Goal: Task Accomplishment & Management: Complete application form

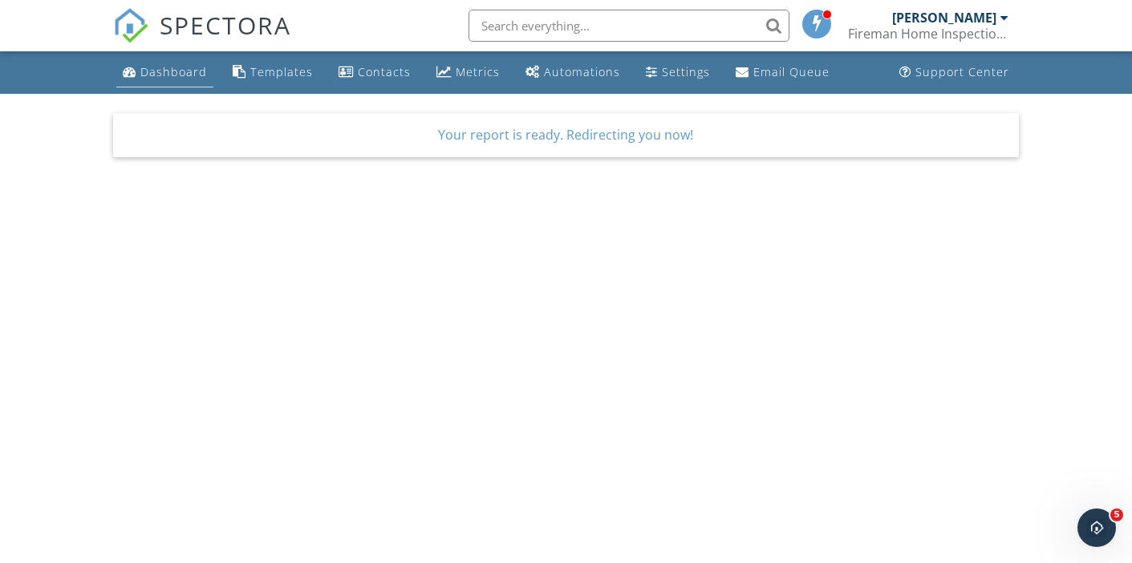
click at [158, 72] on div "Dashboard" at bounding box center [173, 71] width 67 height 15
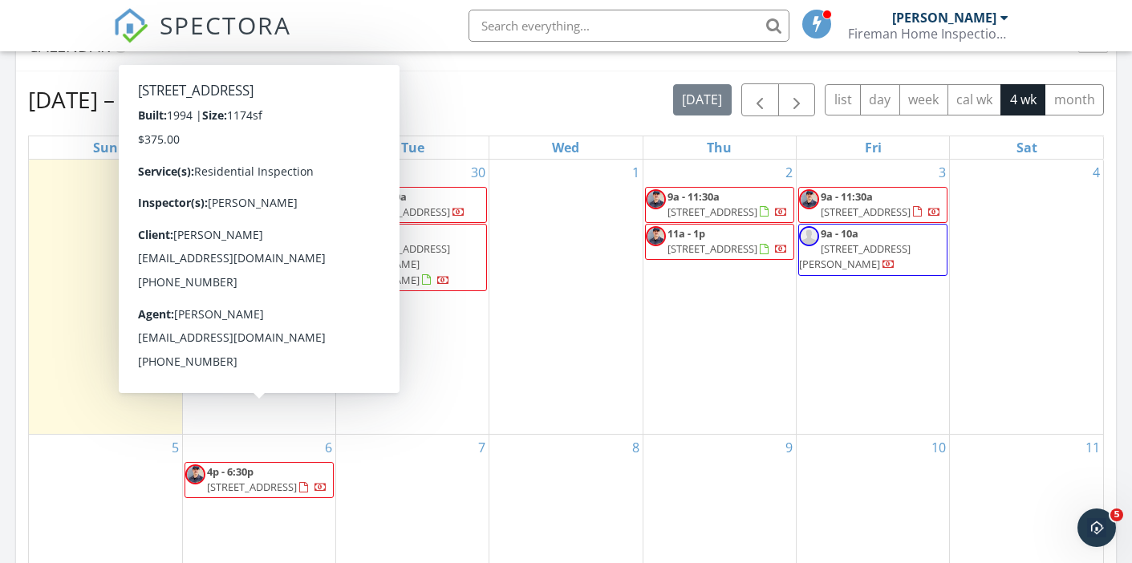
scroll to position [669, 0]
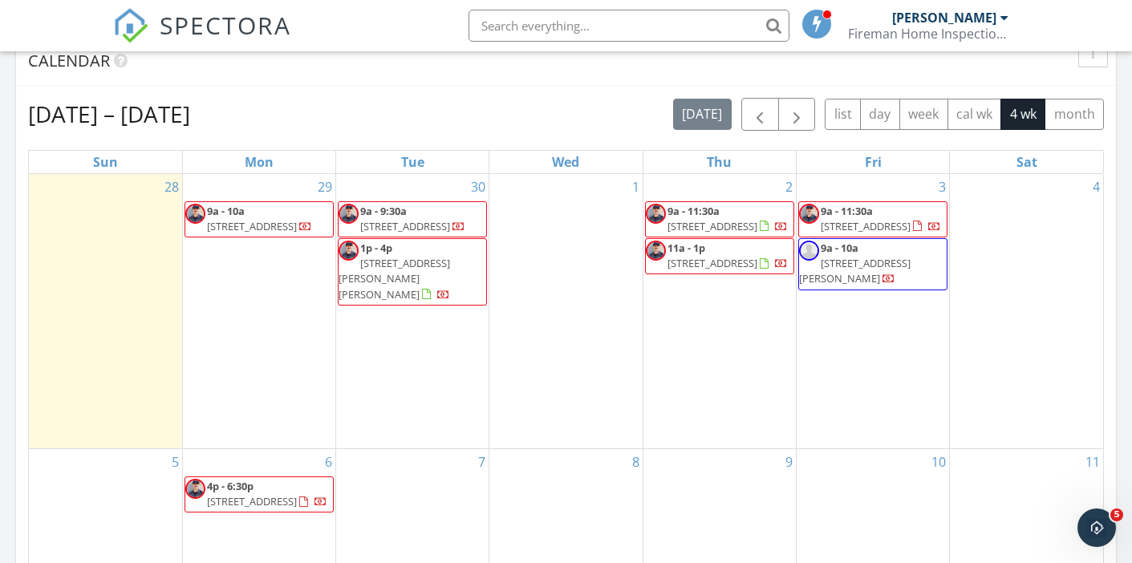
click at [227, 269] on div "29 9a - 10a 10823 Desert Dreamer St NW, Albuquerque 87114" at bounding box center [259, 311] width 152 height 274
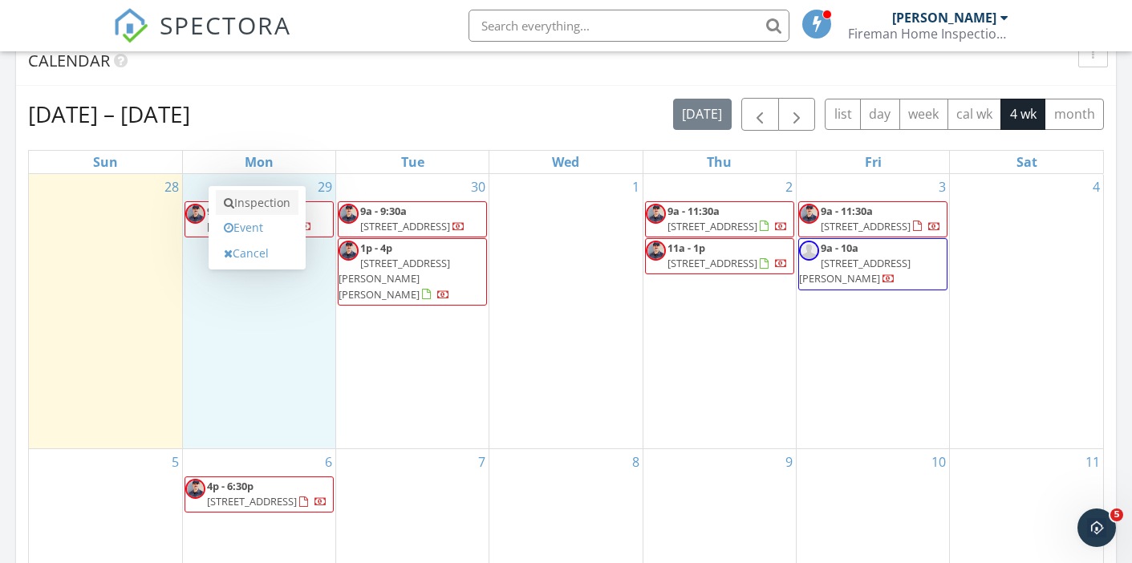
click at [239, 203] on link "Inspection" at bounding box center [257, 203] width 83 height 26
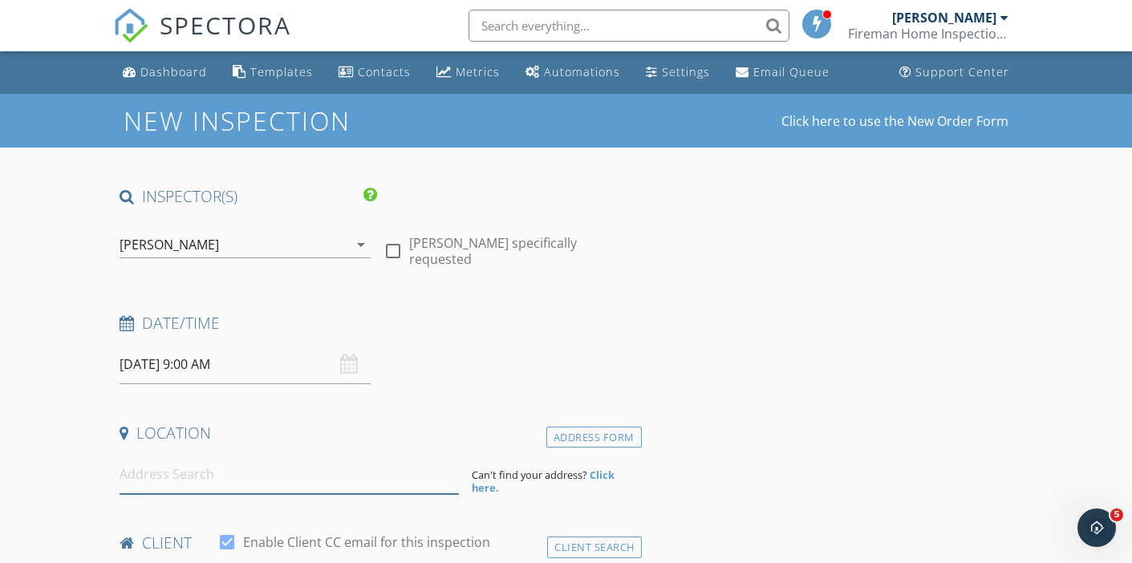
click at [173, 480] on input at bounding box center [289, 474] width 339 height 39
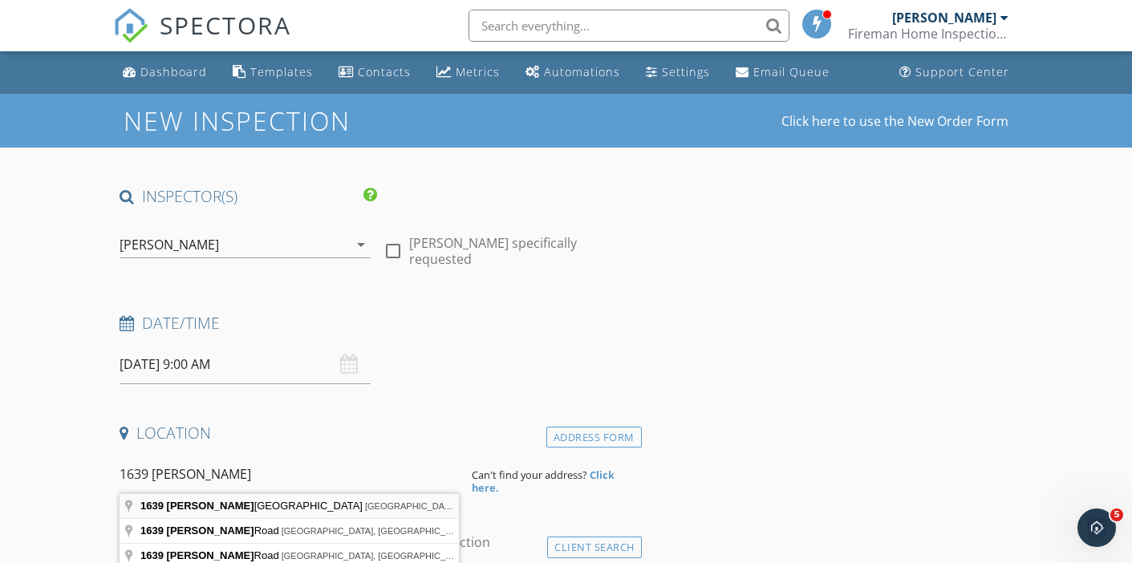
type input "1639 Ferris Avenue Southwest, Albuquerque, NM, USA"
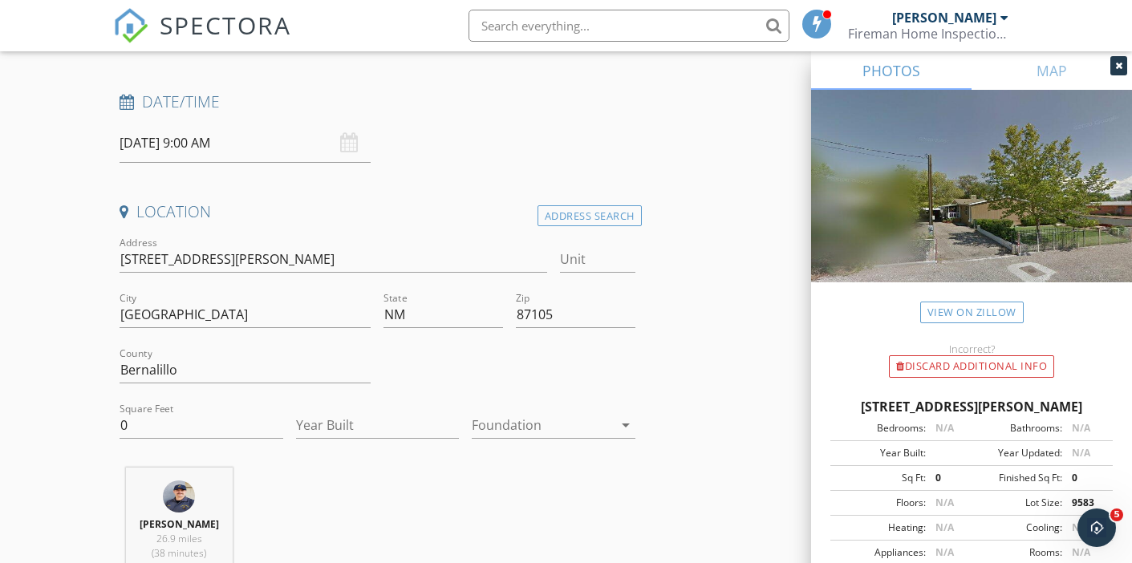
scroll to position [250, 0]
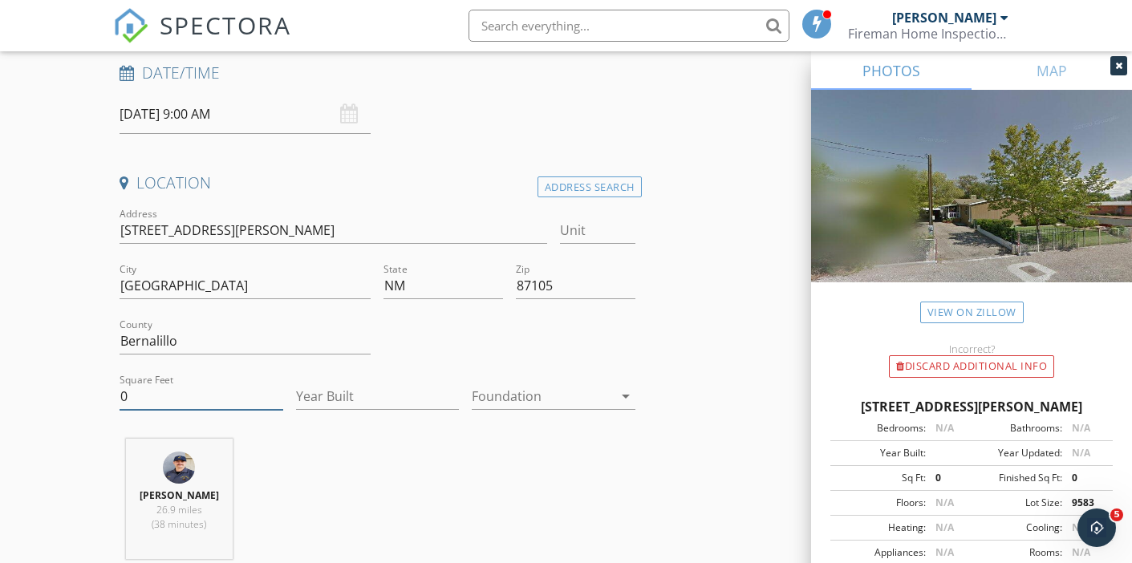
click at [158, 399] on input "0" at bounding box center [201, 396] width 163 height 26
type input "1585"
click at [363, 404] on input "Year Built" at bounding box center [377, 396] width 163 height 26
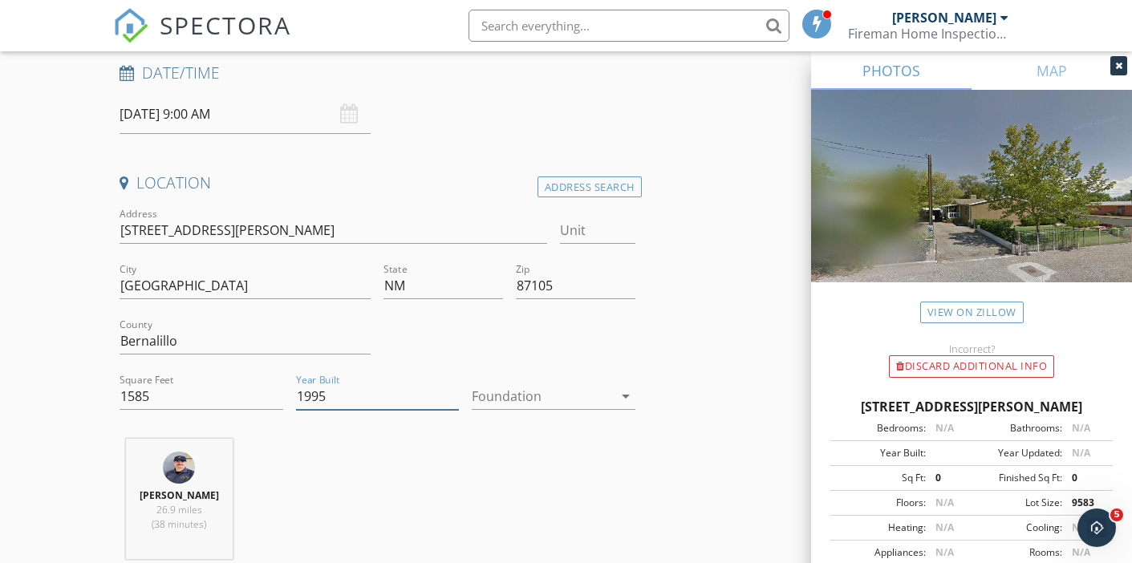
type input "1995"
click at [499, 402] on div at bounding box center [542, 396] width 140 height 26
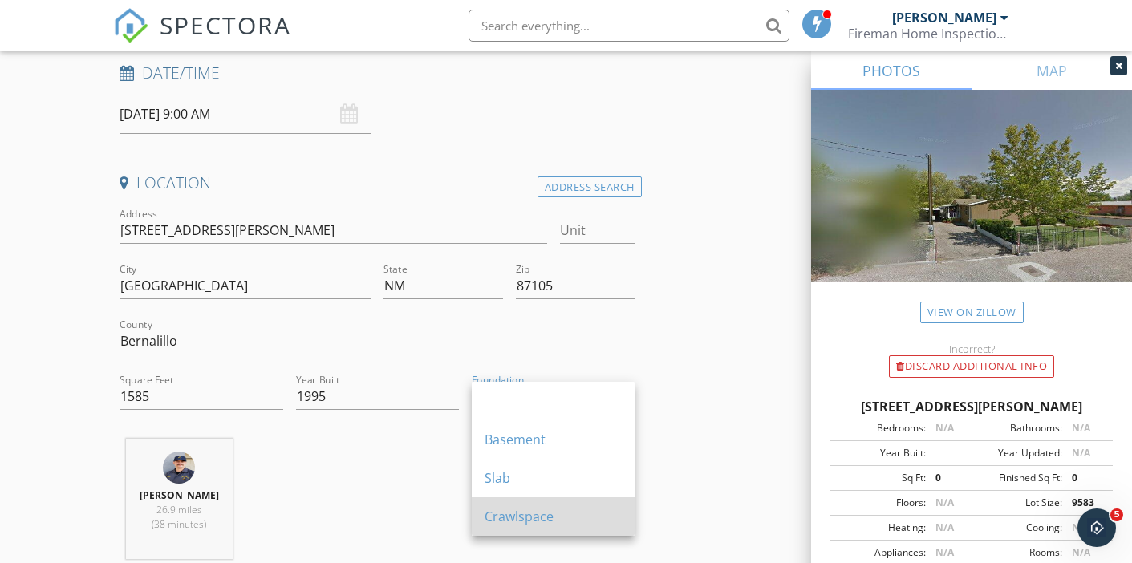
click at [501, 509] on div "Crawlspace" at bounding box center [552, 516] width 137 height 19
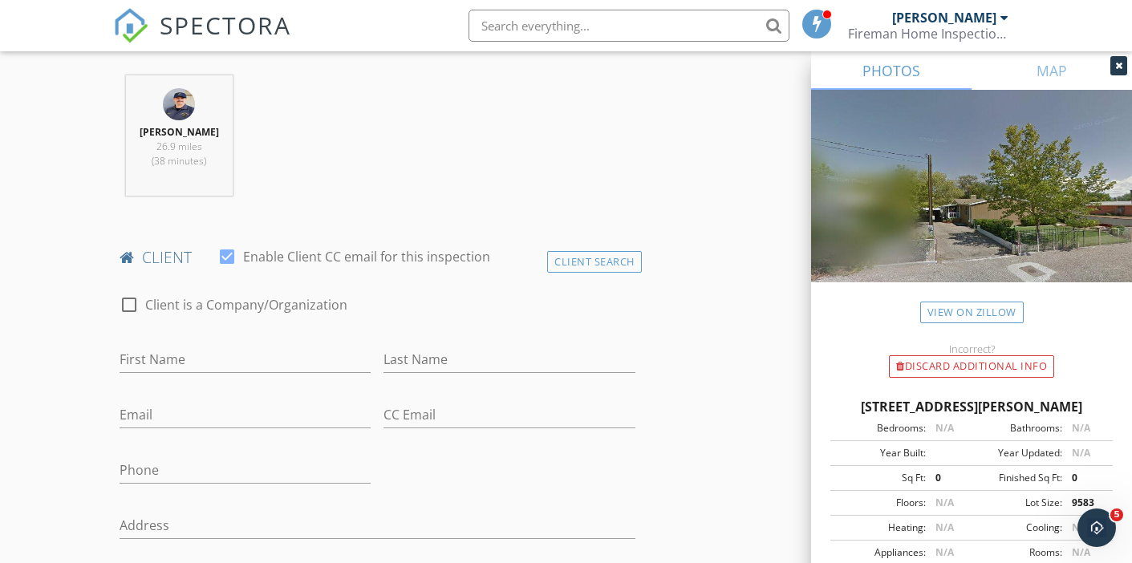
scroll to position [742, 0]
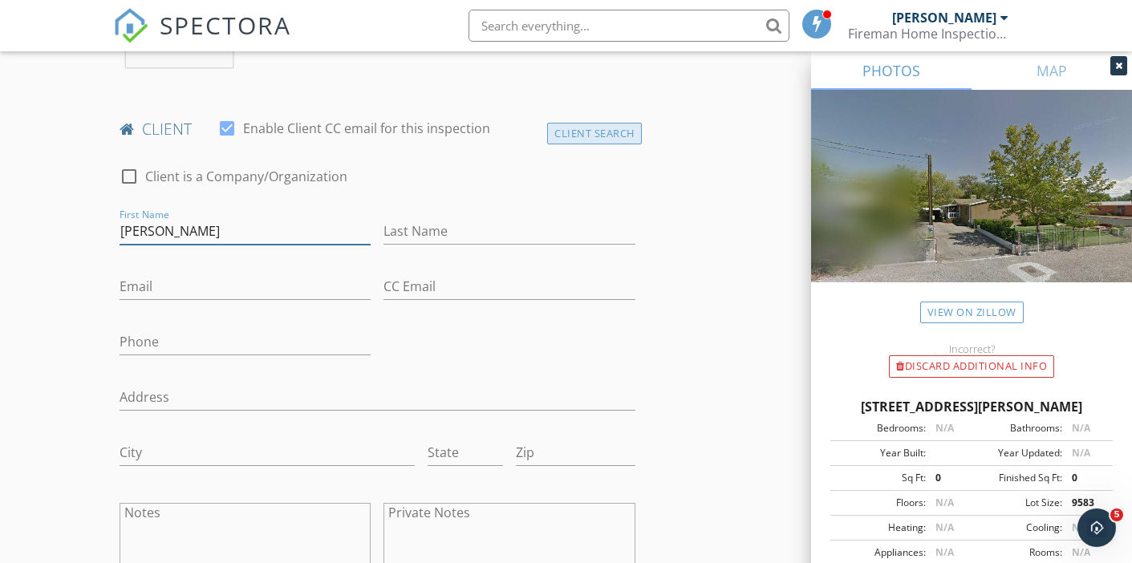
type input "Ronald S"
click at [594, 136] on div "Client Search" at bounding box center [594, 134] width 95 height 22
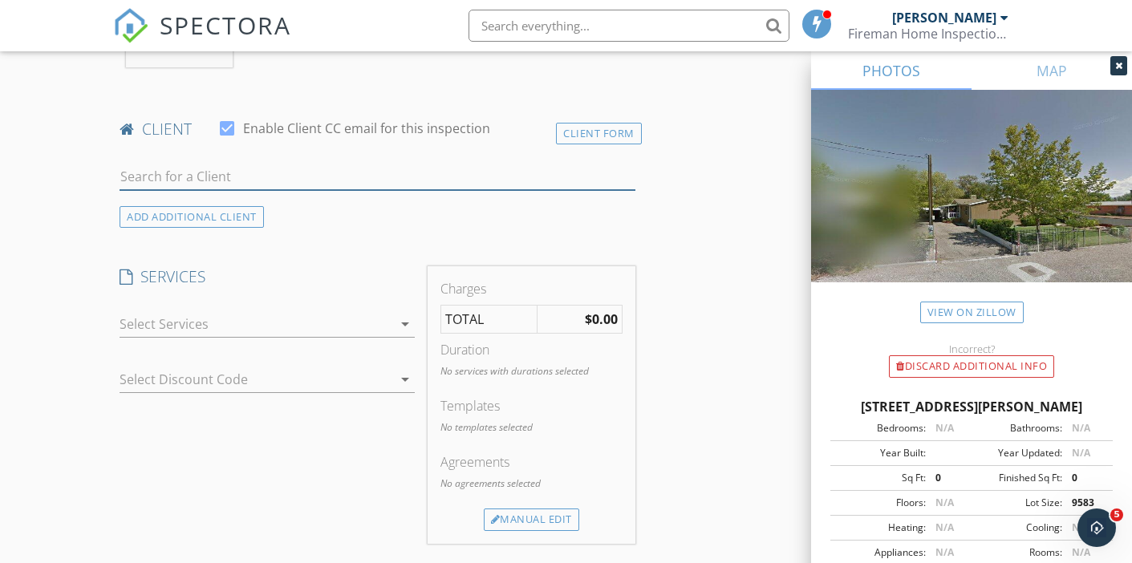
click at [148, 174] on input "text" at bounding box center [377, 177] width 515 height 26
type input "Ronald Sparks"
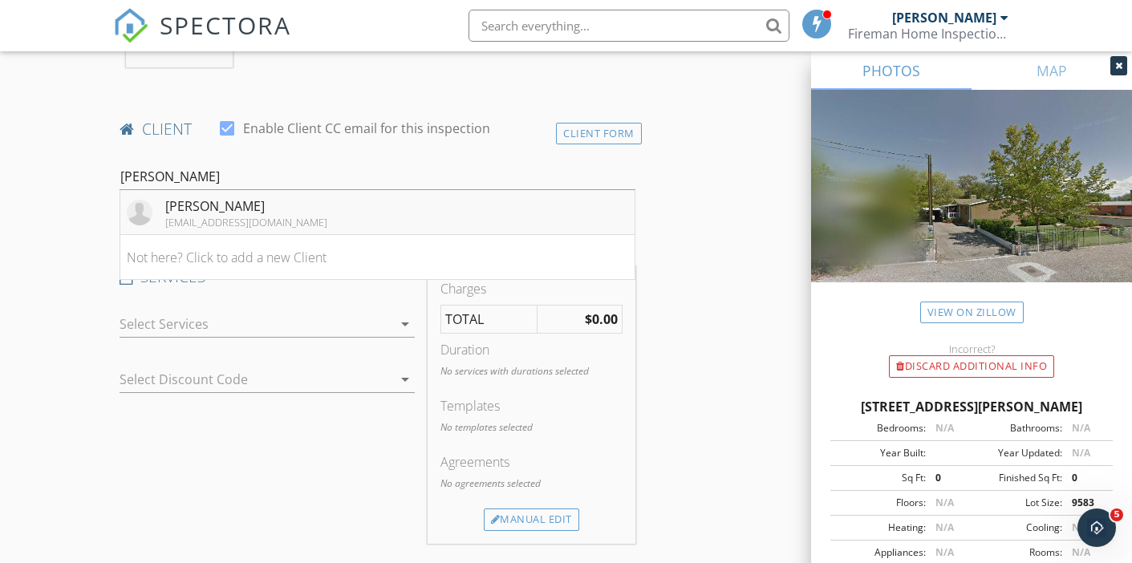
click at [179, 204] on div "Ronald Sparks" at bounding box center [246, 205] width 162 height 19
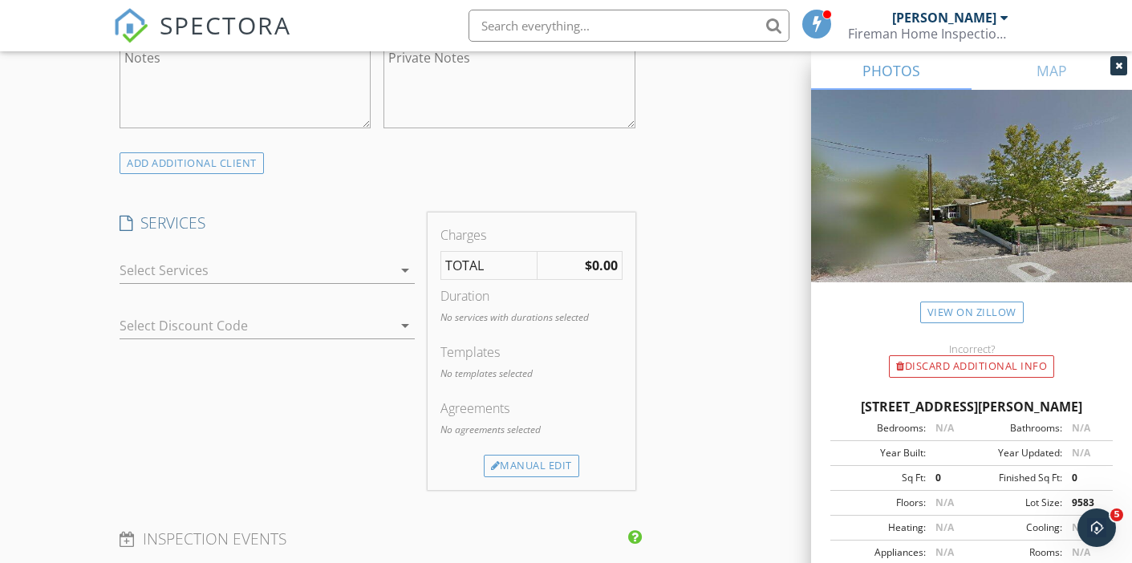
scroll to position [1207, 0]
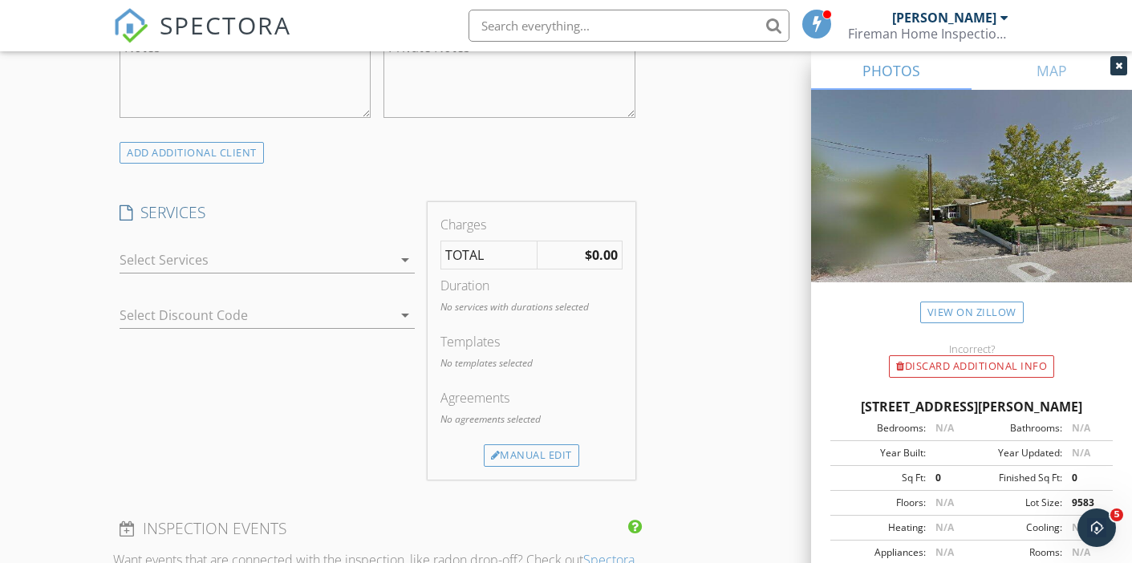
click at [168, 243] on div "check_box_outline_blank Out of area fee check_box_outline_blank Re-Inspection c…" at bounding box center [267, 263] width 295 height 52
click at [158, 253] on div at bounding box center [256, 260] width 273 height 26
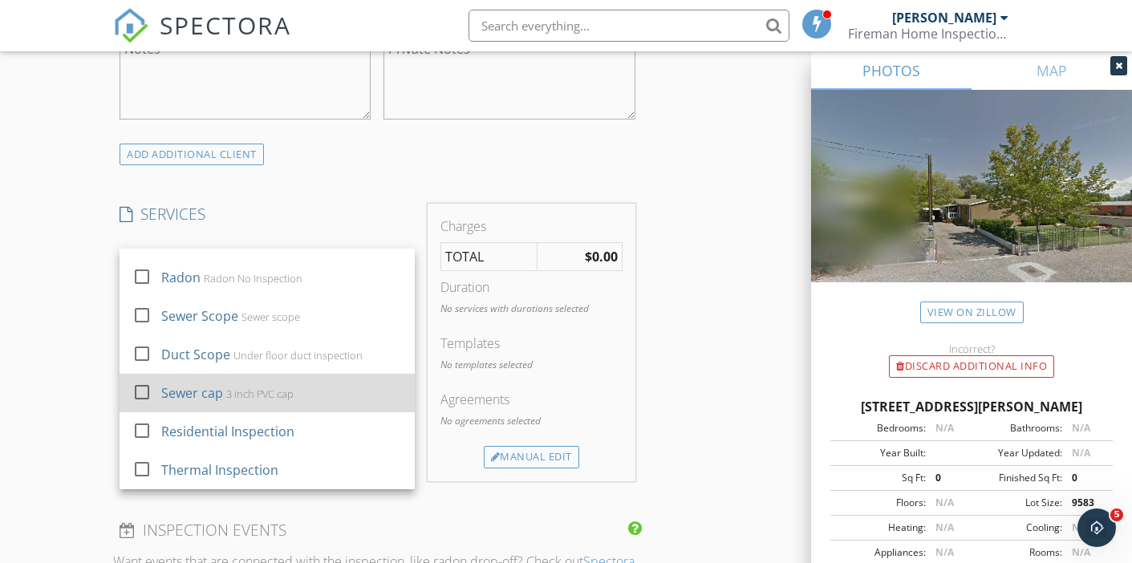
scroll to position [298, 0]
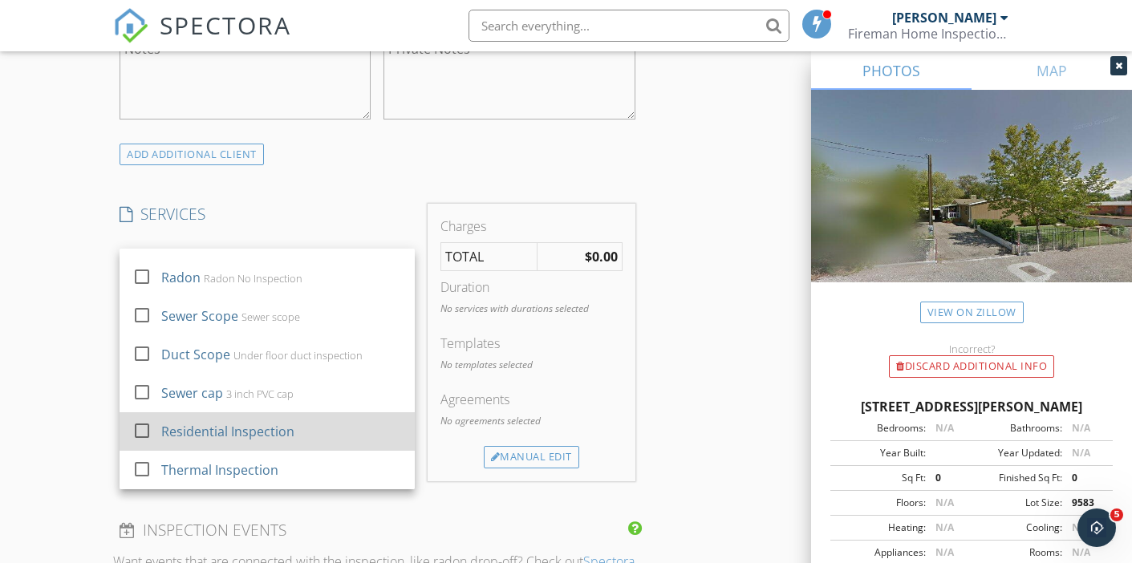
click at [140, 423] on div at bounding box center [141, 430] width 27 height 27
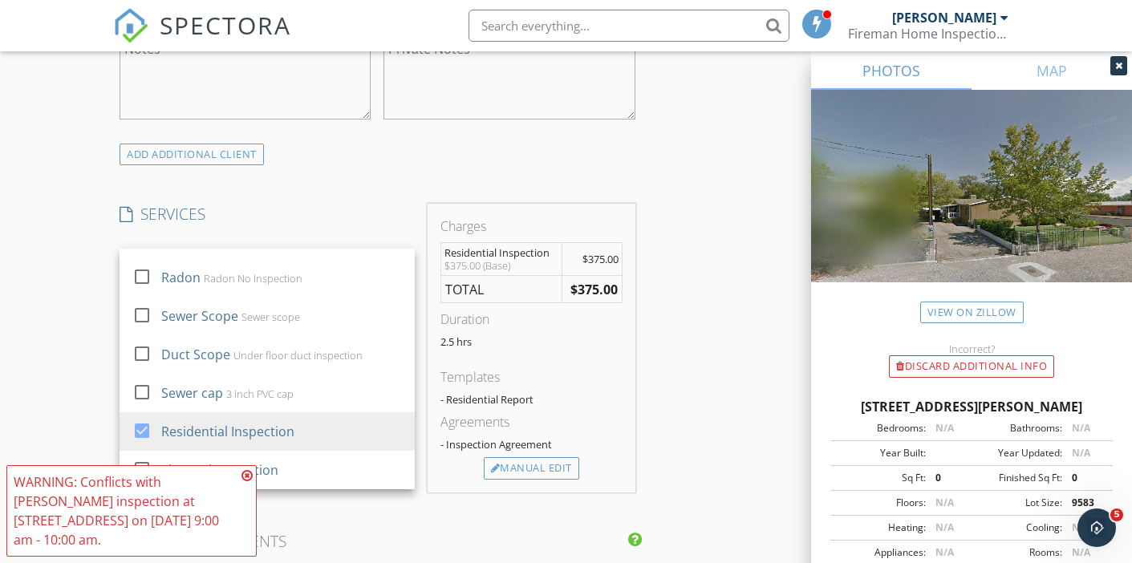
click at [83, 396] on div "New Inspection Click here to use the New Order Form INSPECTOR(S) check_box Lee …" at bounding box center [566, 321] width 1132 height 2867
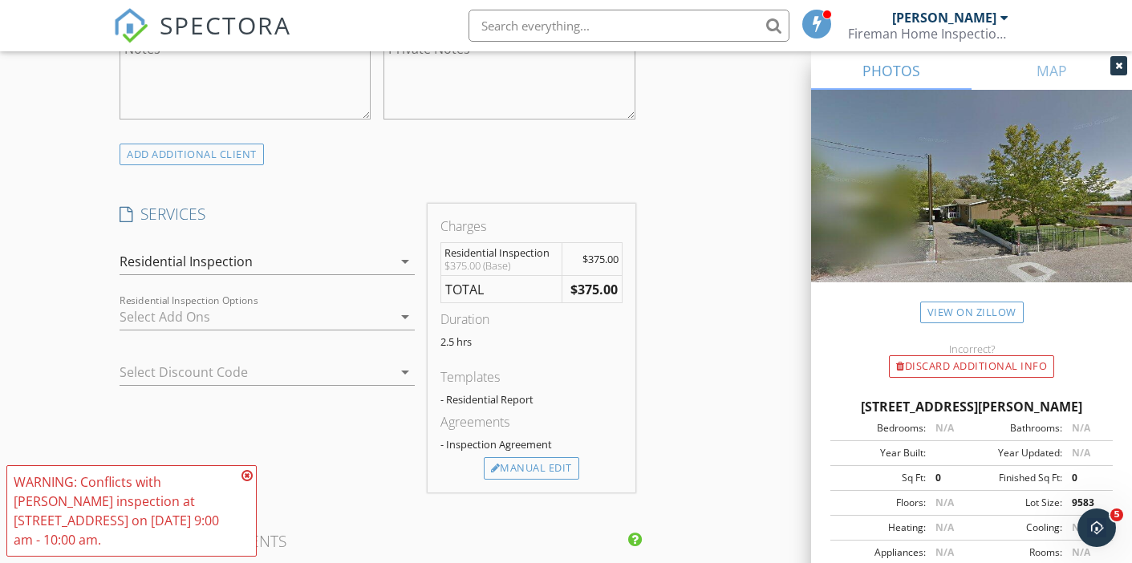
click at [248, 476] on icon at bounding box center [246, 475] width 11 height 13
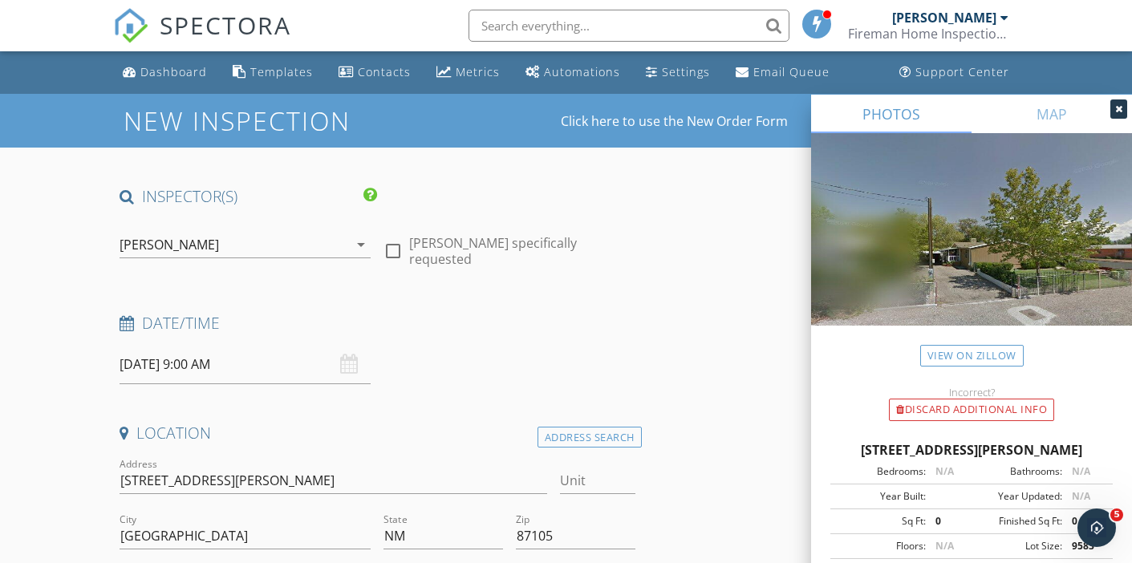
scroll to position [0, 0]
click at [192, 247] on div "[PERSON_NAME]" at bounding box center [234, 245] width 229 height 26
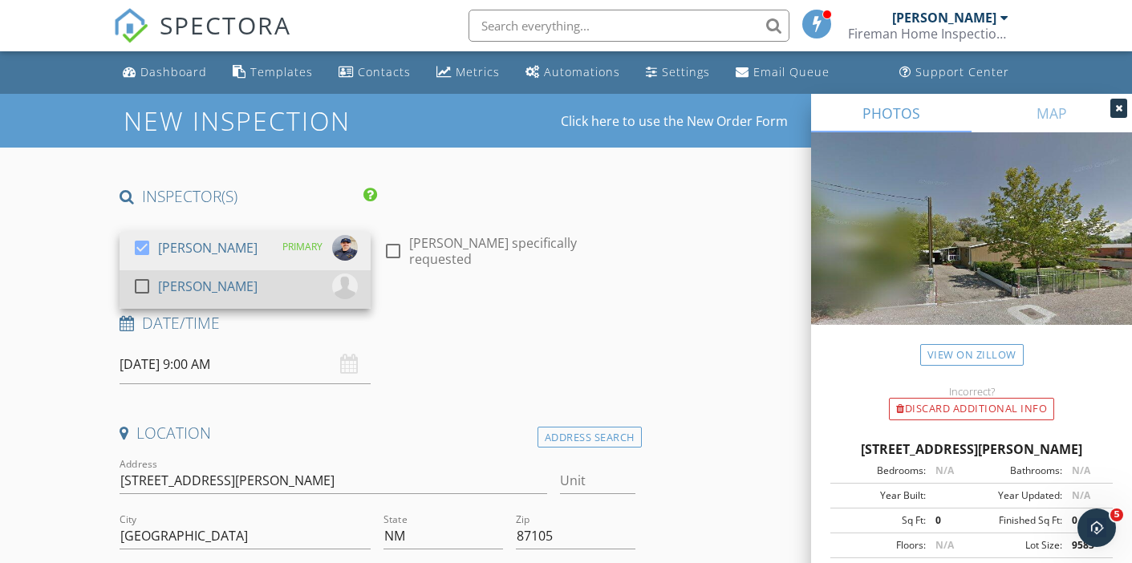
click at [189, 288] on div "[PERSON_NAME]" at bounding box center [207, 286] width 99 height 26
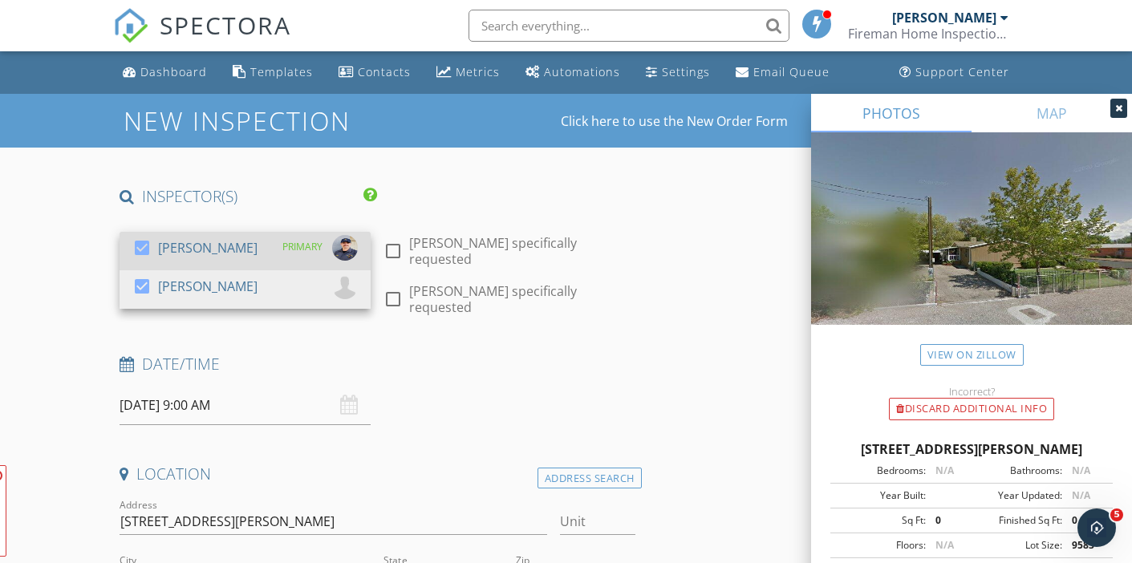
click at [189, 253] on div "[PERSON_NAME]" at bounding box center [207, 248] width 99 height 26
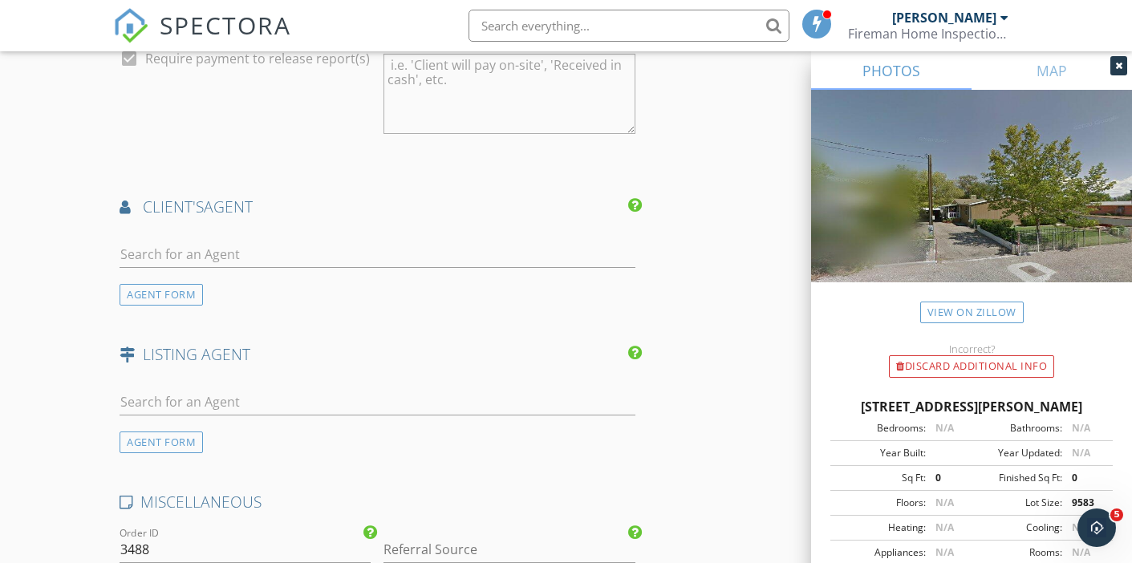
scroll to position [1882, 0]
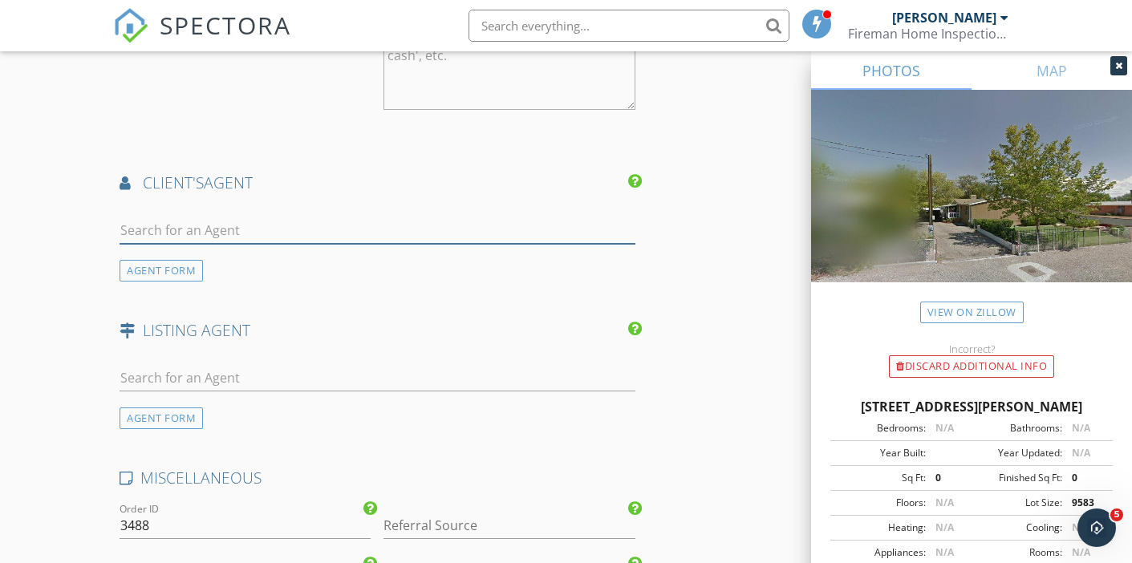
click at [156, 233] on input "text" at bounding box center [377, 230] width 515 height 26
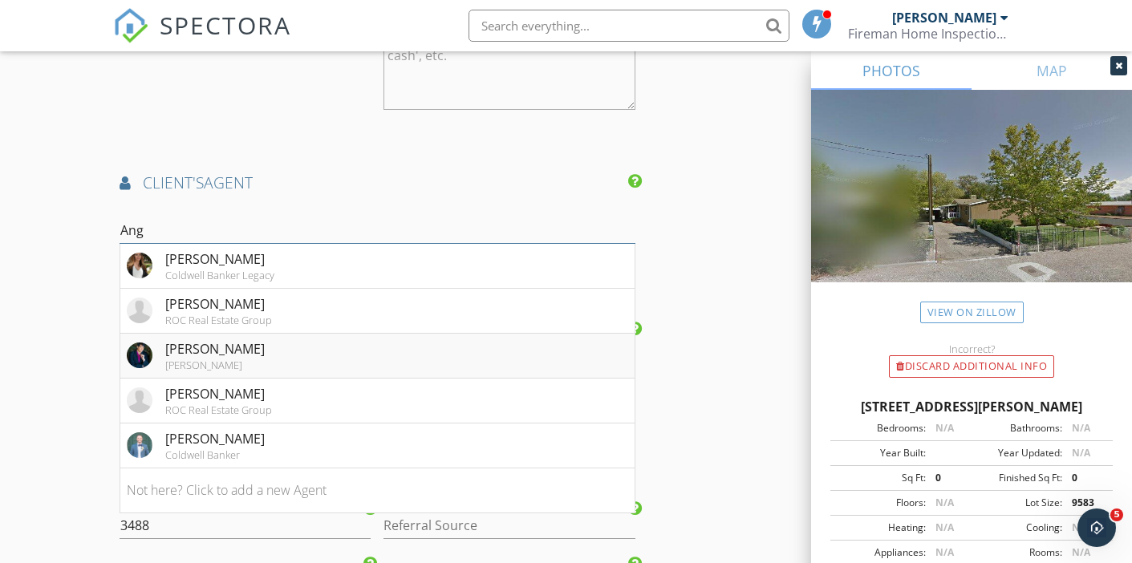
type input "Ang"
click at [226, 359] on div "Angela Robledo" at bounding box center [214, 348] width 99 height 19
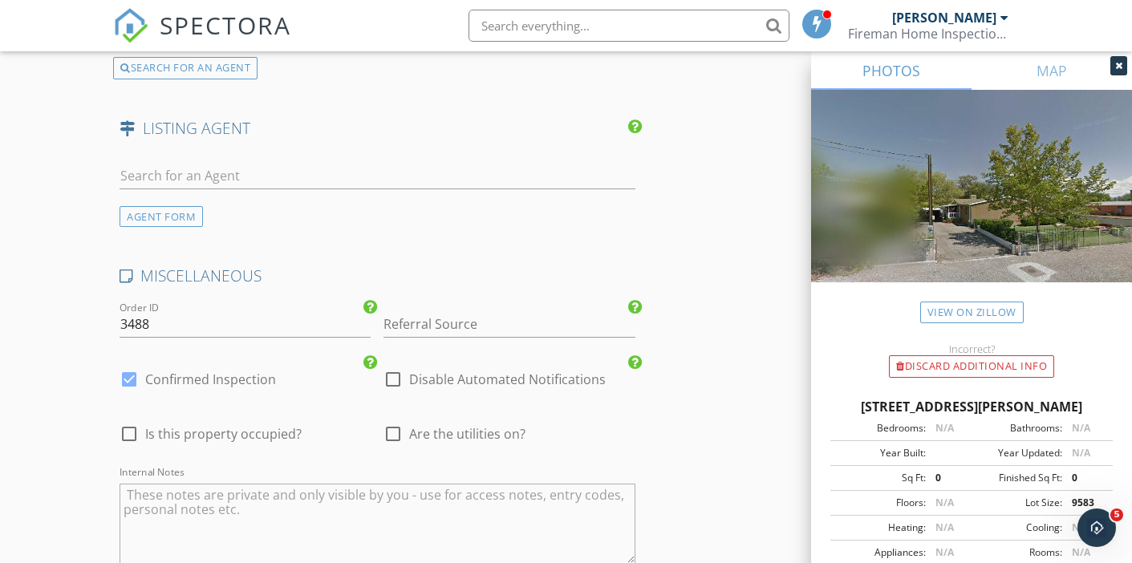
scroll to position [2596, 0]
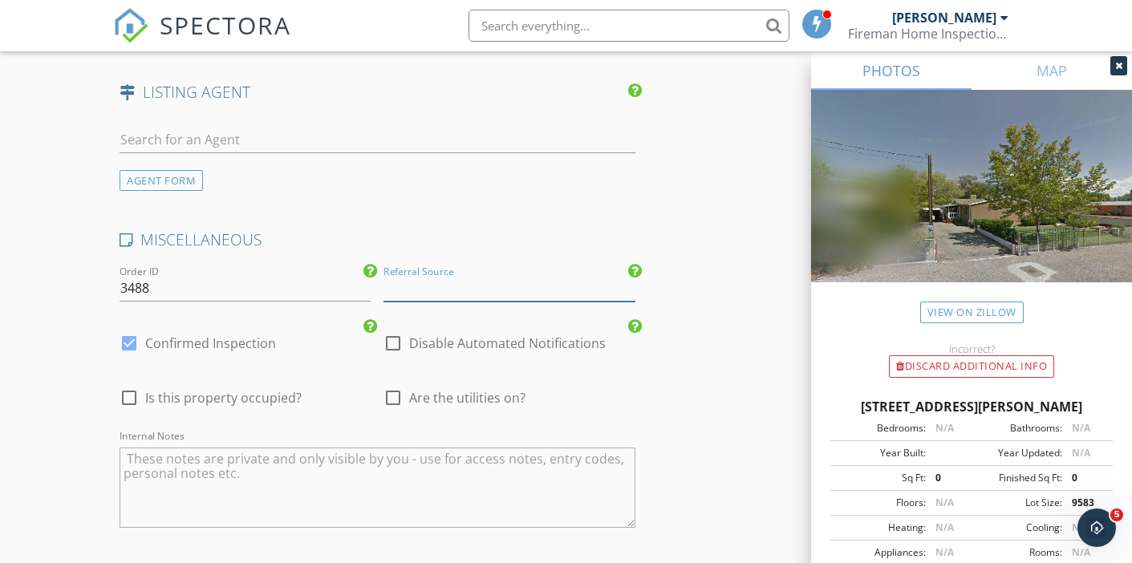
click at [436, 298] on input "Referral Source" at bounding box center [508, 288] width 251 height 26
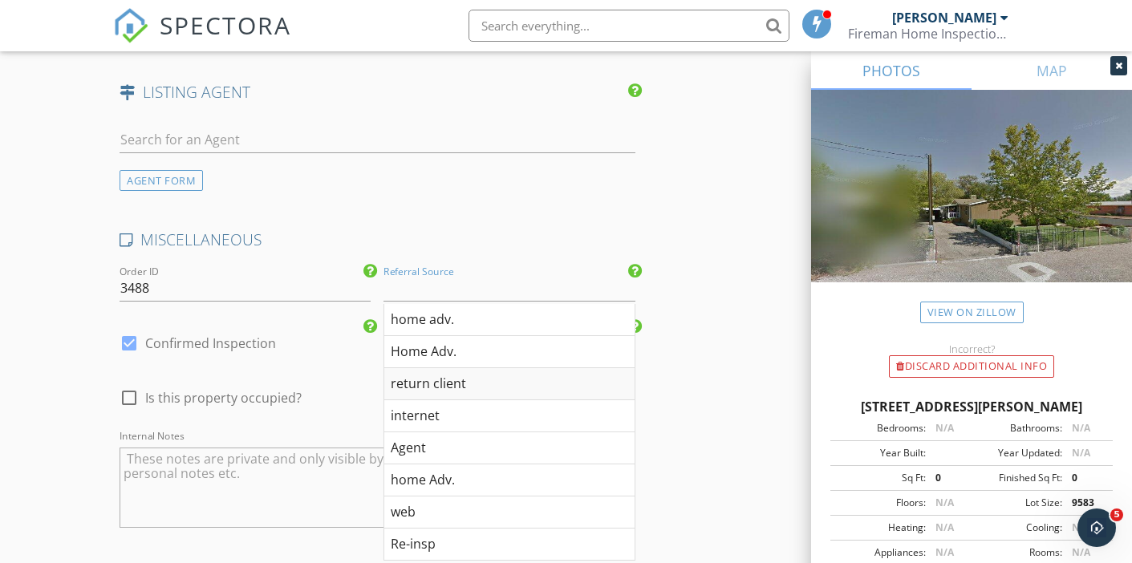
click at [417, 396] on div "return client" at bounding box center [508, 384] width 249 height 32
type input "return client"
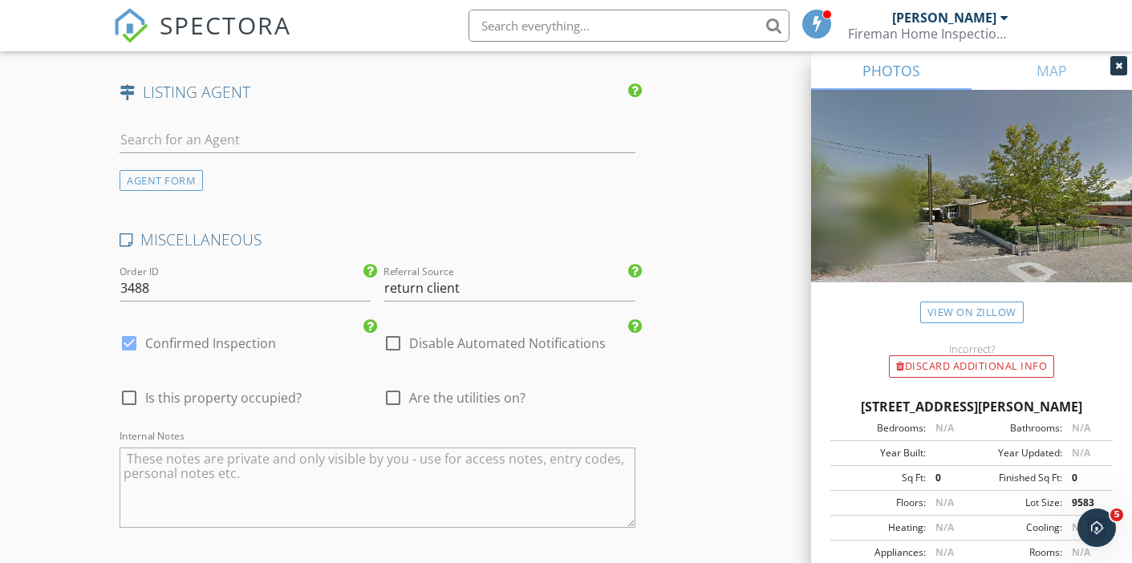
click at [391, 408] on div at bounding box center [392, 397] width 27 height 27
checkbox input "true"
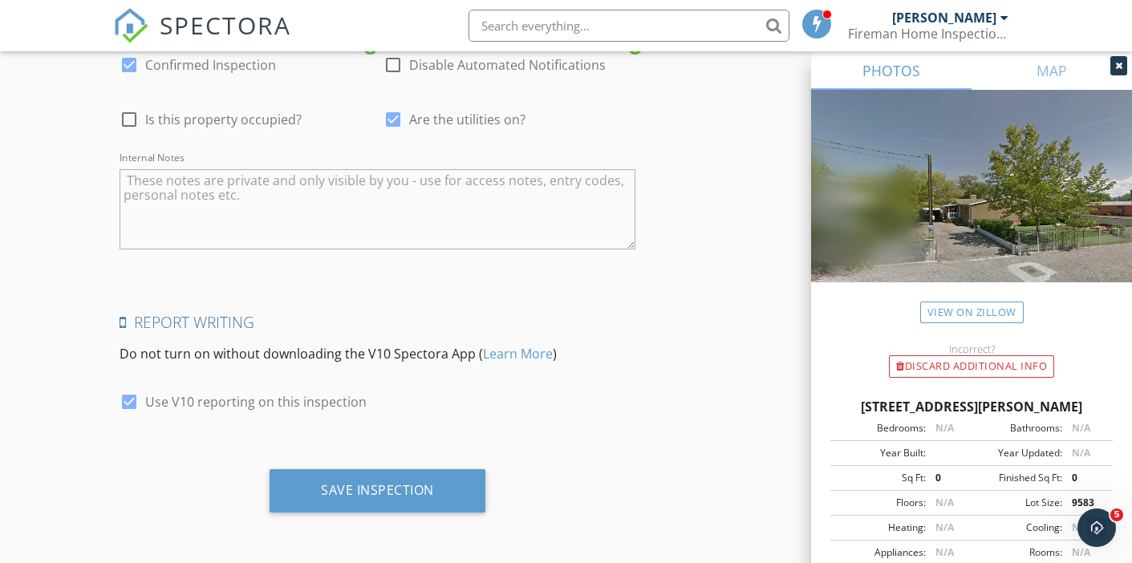
scroll to position [2883, 0]
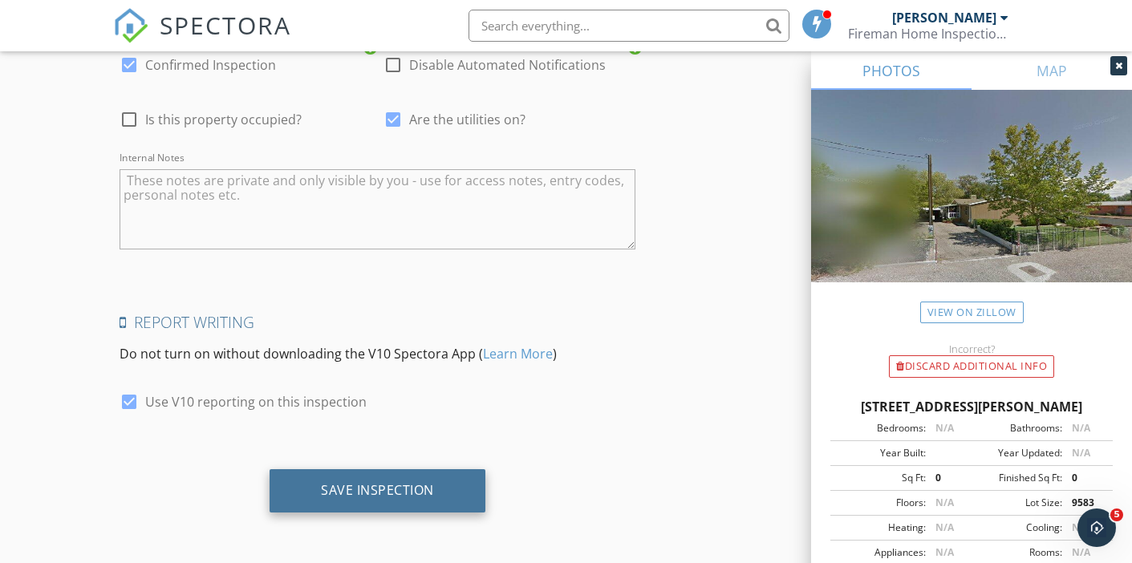
click at [379, 491] on div "Save Inspection" at bounding box center [377, 490] width 113 height 16
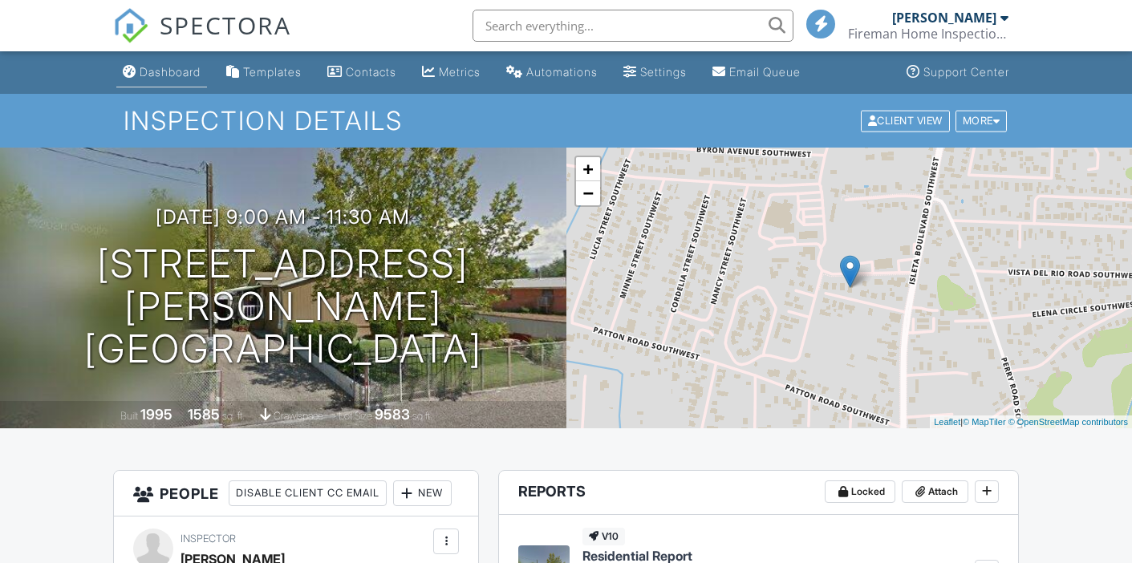
click at [163, 75] on div "Dashboard" at bounding box center [170, 72] width 61 height 14
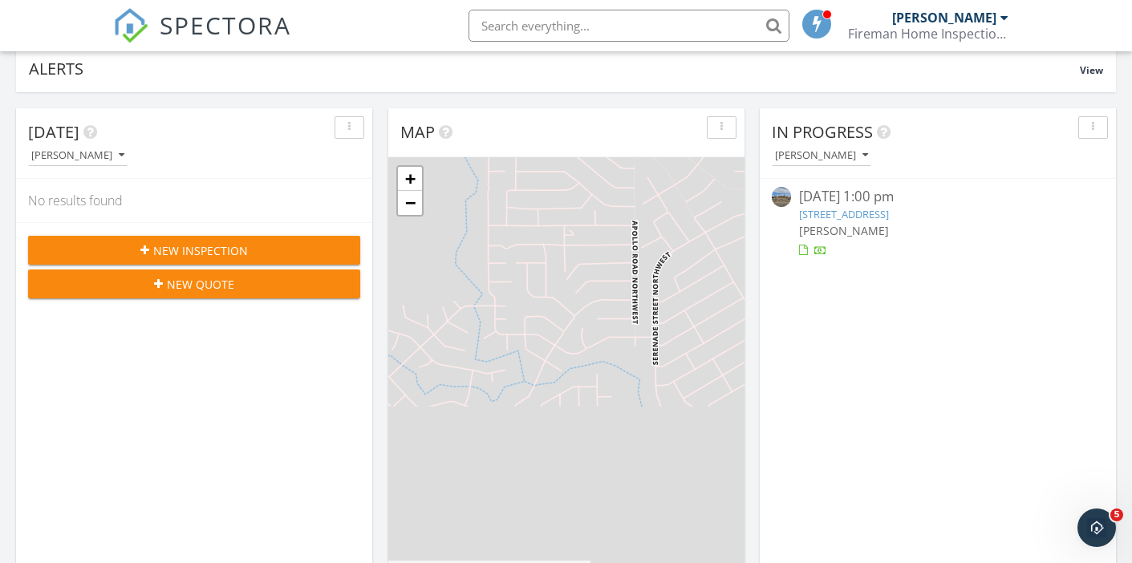
scroll to position [121, 0]
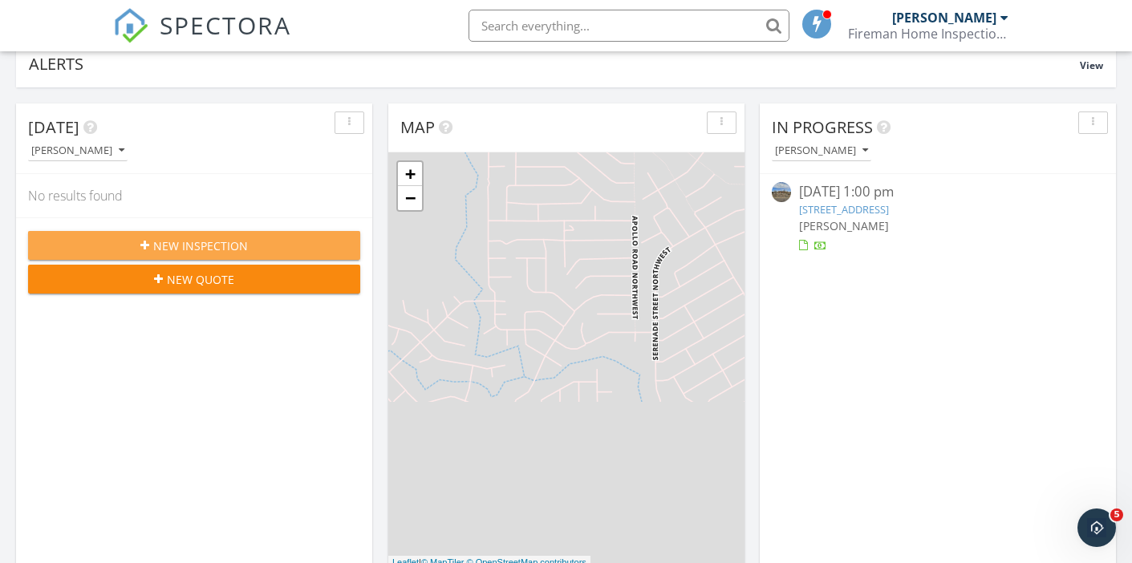
click at [175, 243] on span "New Inspection" at bounding box center [200, 245] width 95 height 17
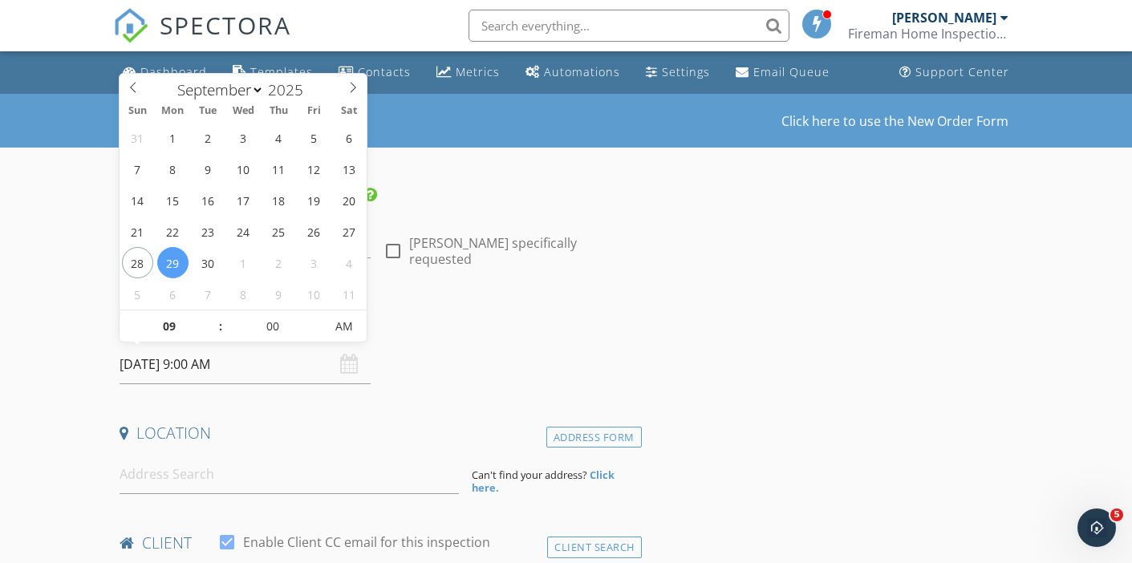
click at [170, 365] on input "[DATE] 9:00 AM" at bounding box center [245, 364] width 251 height 39
type input "10"
type input "[DATE] 10:00 AM"
click at [214, 317] on span at bounding box center [212, 318] width 11 height 16
type input "11"
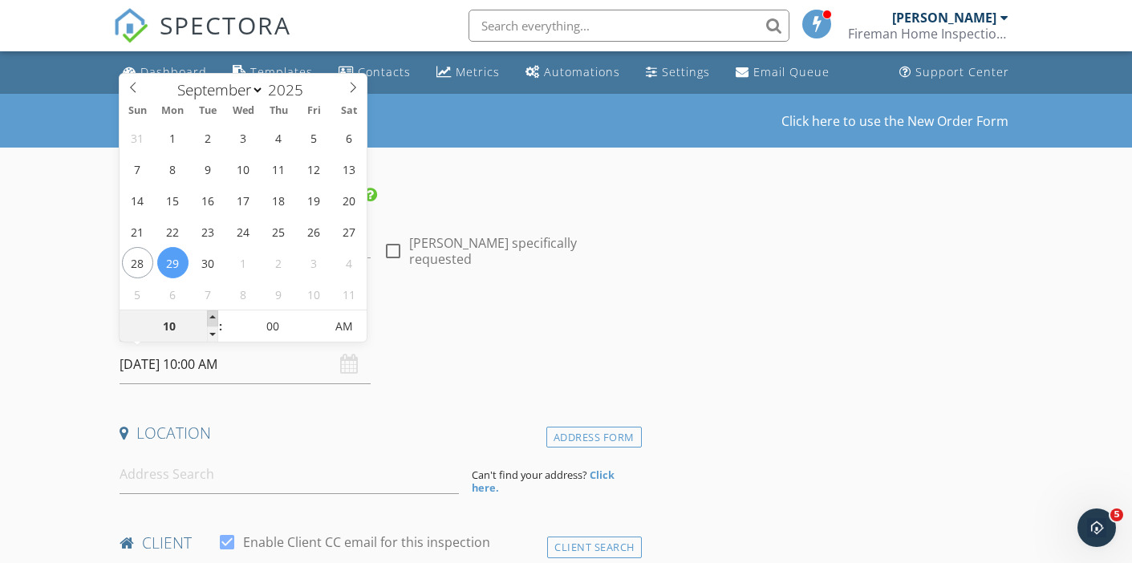
type input "[DATE] 11:00 AM"
click at [214, 317] on span at bounding box center [212, 318] width 11 height 16
type input "12"
type input "[DATE] 12:00 PM"
click at [214, 317] on span at bounding box center [212, 318] width 11 height 16
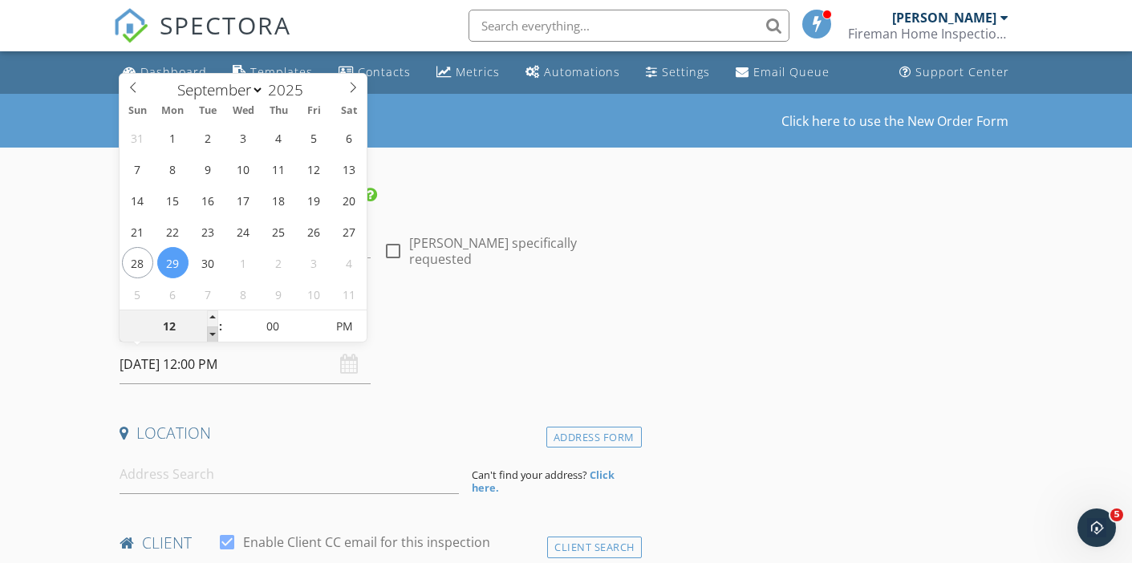
type input "11"
type input "[DATE] 11:00 AM"
click at [215, 336] on span at bounding box center [212, 334] width 11 height 16
type input "05"
type input "[DATE] 11:05 AM"
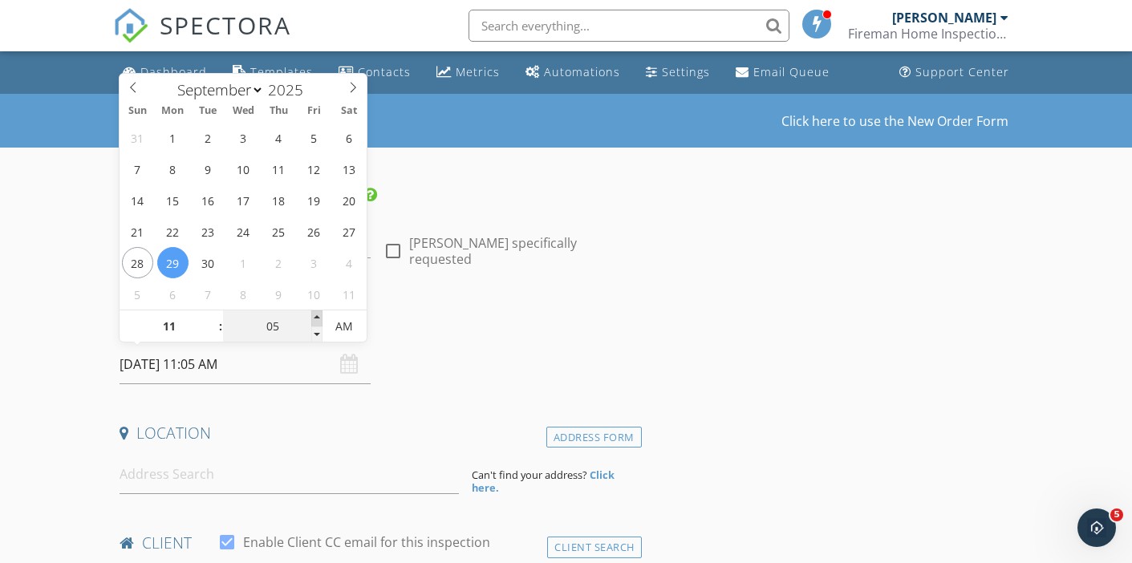
click at [314, 315] on span at bounding box center [316, 318] width 11 height 16
type input "10"
type input "09/29/2025 11:10 AM"
click at [314, 315] on span at bounding box center [316, 318] width 11 height 16
type input "15"
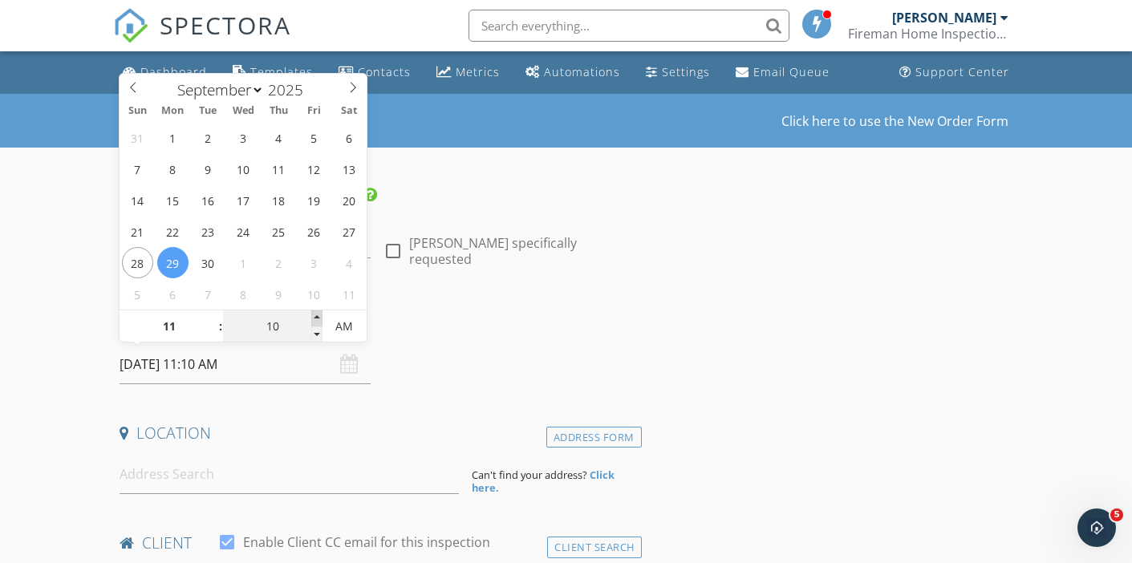
type input "09/29/2025 11:15 AM"
click at [314, 315] on span at bounding box center [316, 318] width 11 height 16
type input "20"
type input "09/29/2025 11:20 AM"
click at [314, 315] on span at bounding box center [316, 318] width 11 height 16
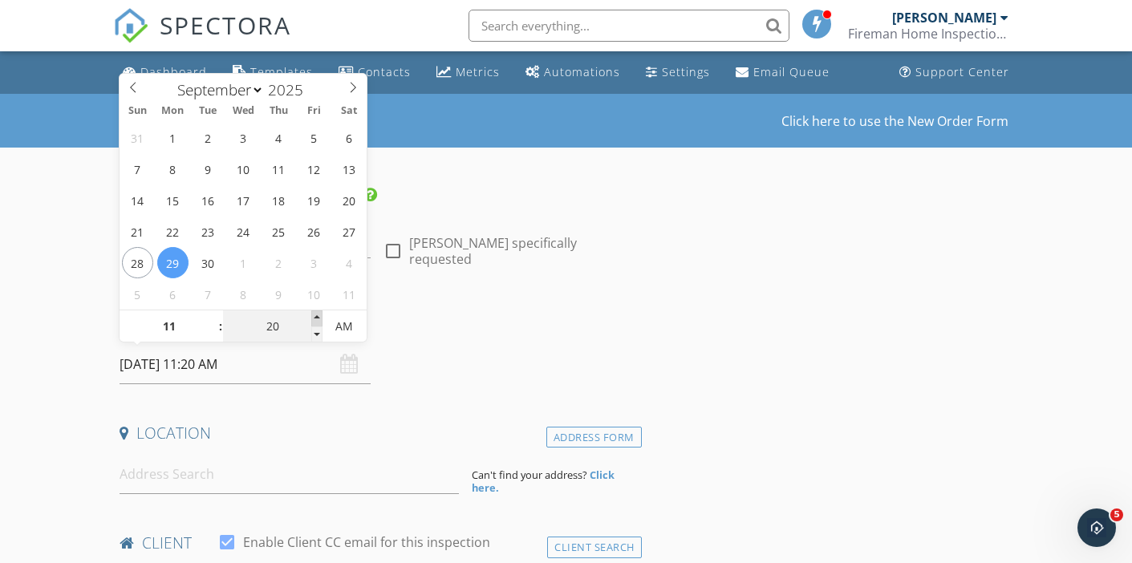
type input "25"
type input "09/29/2025 11:25 AM"
click at [314, 315] on span at bounding box center [316, 318] width 11 height 16
type input "30"
type input "09/29/2025 11:30 AM"
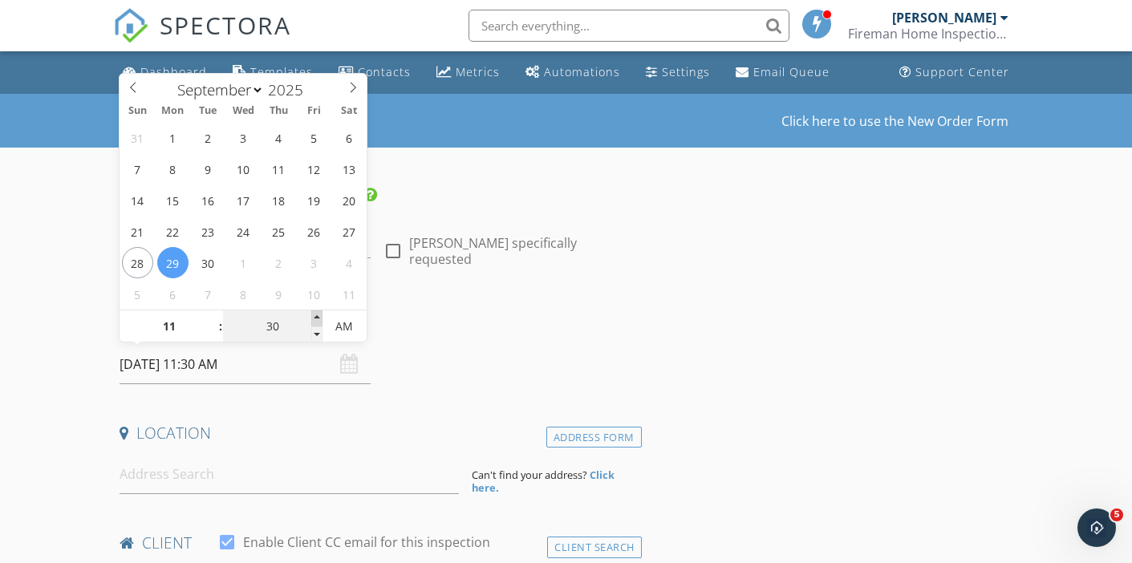
click at [314, 315] on span at bounding box center [316, 318] width 11 height 16
click at [180, 479] on input at bounding box center [289, 474] width 339 height 39
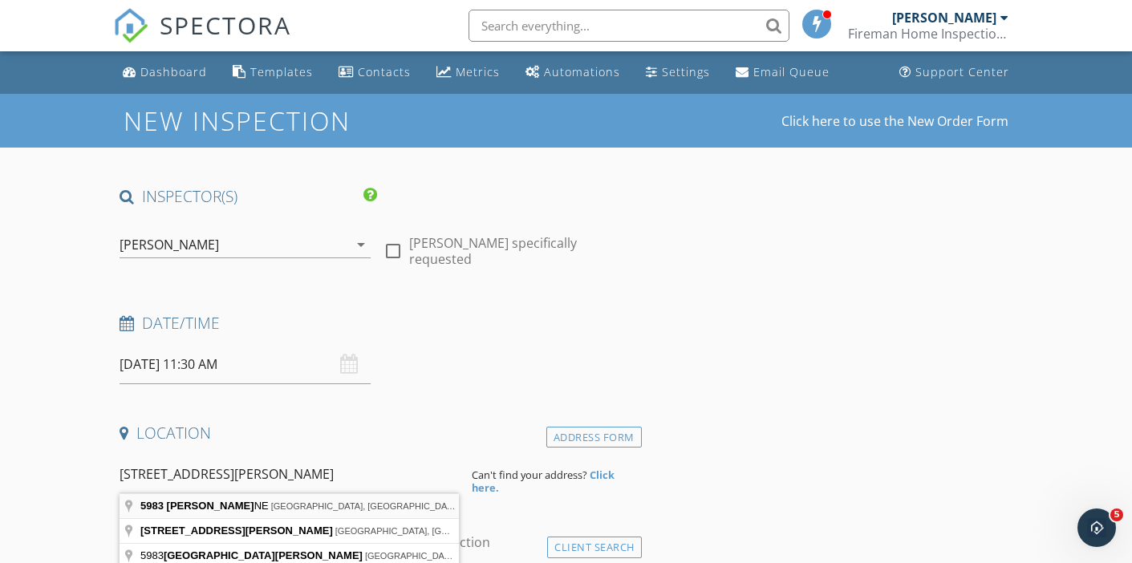
type input "5983 Kim Rd NE, Rio Rancho, NM, USA"
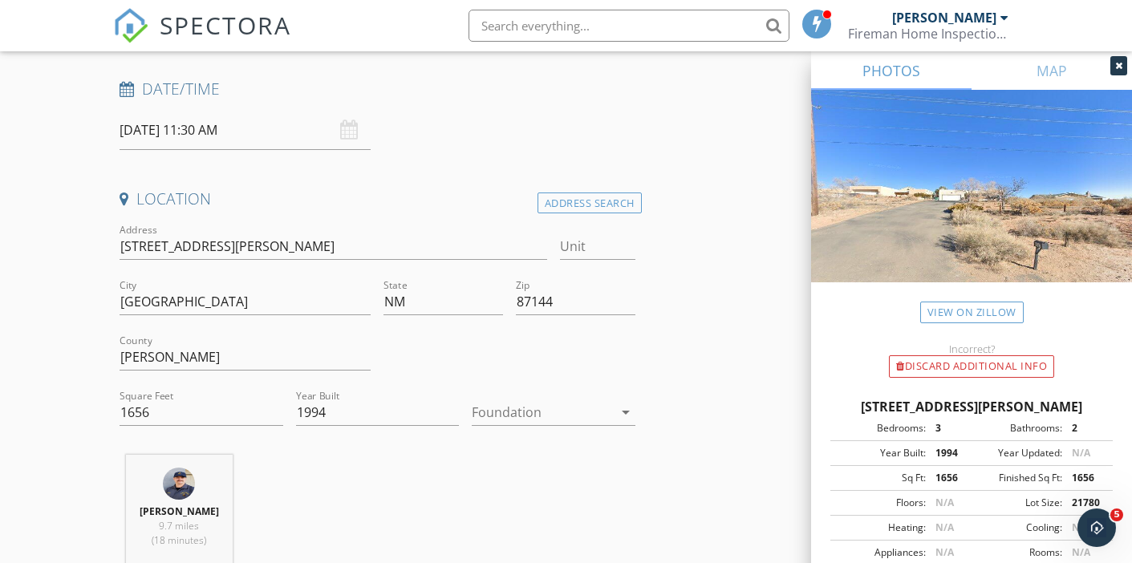
scroll to position [338, 0]
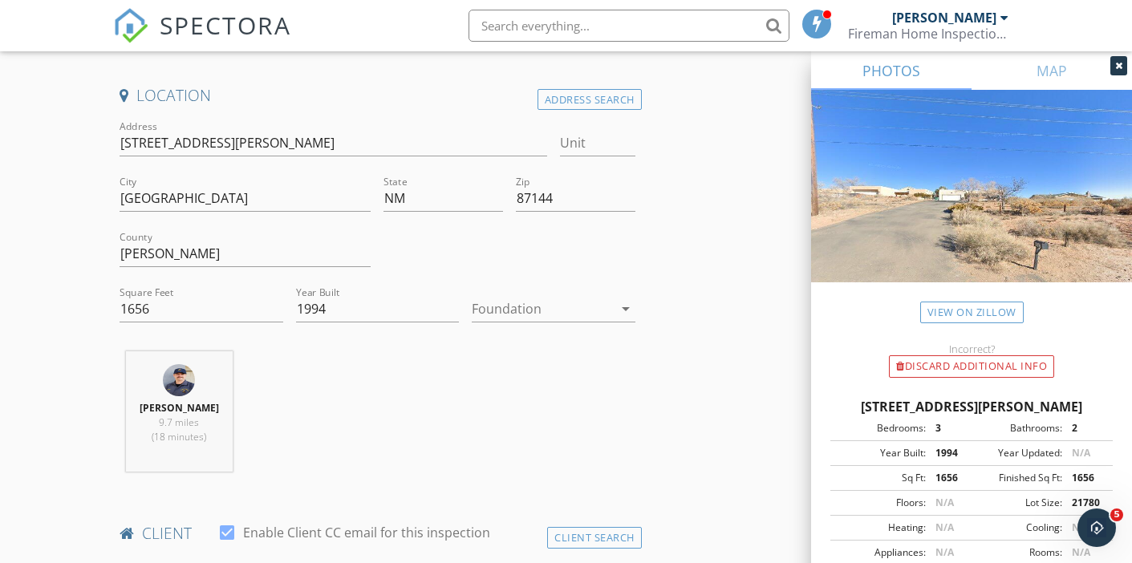
click at [503, 306] on div at bounding box center [542, 309] width 140 height 26
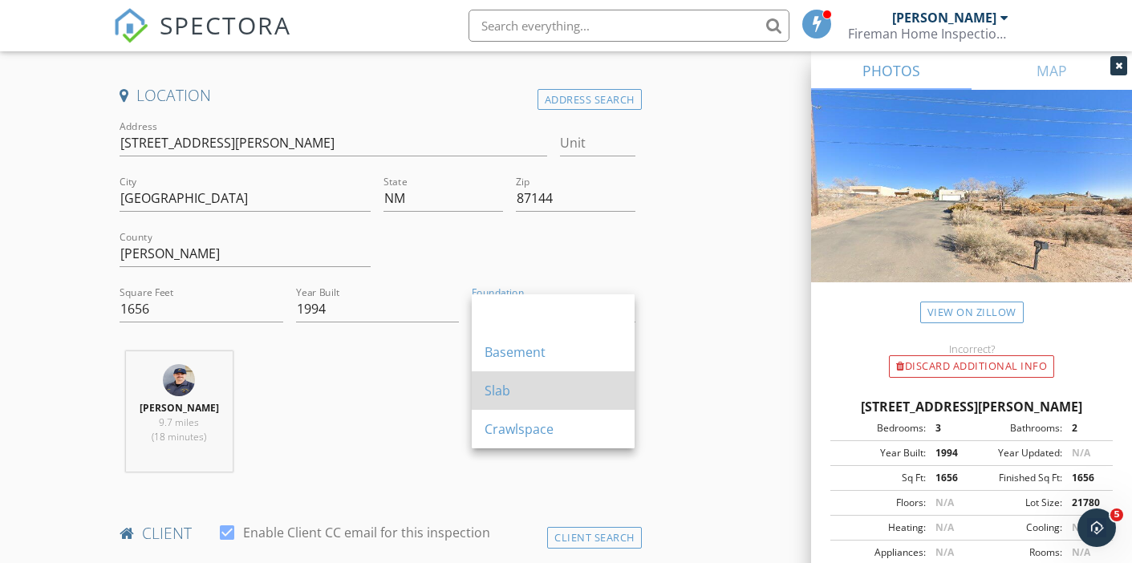
click at [506, 387] on div "Slab" at bounding box center [552, 390] width 137 height 19
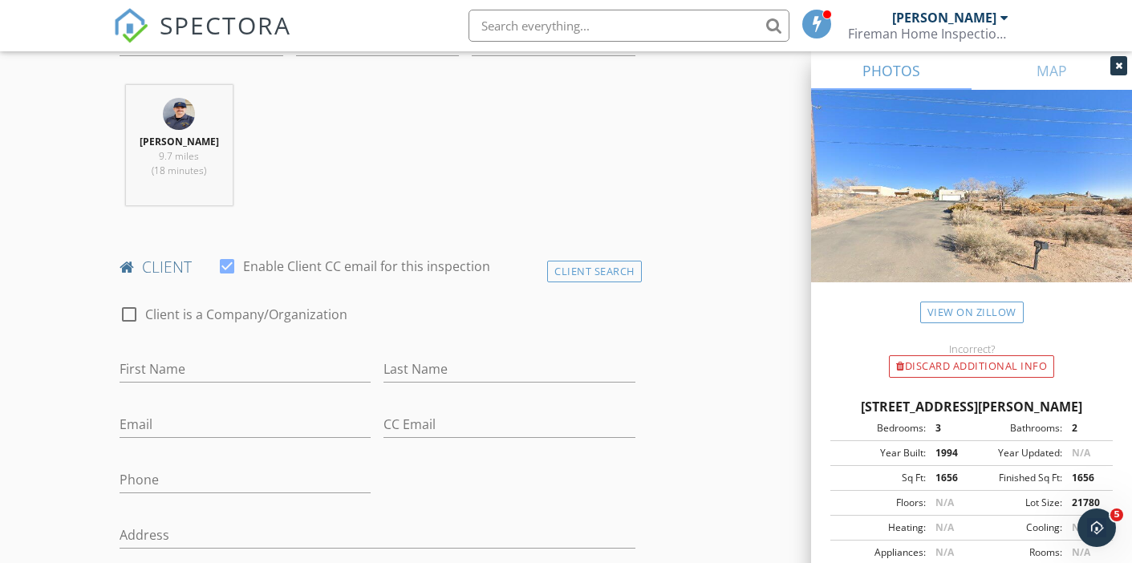
scroll to position [607, 0]
type input "Tadeo Ernesto"
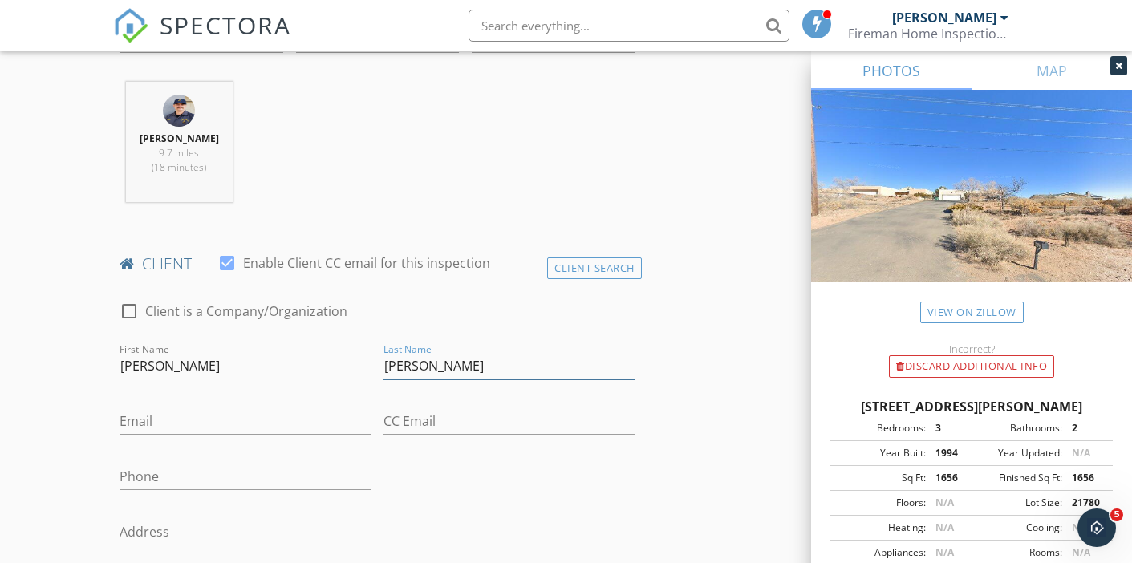
type input "Flores Cardenas"
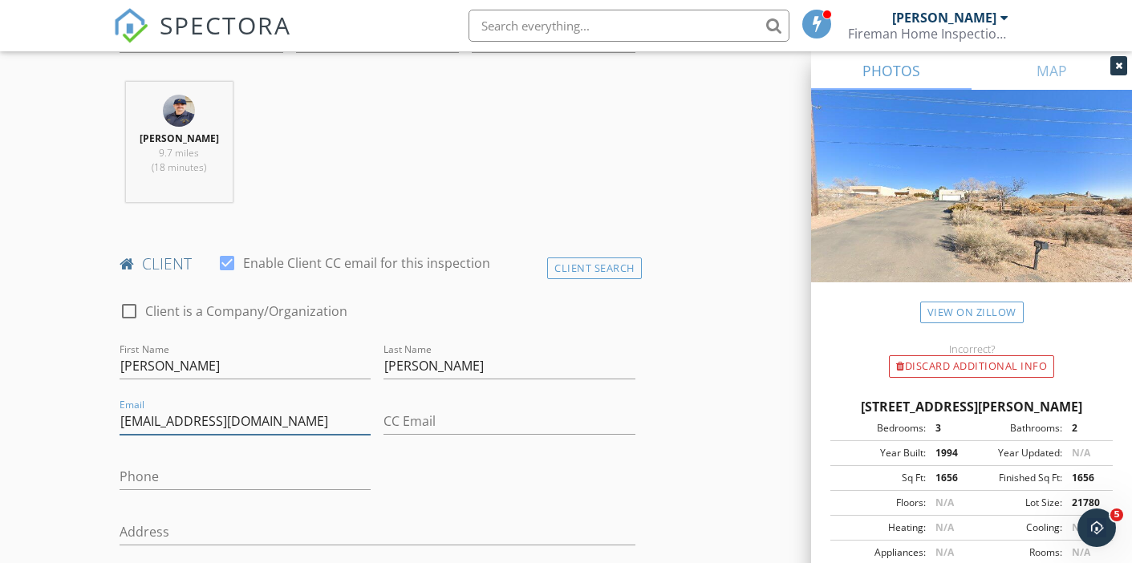
type input "tadeoernestoflores@gmail.com"
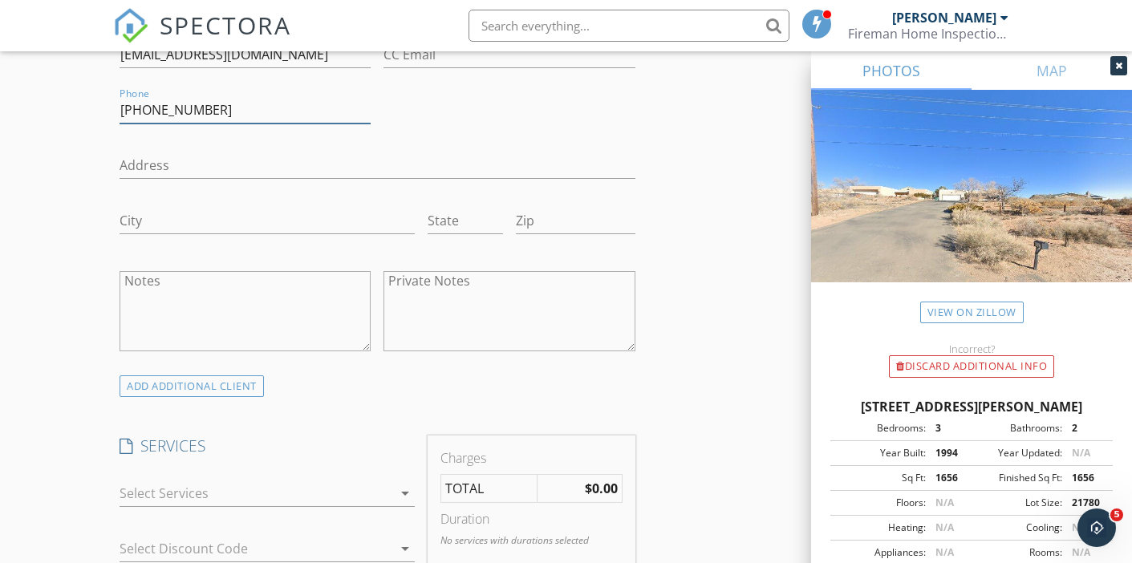
scroll to position [990, 0]
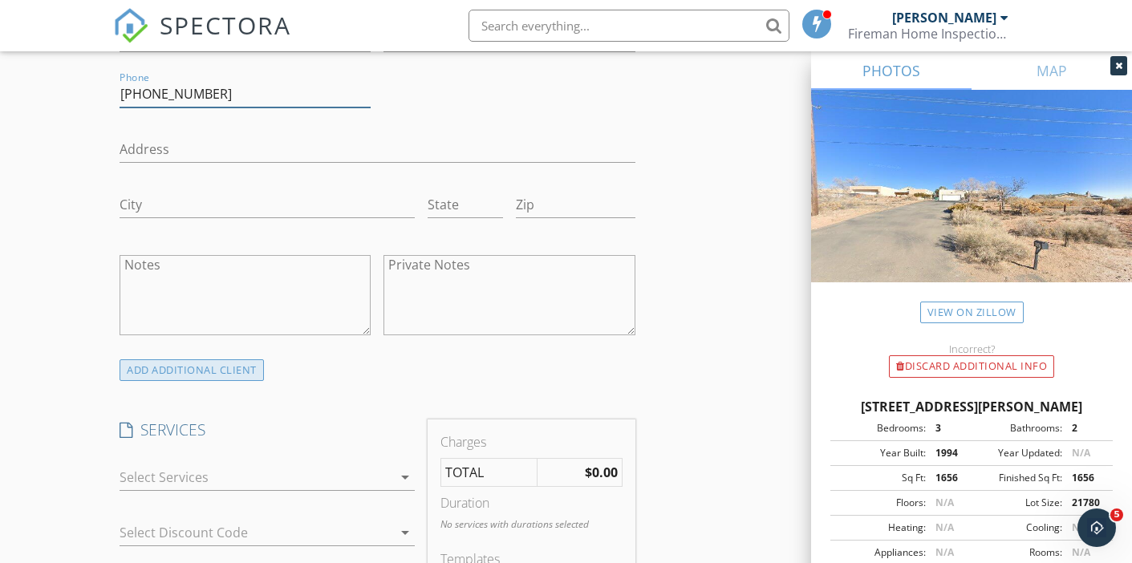
type input "505-363-4010"
click at [156, 371] on div "ADD ADDITIONAL client" at bounding box center [192, 370] width 144 height 22
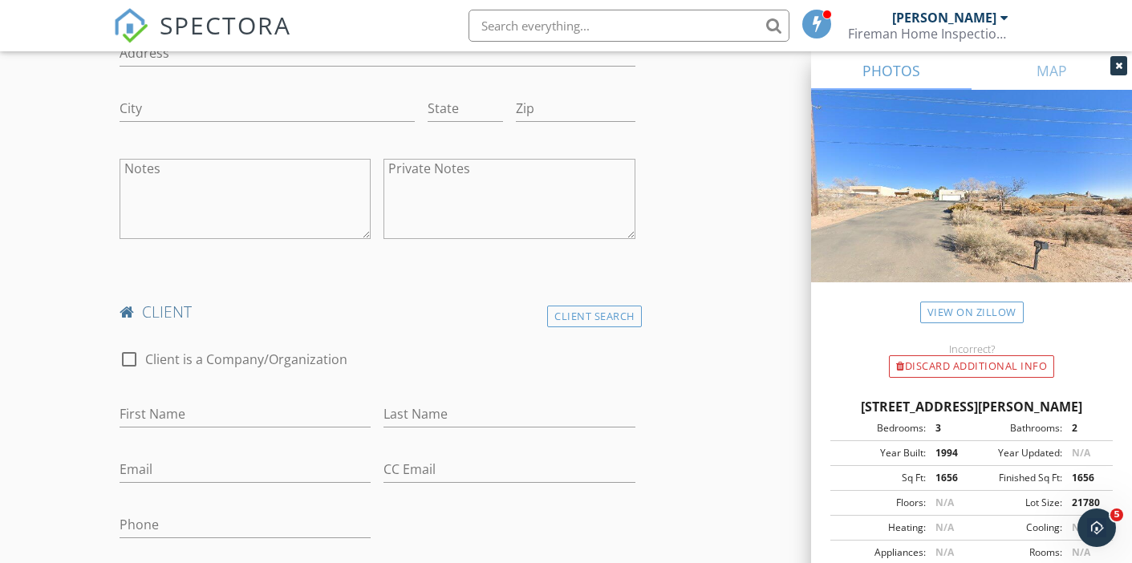
scroll to position [1123, 0]
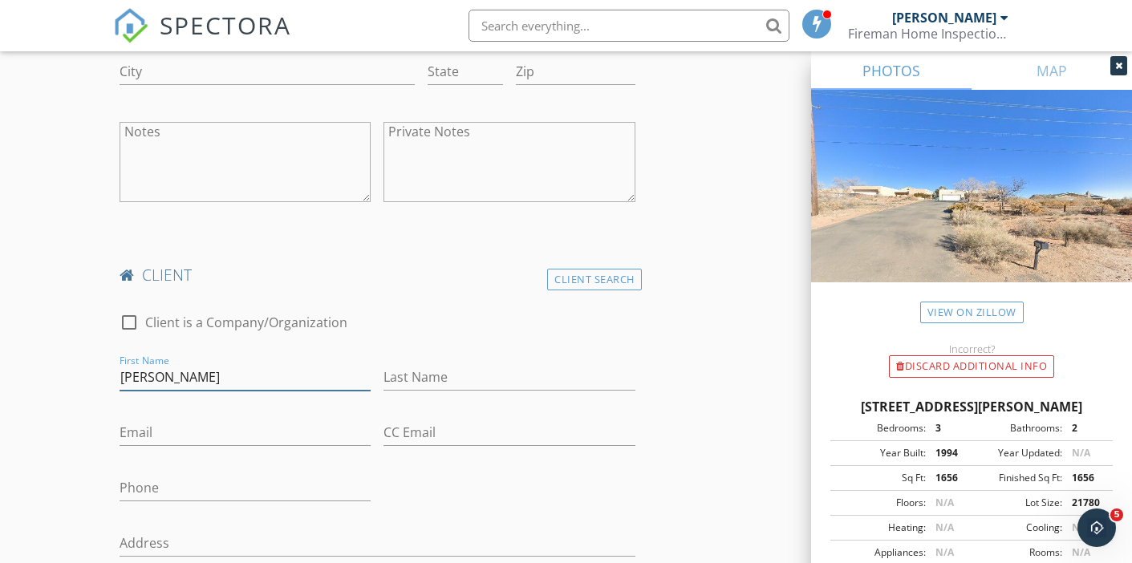
type input "[PERSON_NAME]"
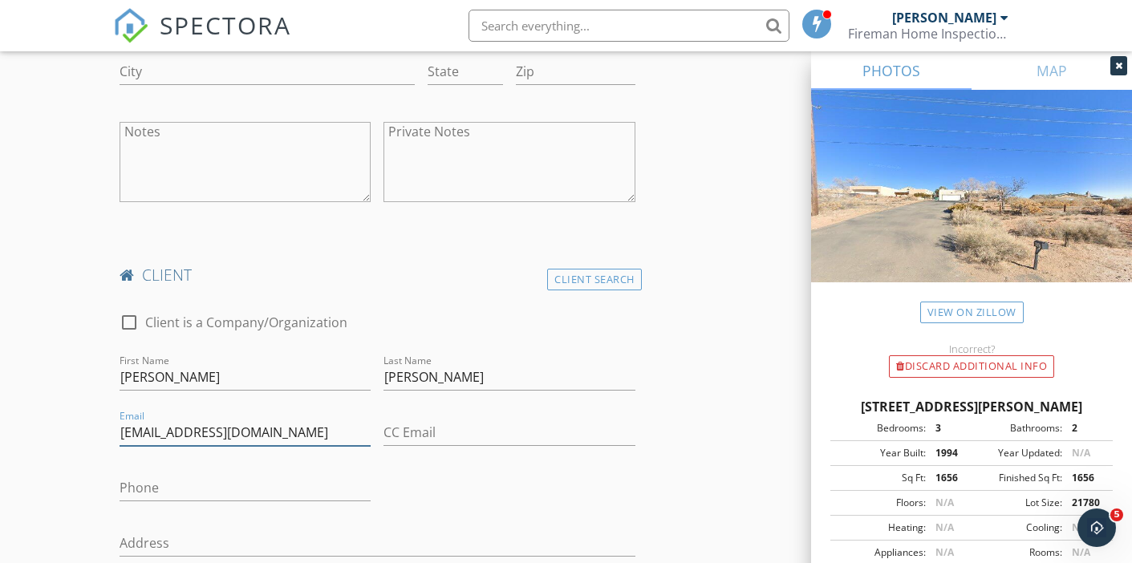
type input "[EMAIL_ADDRESS][DOMAIN_NAME]"
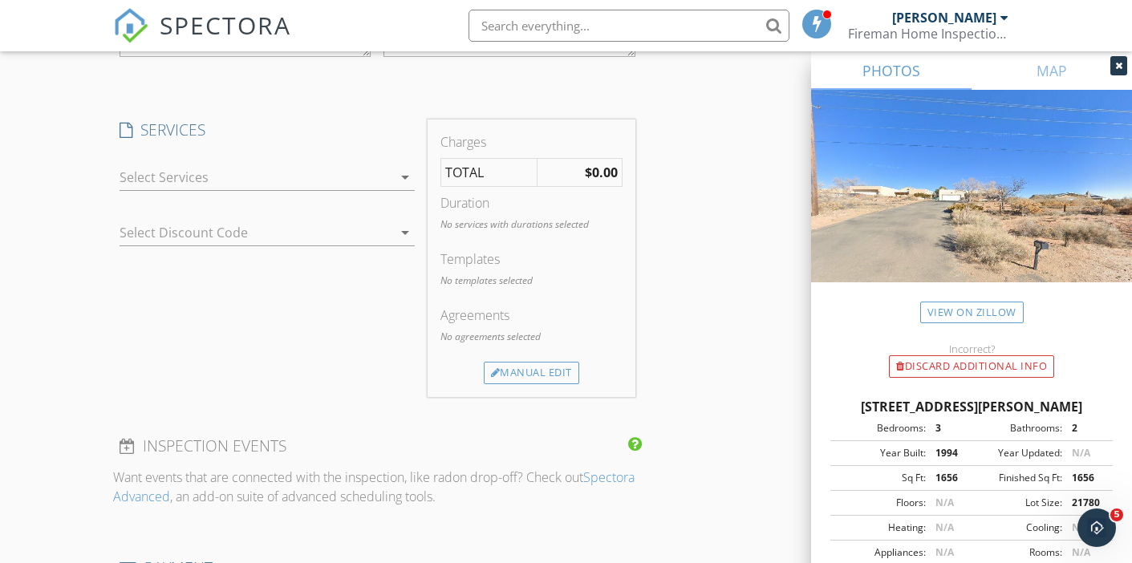
scroll to position [1797, 0]
type input "505-507-0071"
click at [147, 169] on div at bounding box center [256, 176] width 273 height 26
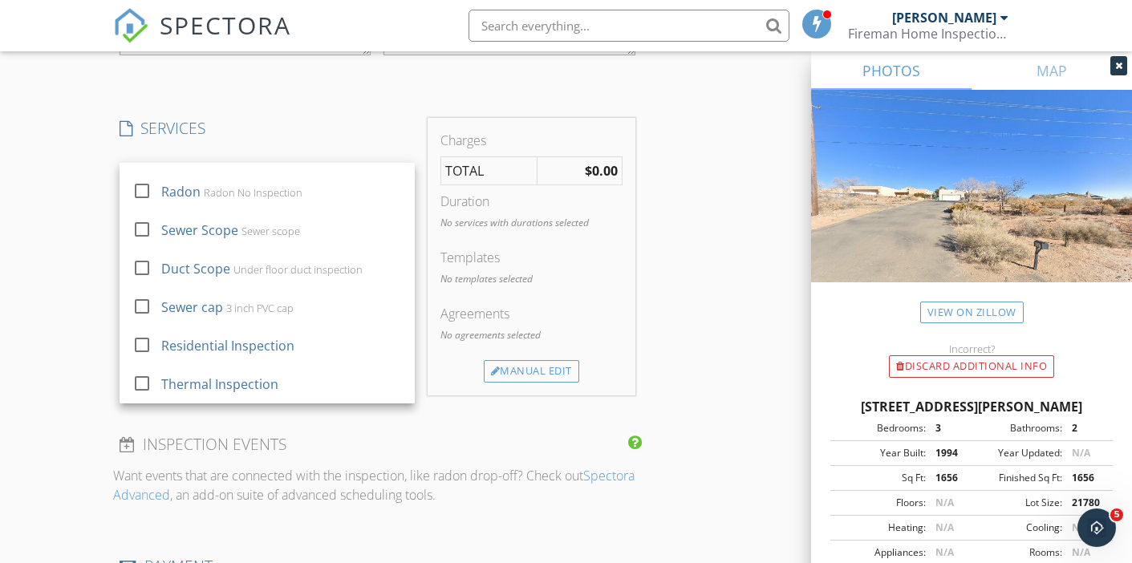
scroll to position [298, 0]
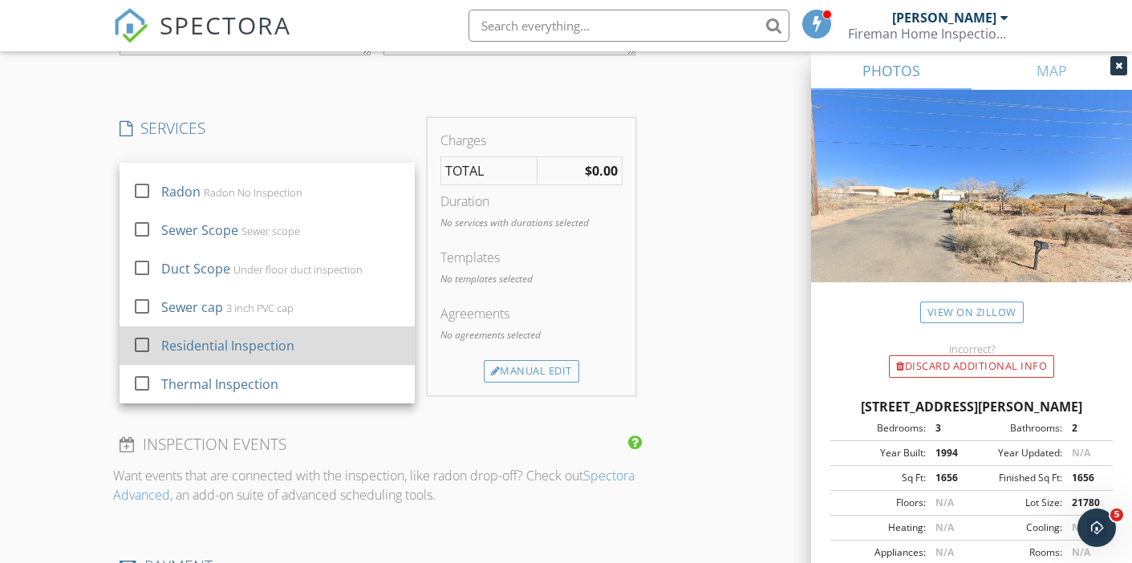
click at [146, 343] on div at bounding box center [141, 344] width 27 height 27
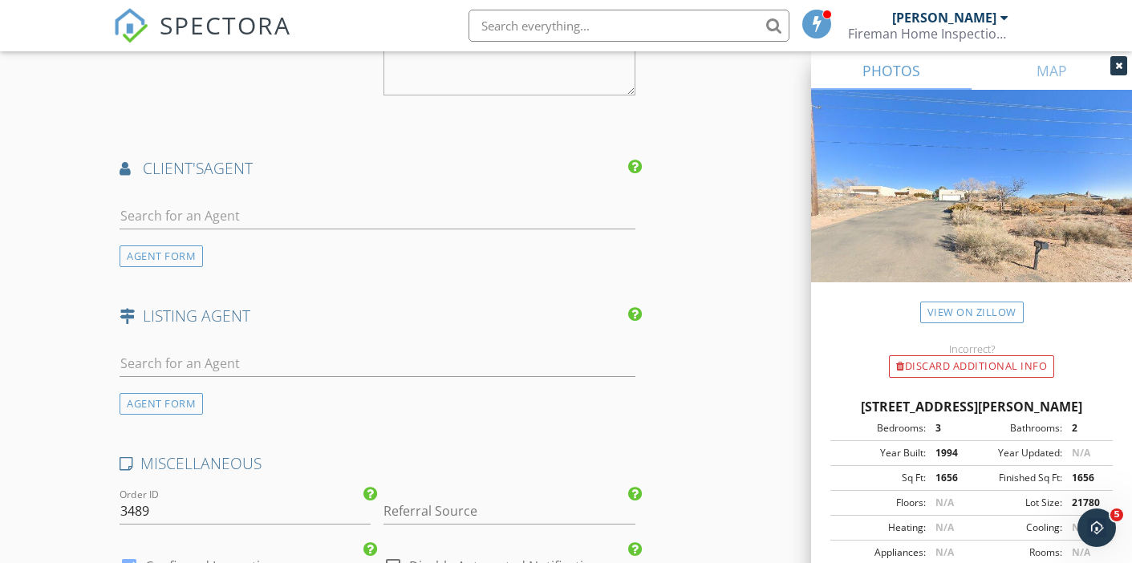
scroll to position [2405, 0]
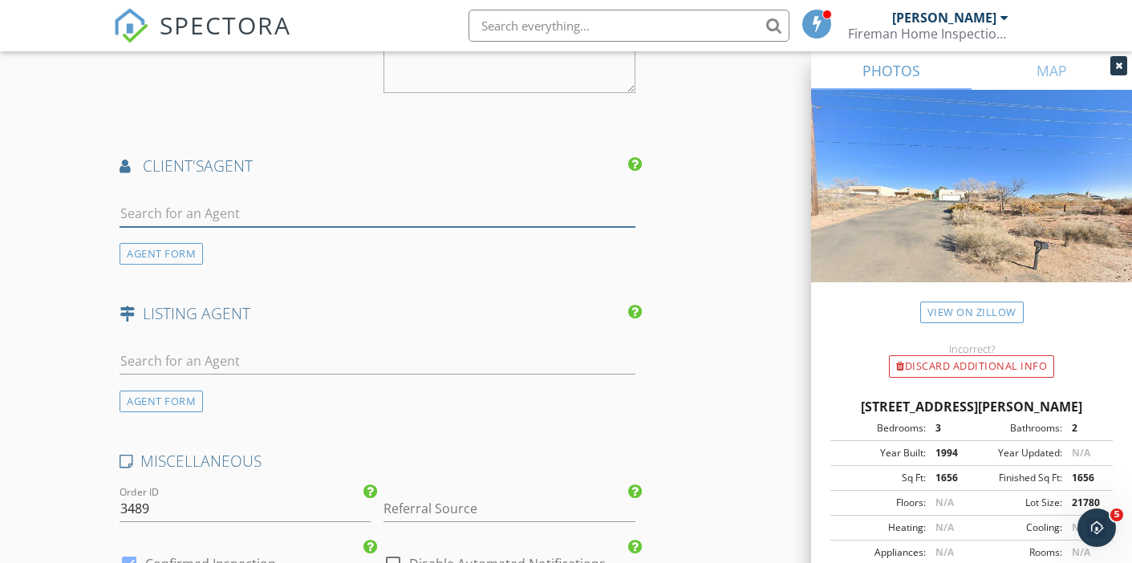
click at [169, 210] on input "text" at bounding box center [377, 214] width 515 height 26
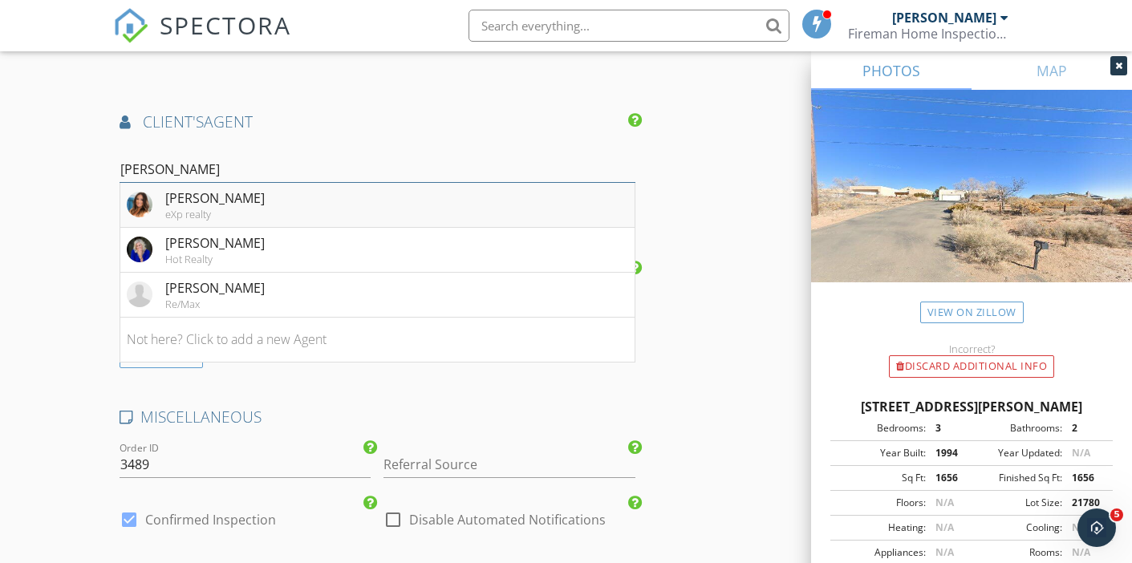
scroll to position [2435, 0]
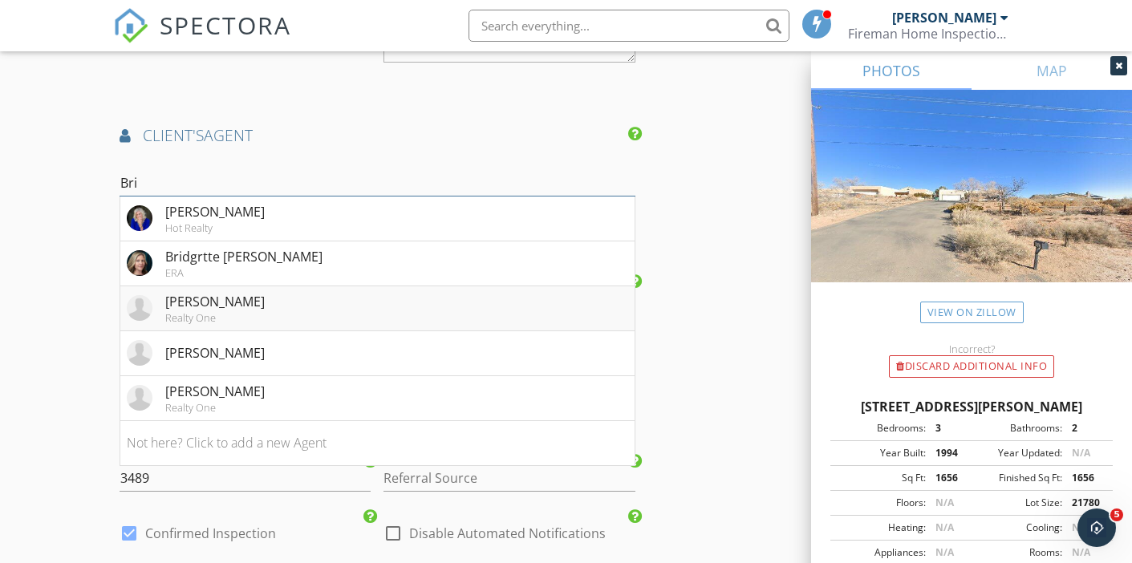
type input "Bri"
click at [233, 301] on div "Brittney Anaya" at bounding box center [214, 301] width 99 height 19
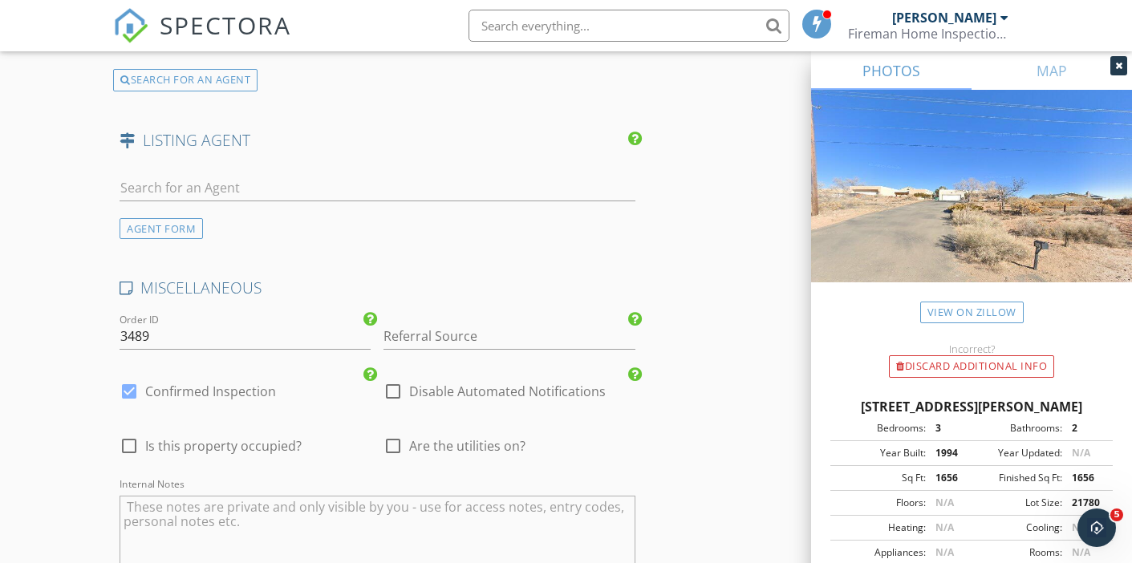
scroll to position [3057, 0]
click at [407, 321] on input "Referral Source" at bounding box center [508, 333] width 251 height 26
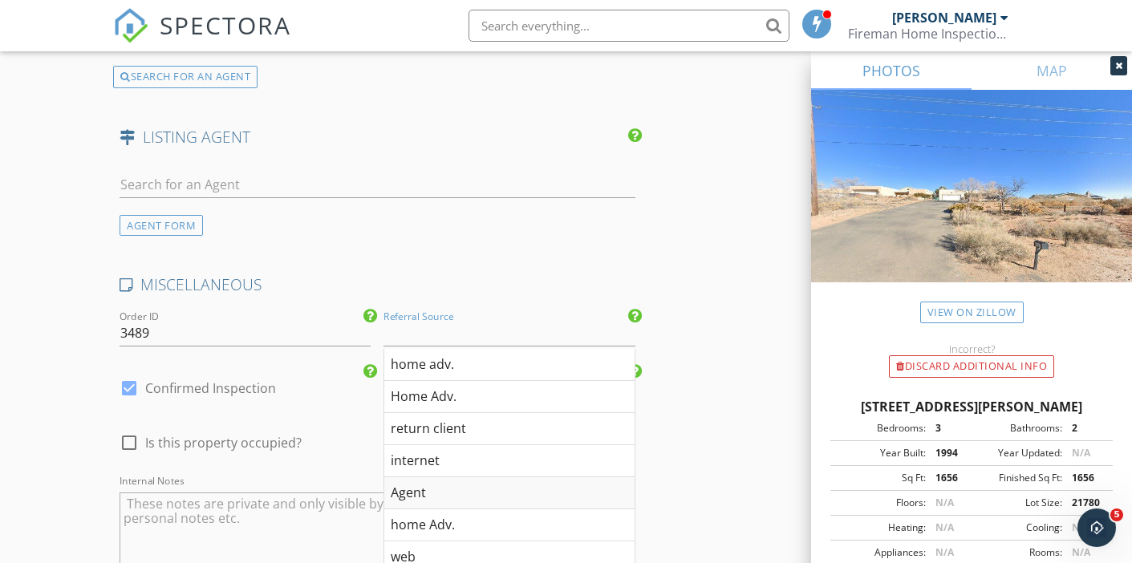
click at [407, 486] on div "Agent" at bounding box center [508, 493] width 249 height 32
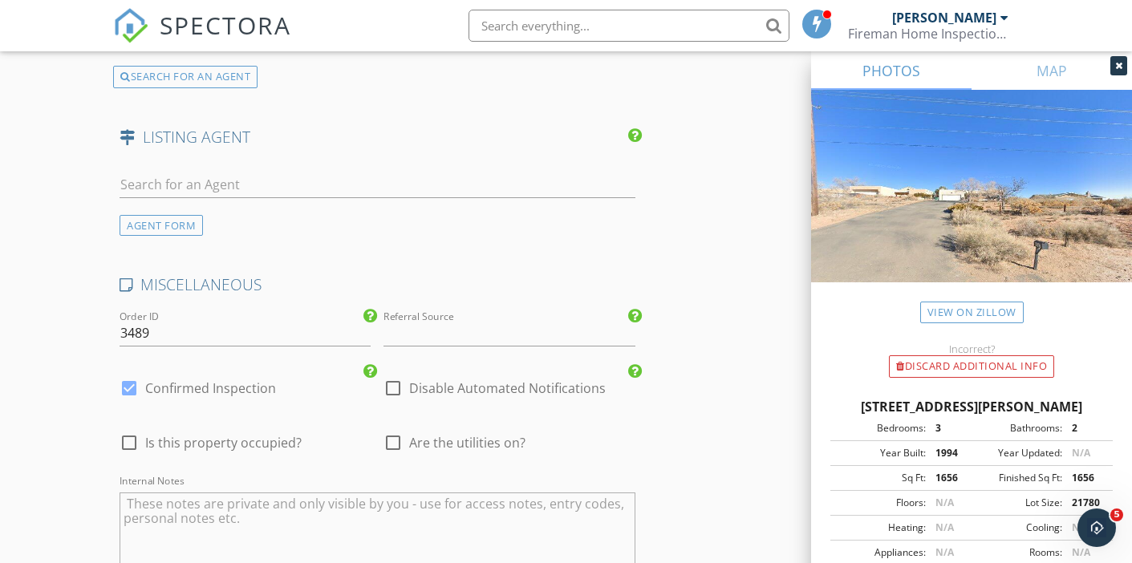
type input "Agent"
click at [397, 440] on div at bounding box center [392, 442] width 27 height 27
checkbox input "true"
click at [127, 436] on div at bounding box center [128, 442] width 27 height 27
checkbox input "true"
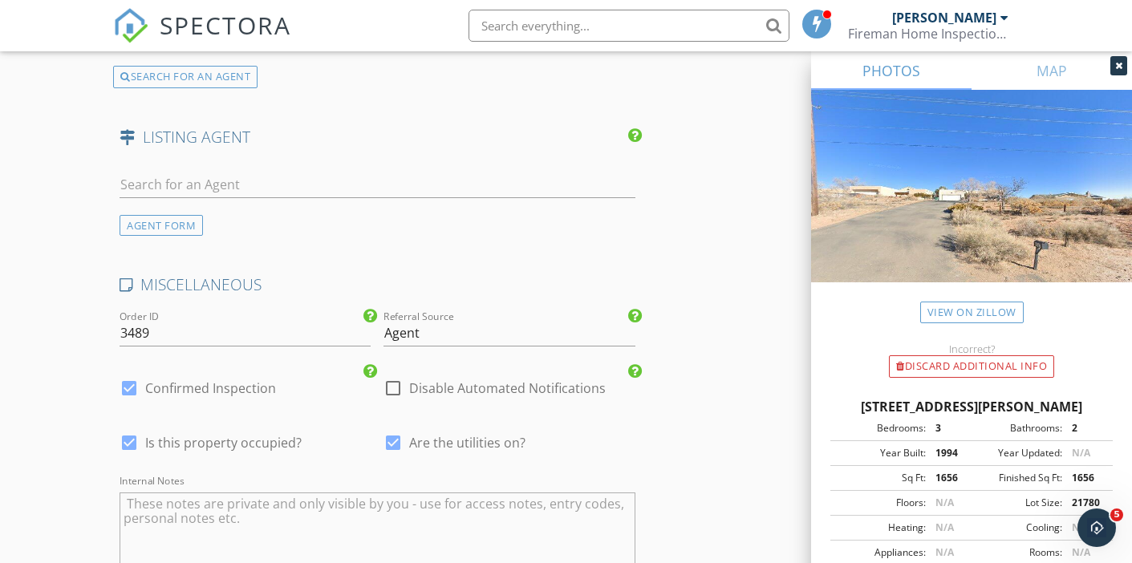
click at [167, 496] on textarea "Internal Notes" at bounding box center [377, 532] width 515 height 80
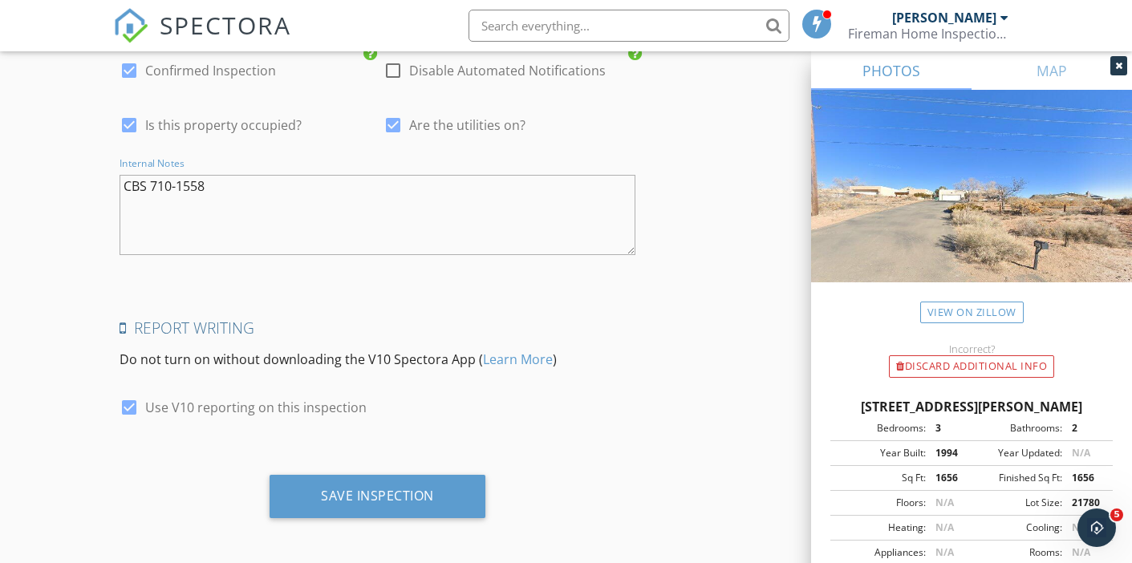
scroll to position [3373, 0]
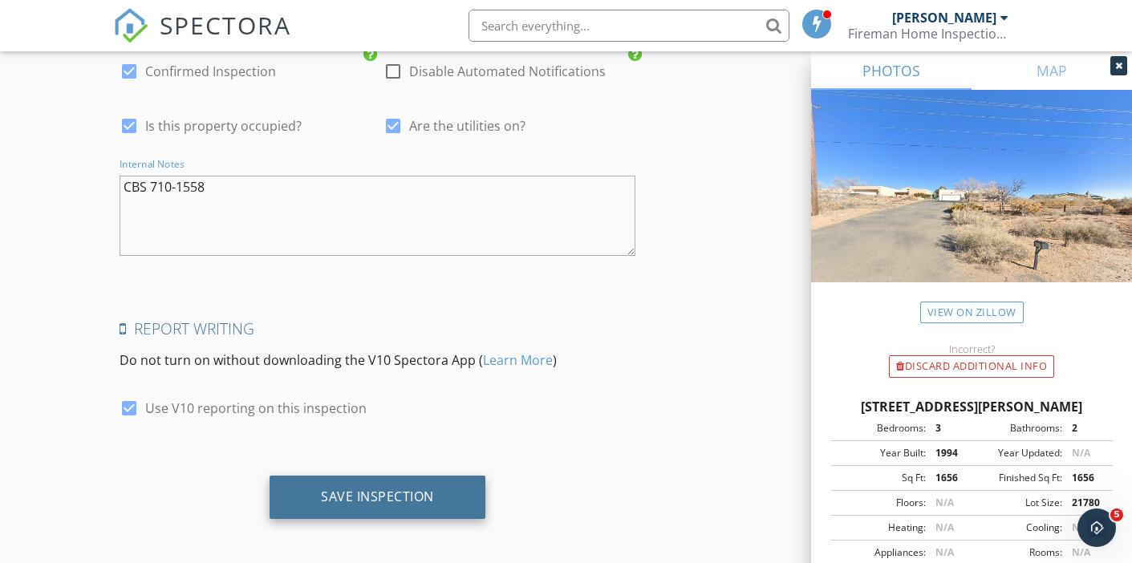
type textarea "CBS 710-1558"
click at [398, 488] on div "Save Inspection" at bounding box center [377, 496] width 113 height 16
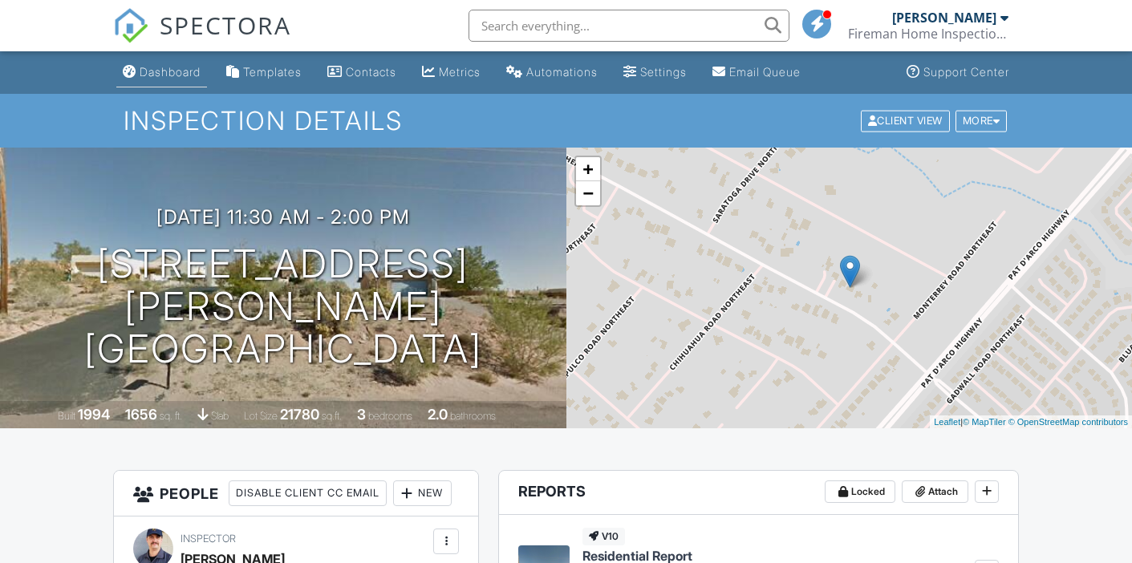
click at [173, 77] on div "Dashboard" at bounding box center [170, 72] width 61 height 14
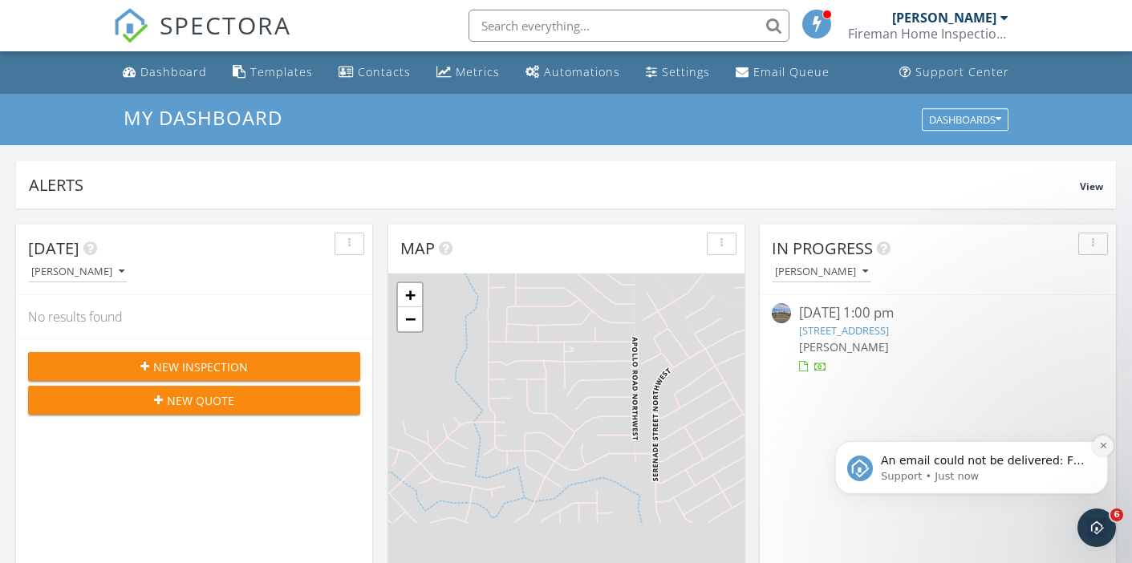
click at [1103, 448] on icon "Dismiss notification" at bounding box center [1103, 445] width 9 height 9
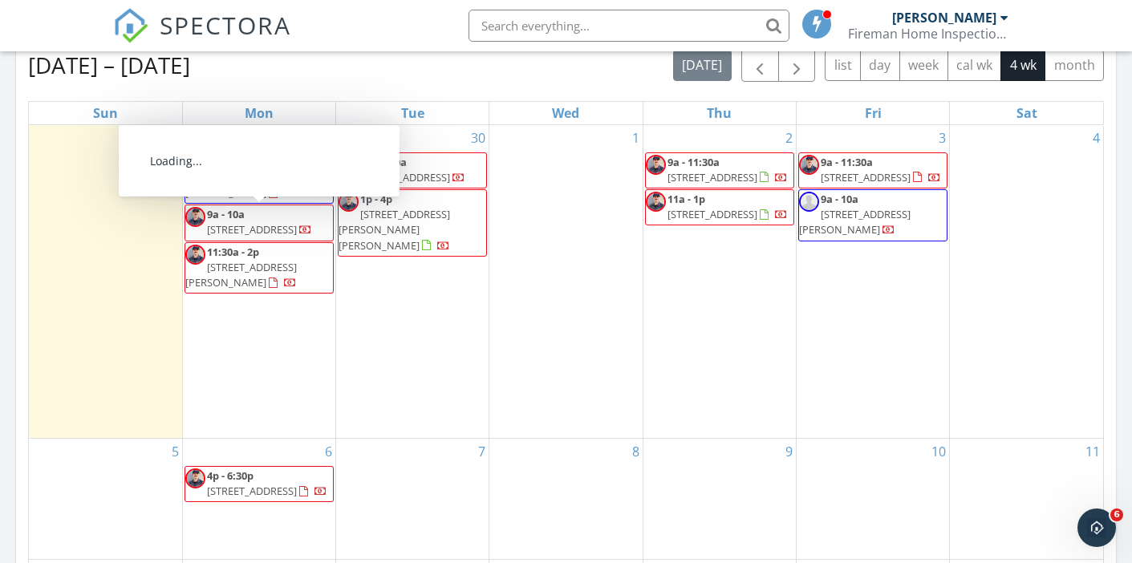
scroll to position [723, 0]
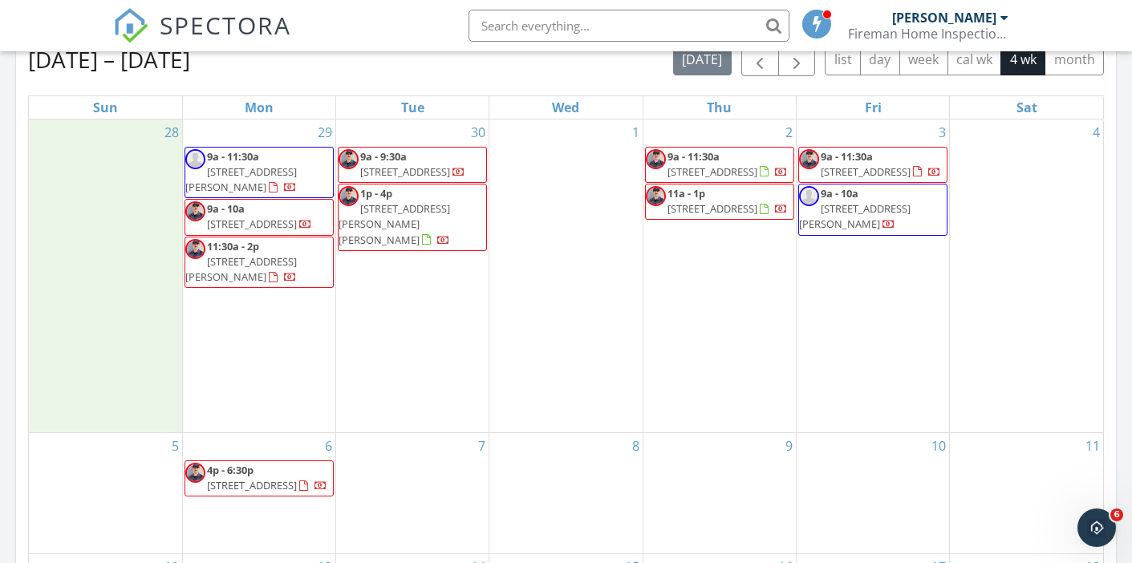
click at [124, 321] on div "28" at bounding box center [105, 276] width 153 height 313
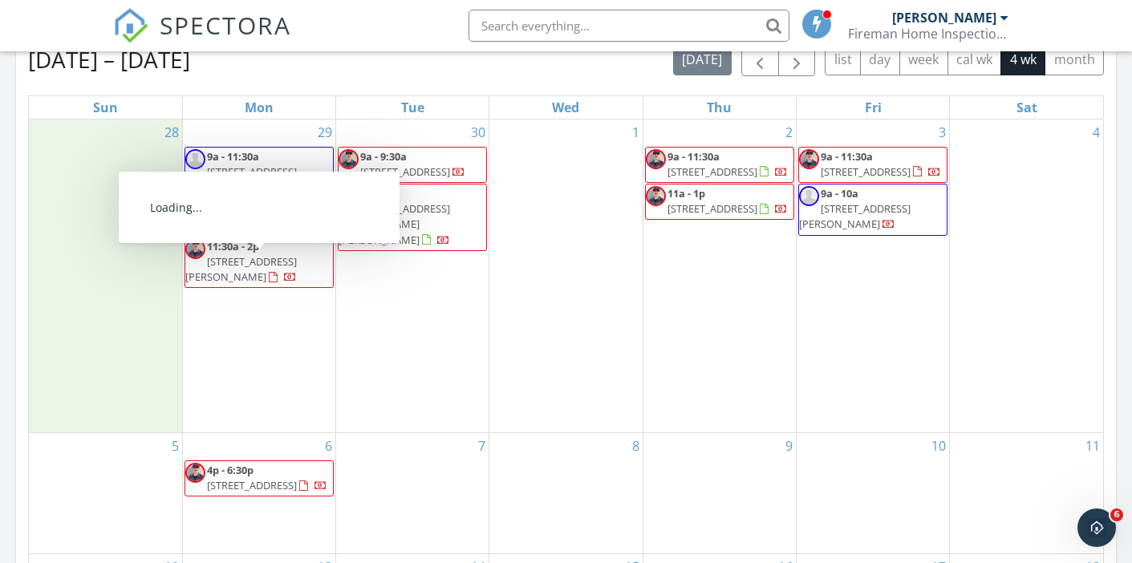
click at [395, 292] on div "30 9a - 9:30a [STREET_ADDRESS] 1p - 4p [STREET_ADDRESS][PERSON_NAME]" at bounding box center [412, 276] width 152 height 313
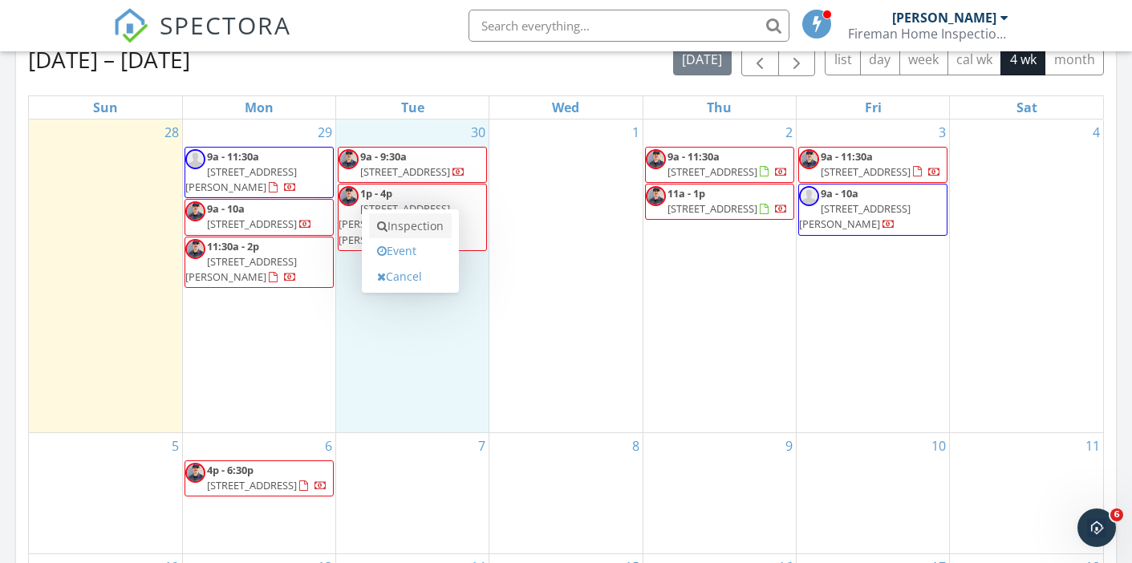
click at [401, 233] on link "Inspection" at bounding box center [410, 226] width 83 height 26
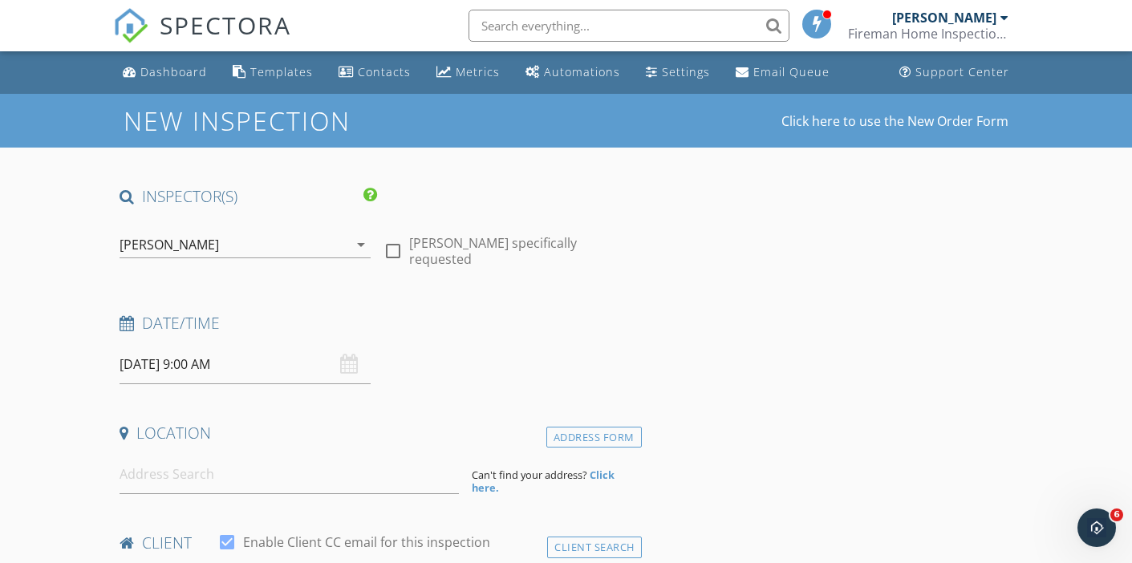
click at [151, 243] on div "[PERSON_NAME]" at bounding box center [169, 244] width 99 height 14
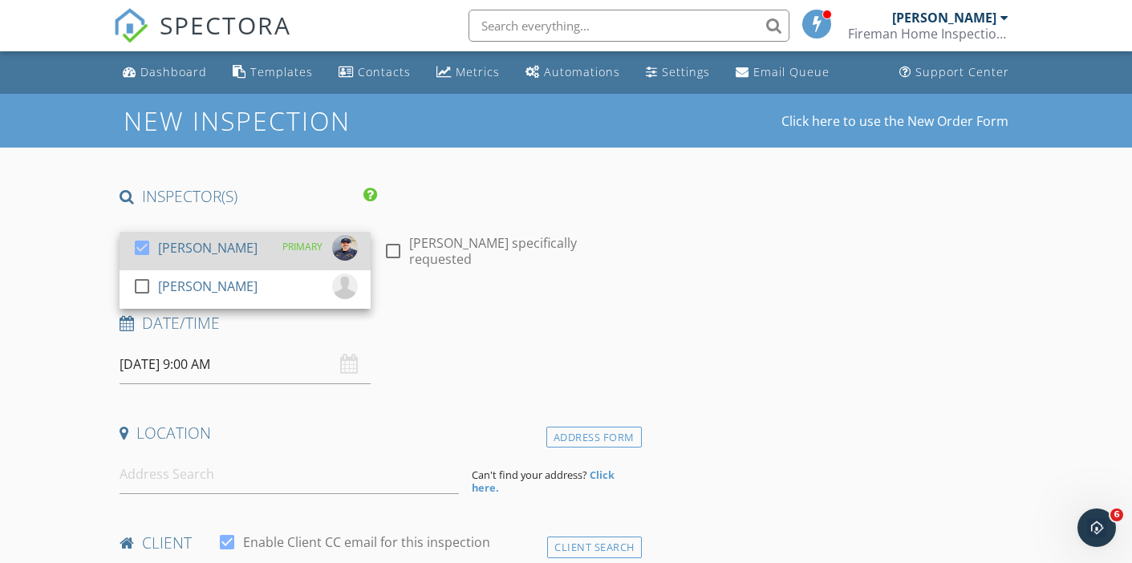
click at [148, 243] on div at bounding box center [141, 247] width 27 height 27
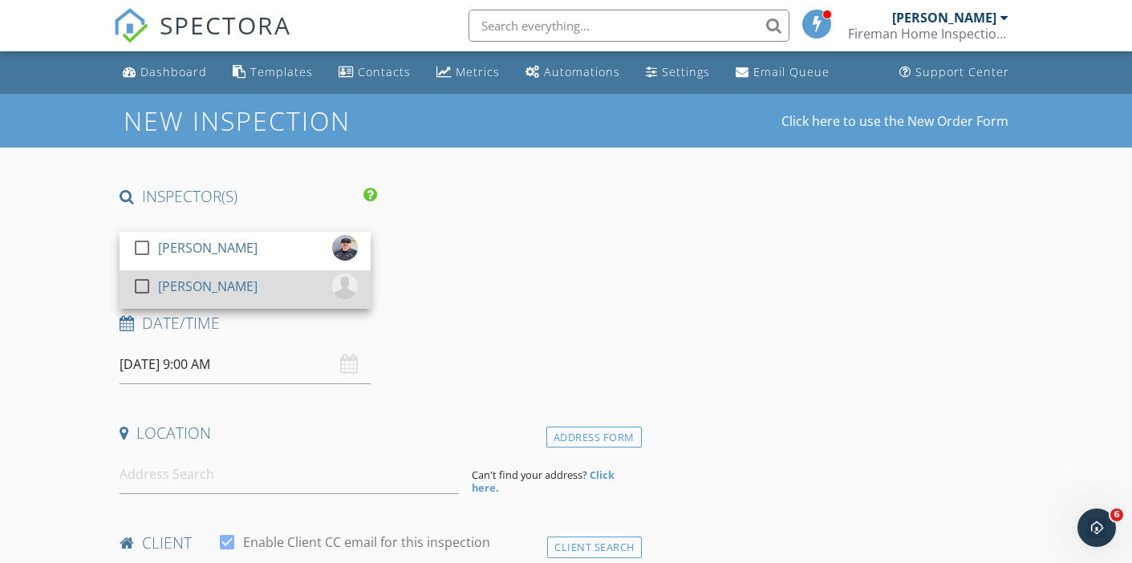
click at [143, 286] on div at bounding box center [141, 286] width 27 height 27
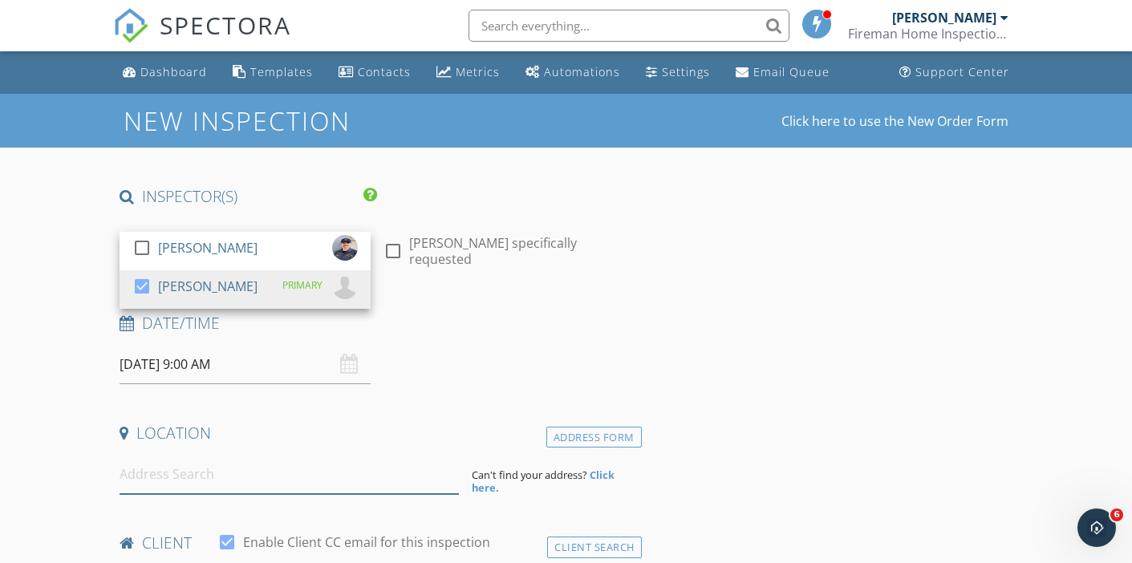
click at [164, 475] on input at bounding box center [289, 474] width 339 height 39
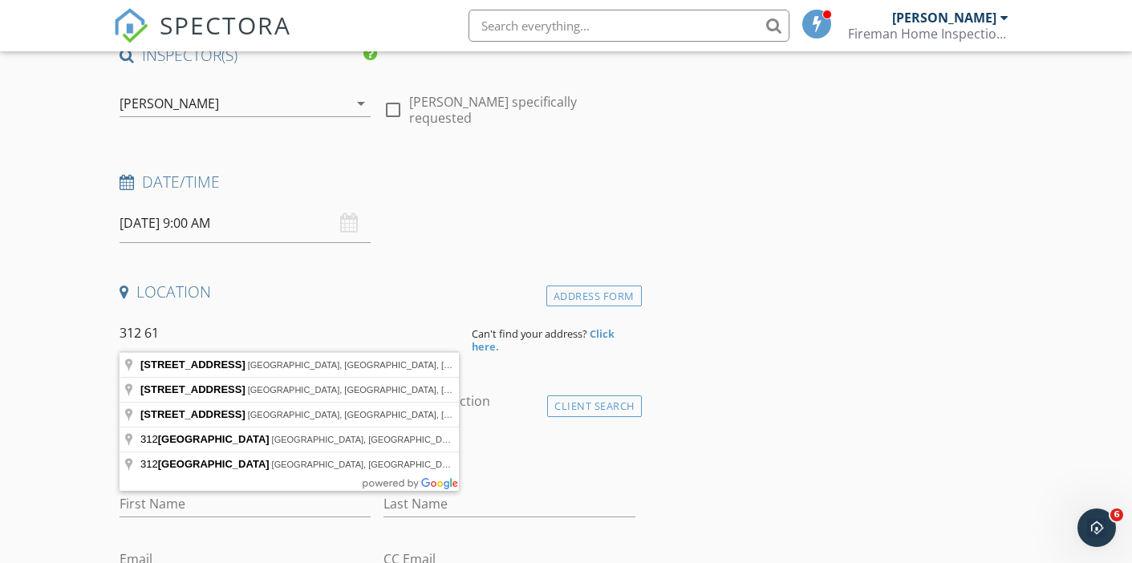
scroll to position [144, 0]
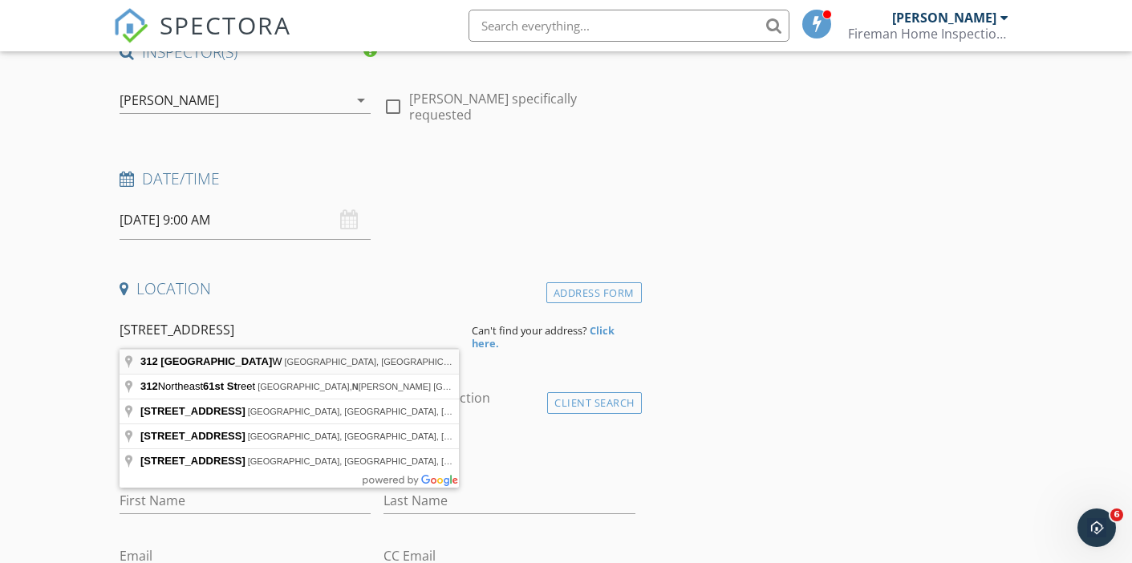
type input "[STREET_ADDRESS]"
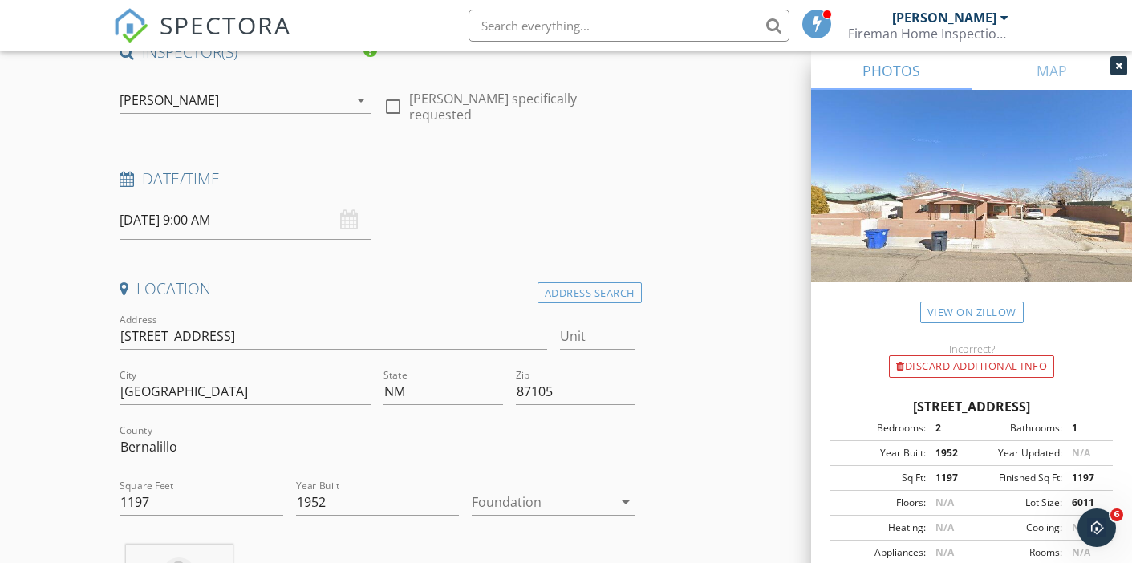
click at [490, 500] on div at bounding box center [542, 502] width 140 height 26
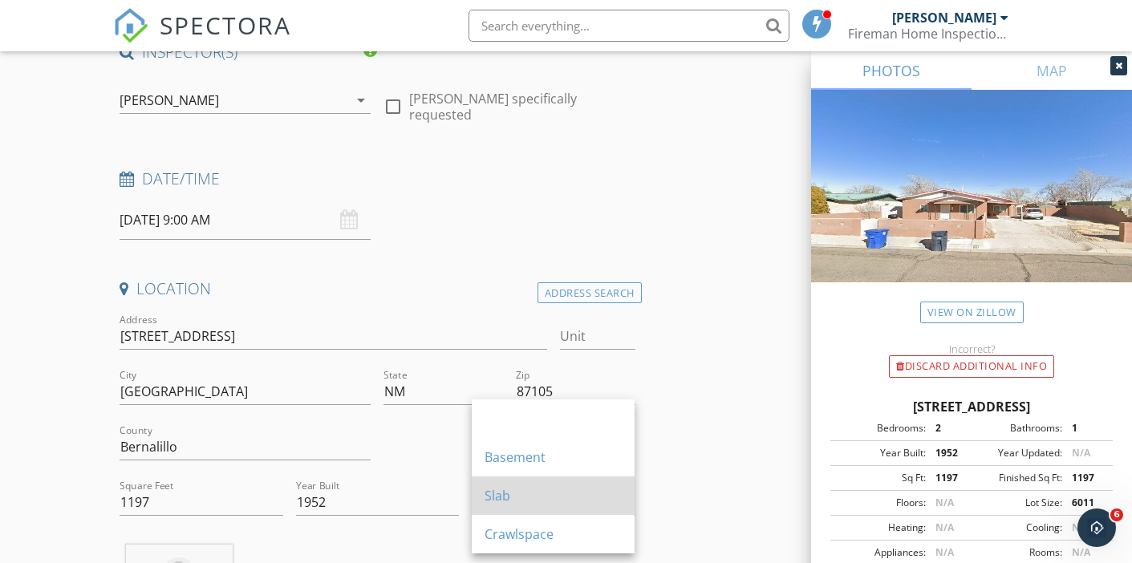
click at [492, 500] on div "Slab" at bounding box center [552, 495] width 137 height 19
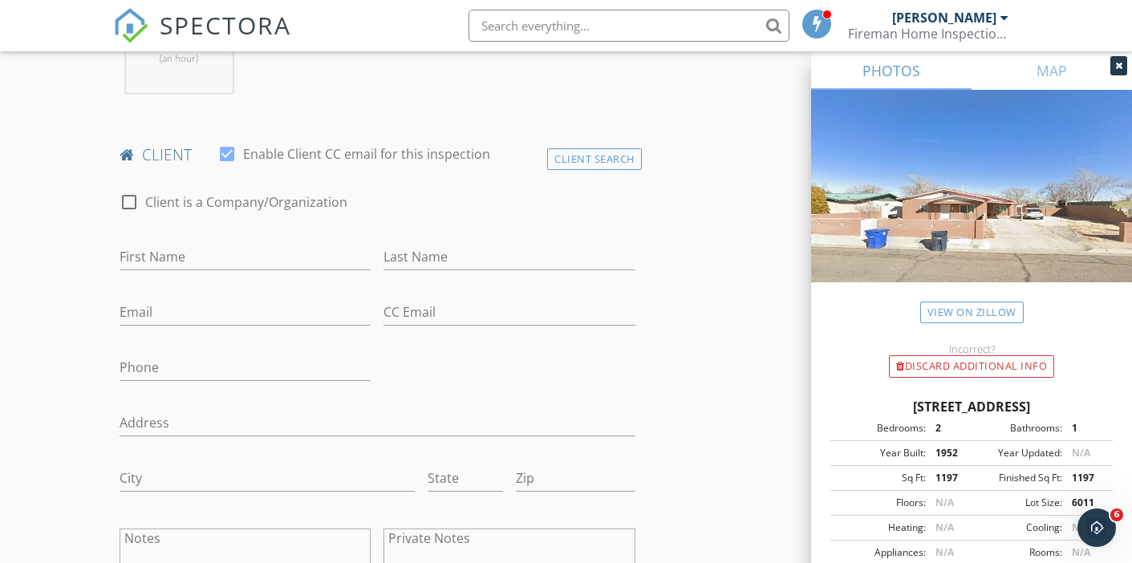
scroll to position [740, 0]
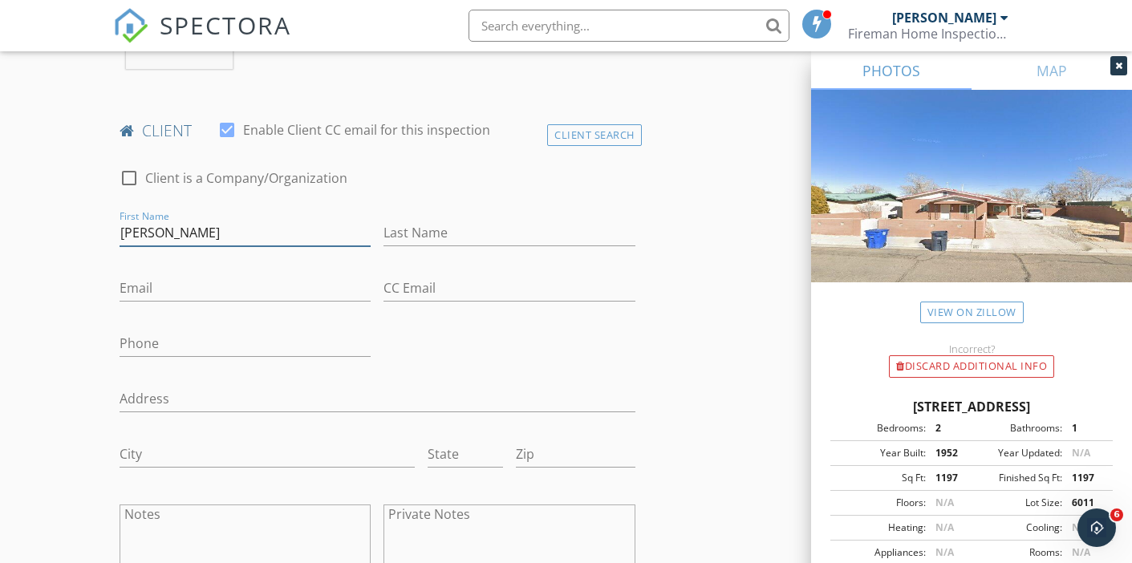
type input "[PERSON_NAME]"
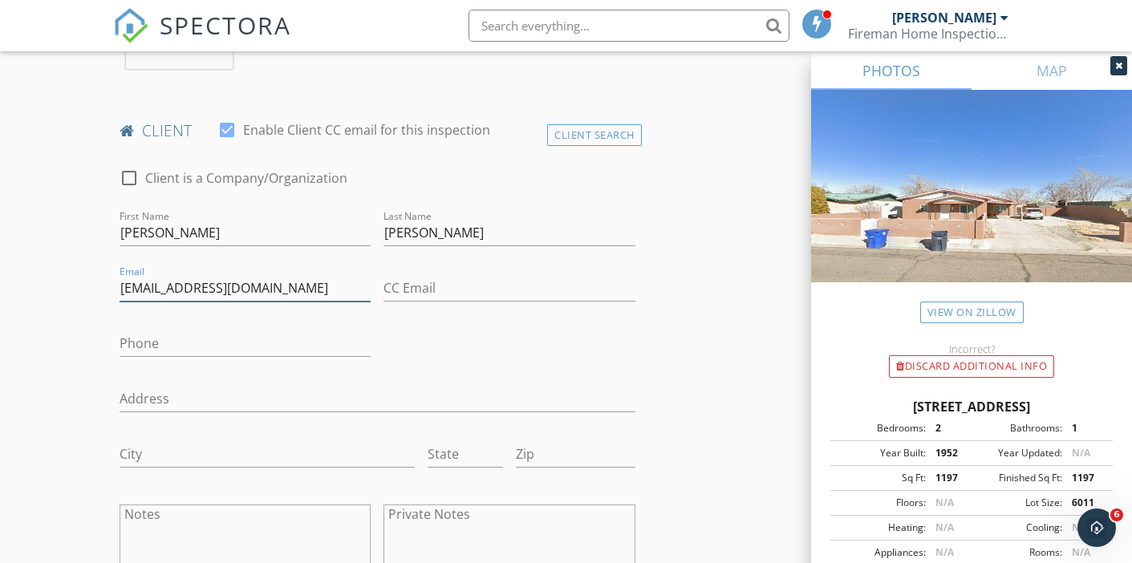
type input "[EMAIL_ADDRESS][DOMAIN_NAME]"
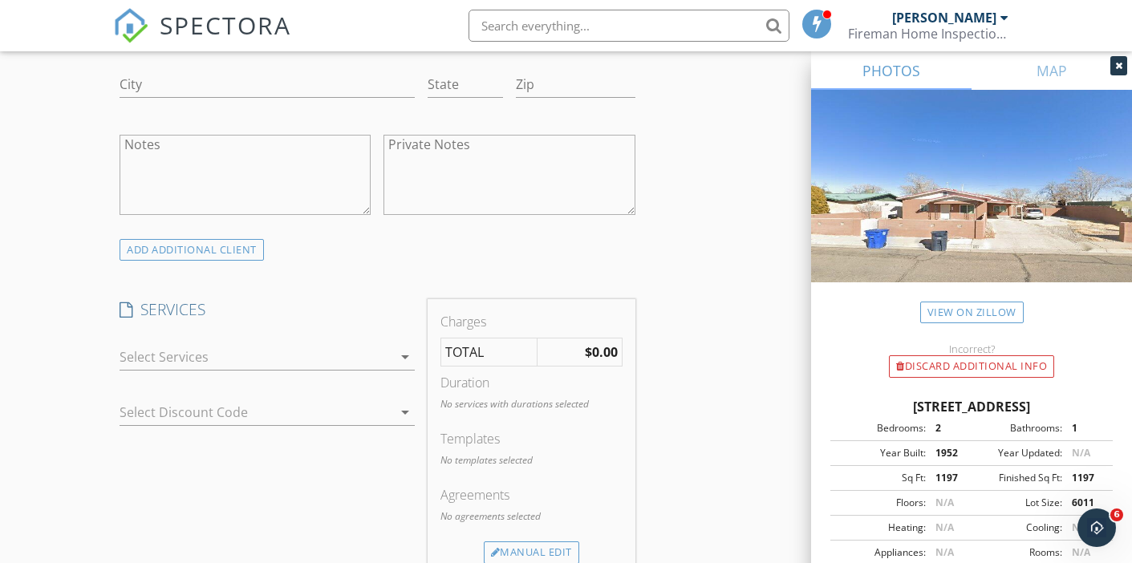
scroll to position [1135, 0]
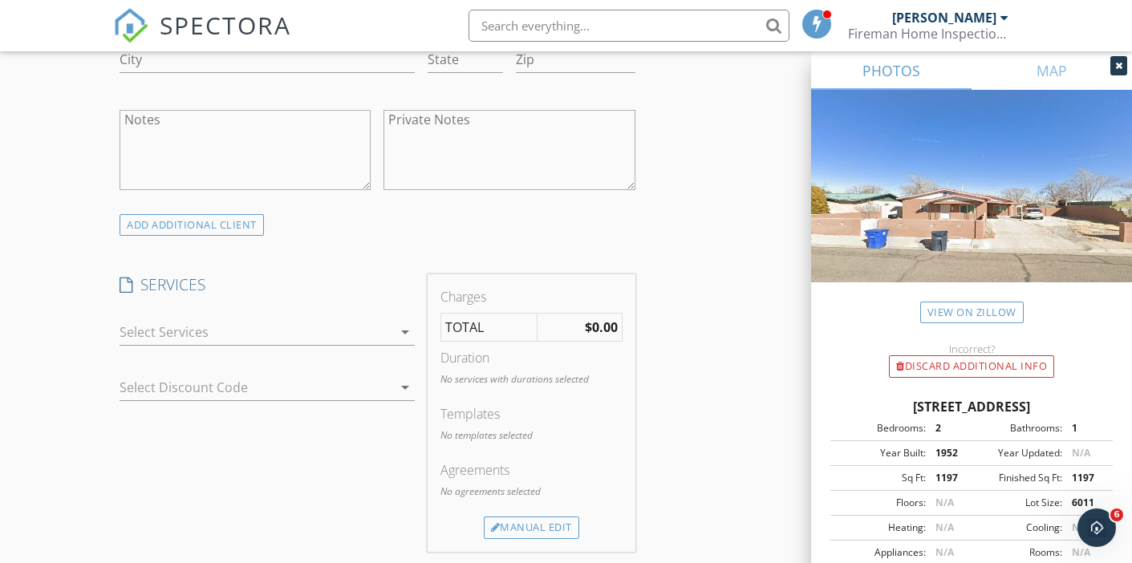
type input "[PHONE_NUMBER]"
click at [184, 342] on div at bounding box center [256, 332] width 273 height 26
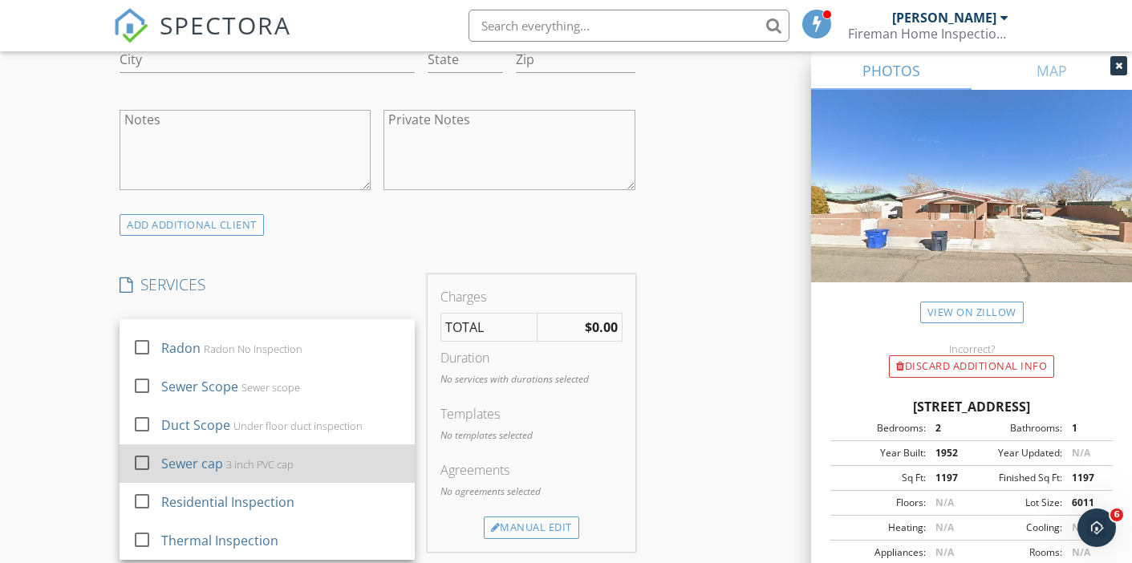
scroll to position [298, 0]
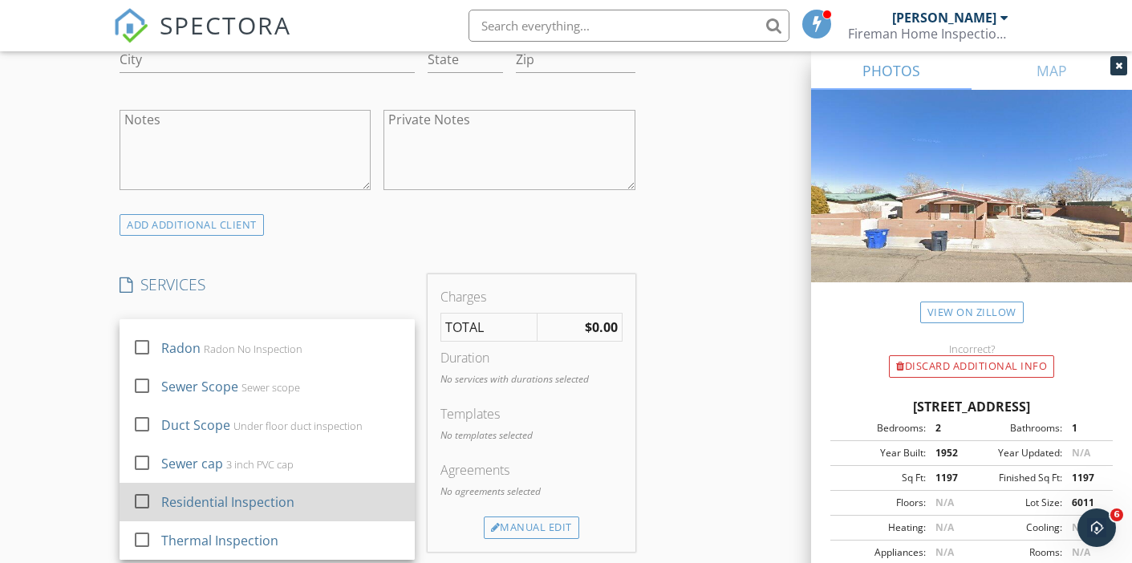
click at [140, 511] on div at bounding box center [141, 501] width 27 height 27
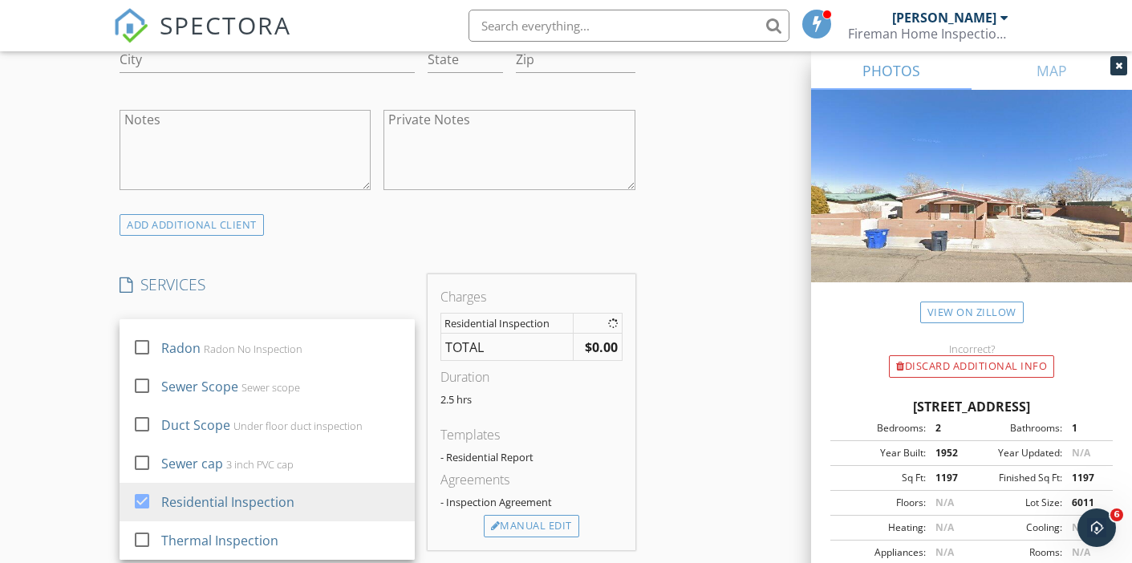
click at [93, 473] on div "New Inspection Click here to use the New Order Form INSPECTOR(S) check_box_outl…" at bounding box center [566, 386] width 1132 height 2854
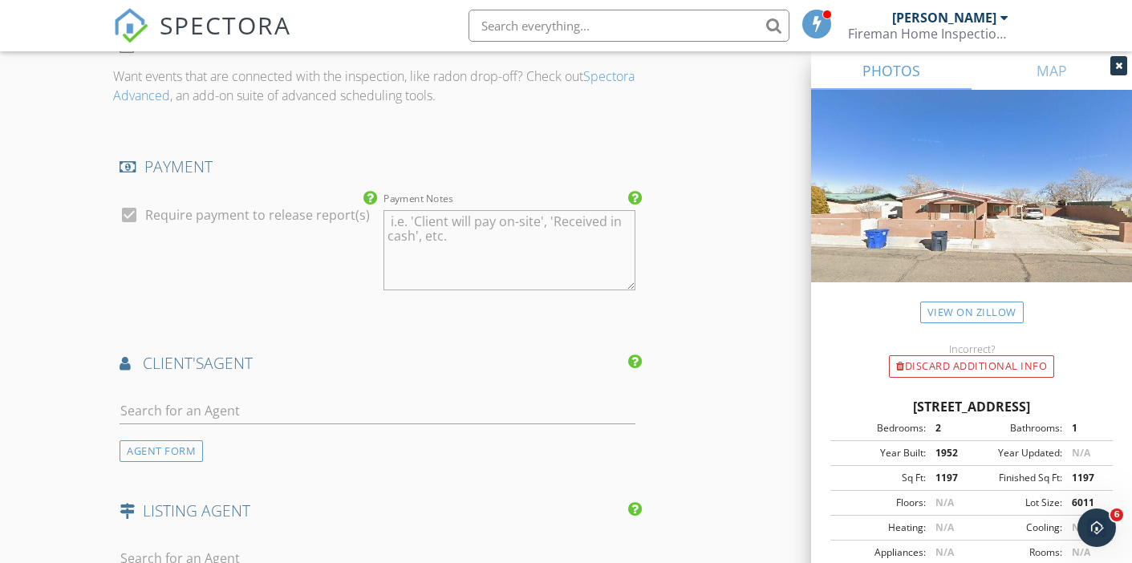
scroll to position [1726, 0]
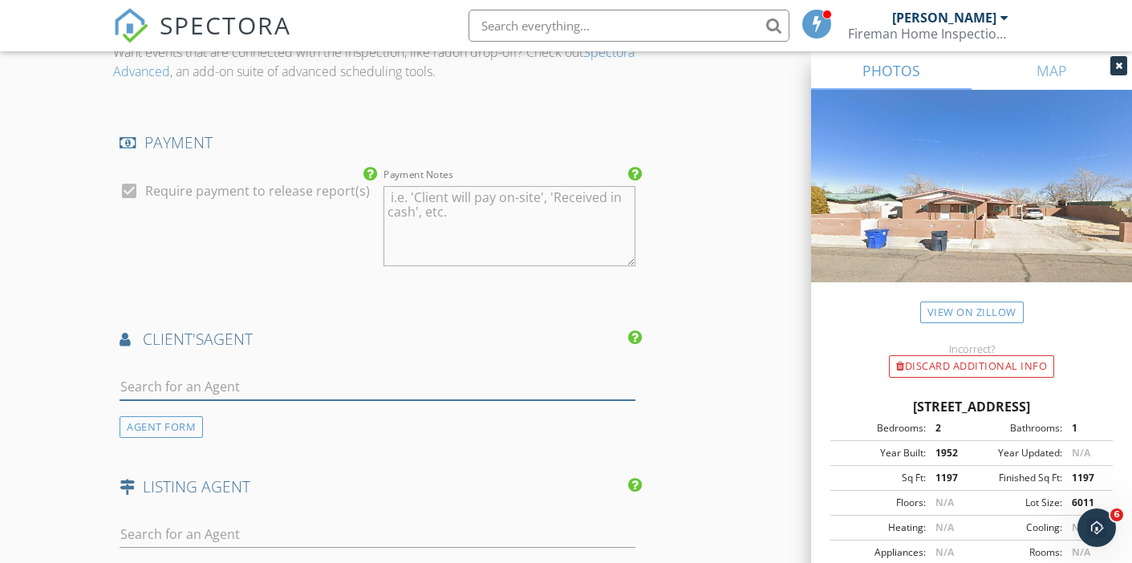
click at [142, 400] on input "text" at bounding box center [377, 387] width 515 height 26
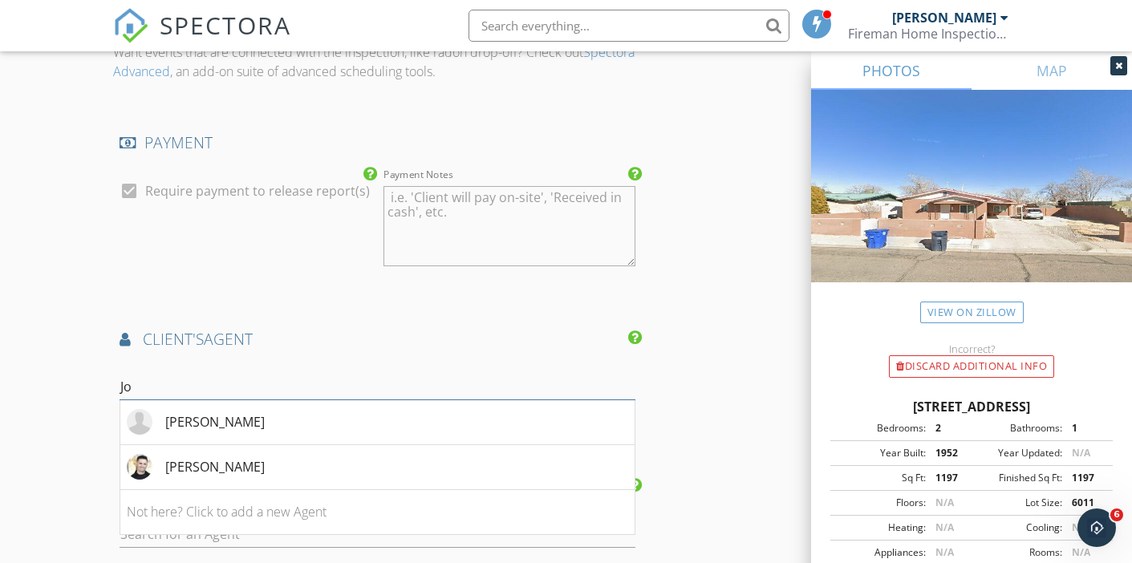
type input "J"
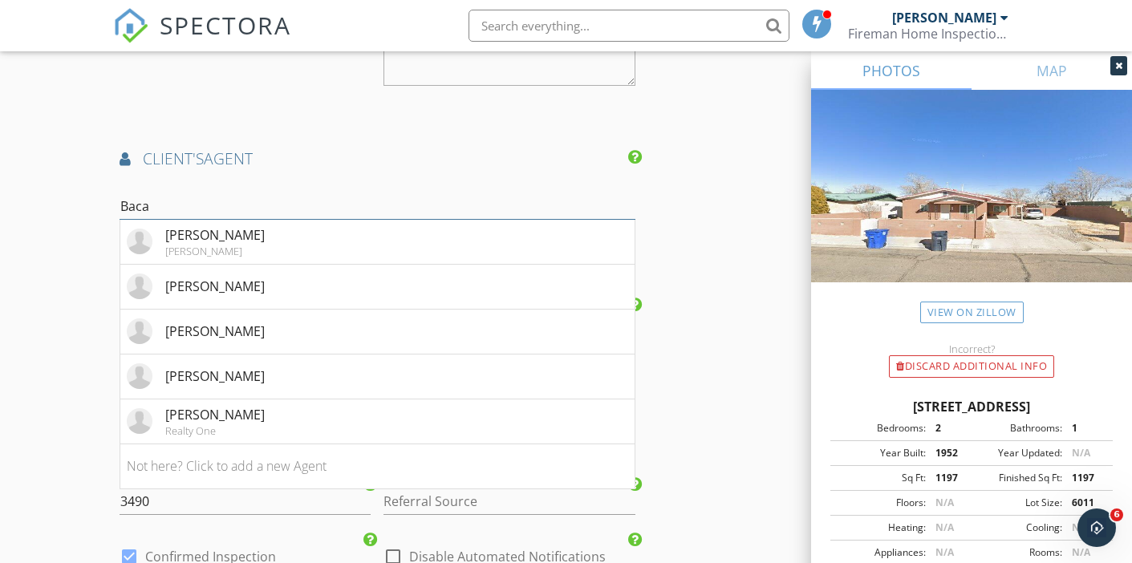
scroll to position [1914, 0]
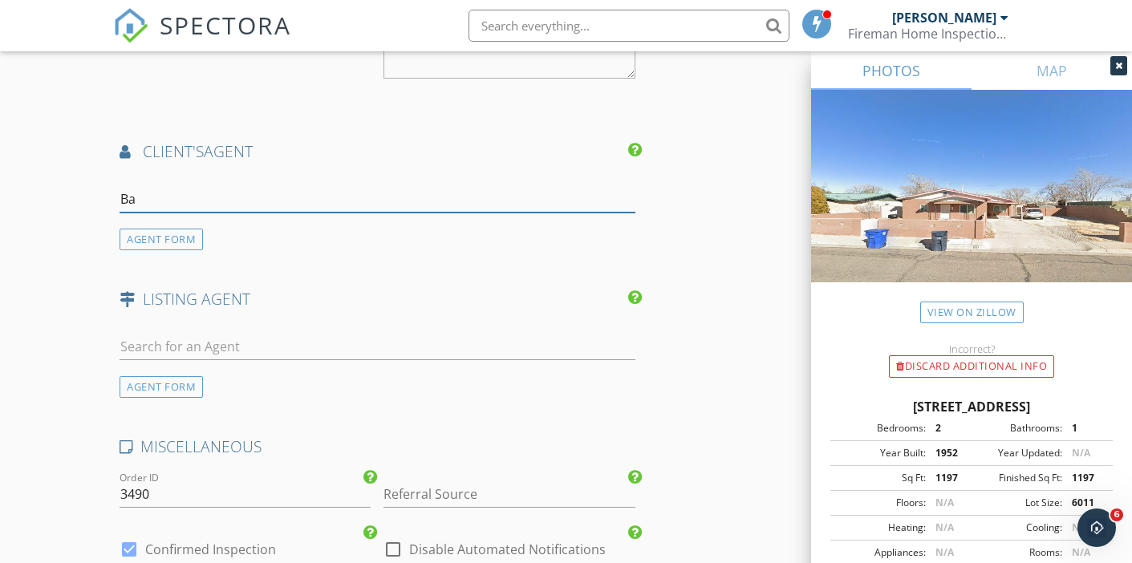
type input "B"
click at [168, 249] on div "AGENT FORM" at bounding box center [161, 240] width 83 height 22
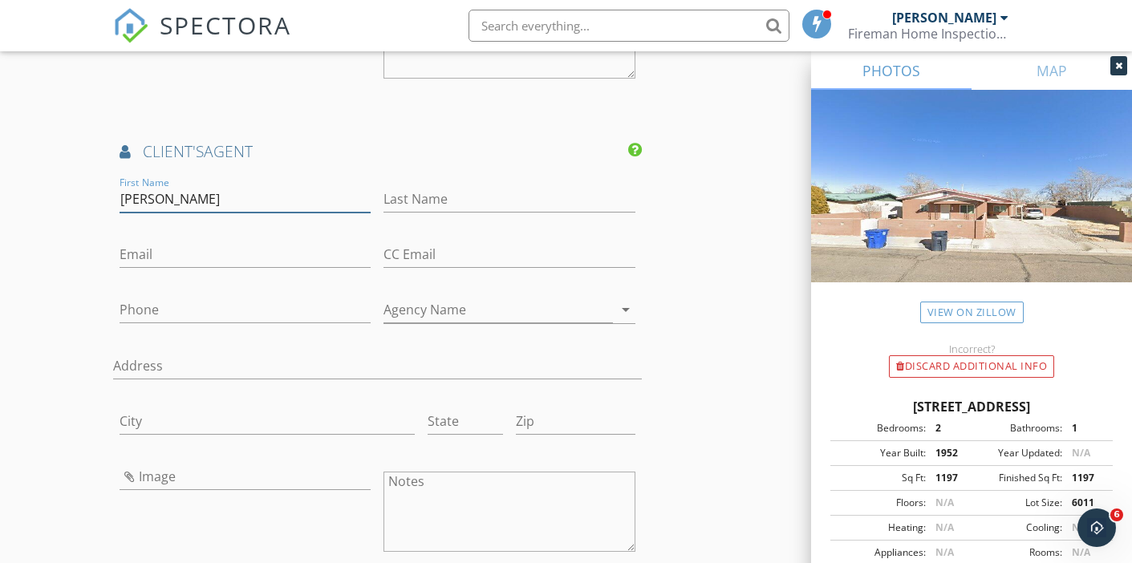
type input "[PERSON_NAME]"
type input "Baca"
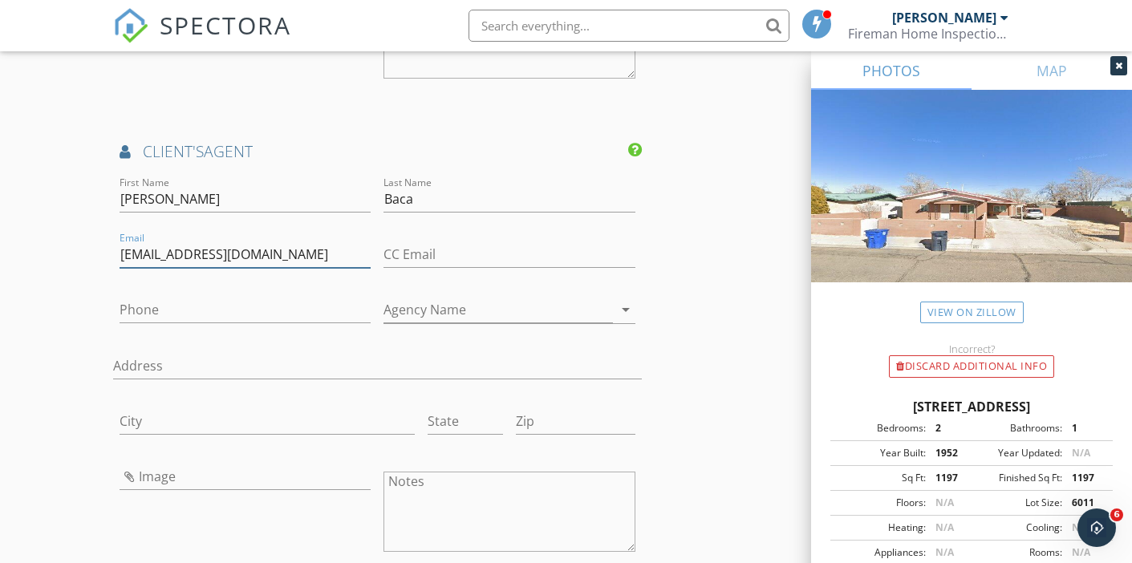
type input "[EMAIL_ADDRESS][DOMAIN_NAME]"
type input "[PHONE_NUMBER]"
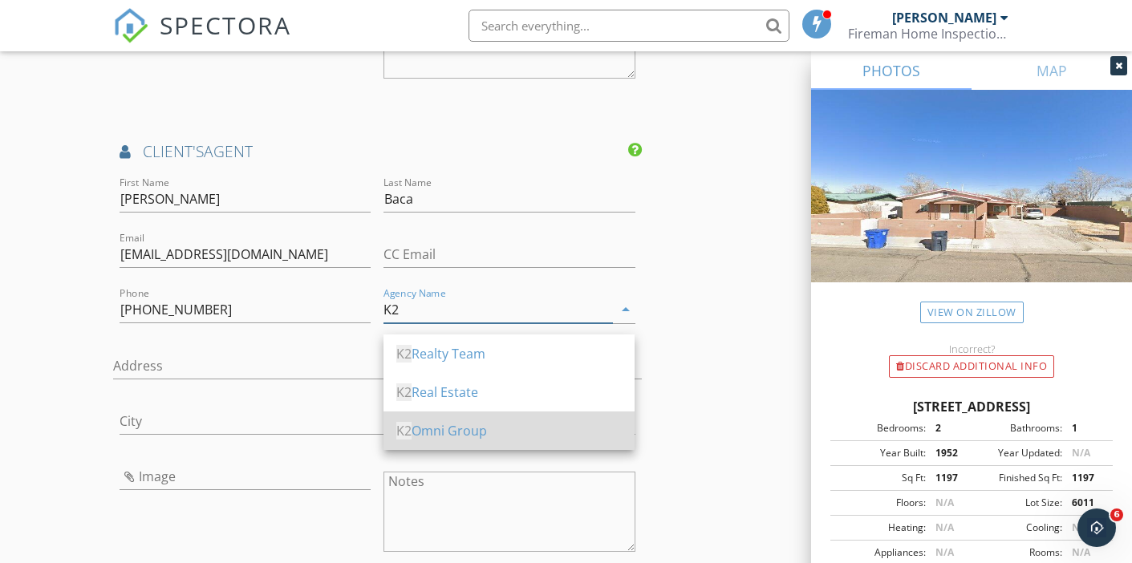
click at [463, 436] on div "K2 Omni Group" at bounding box center [508, 430] width 225 height 19
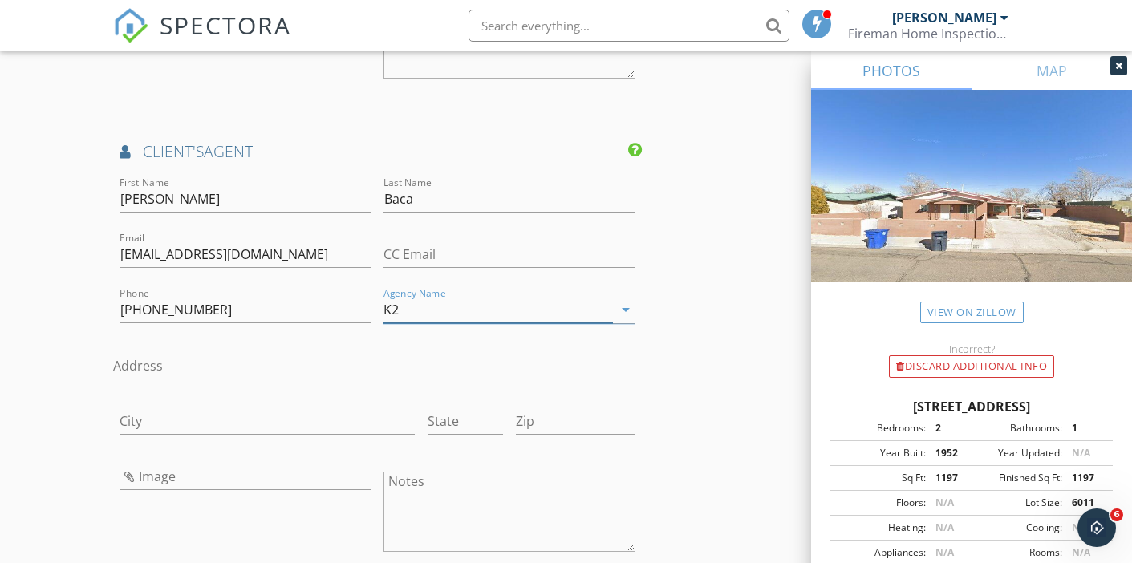
type input "K2 Omni Group"
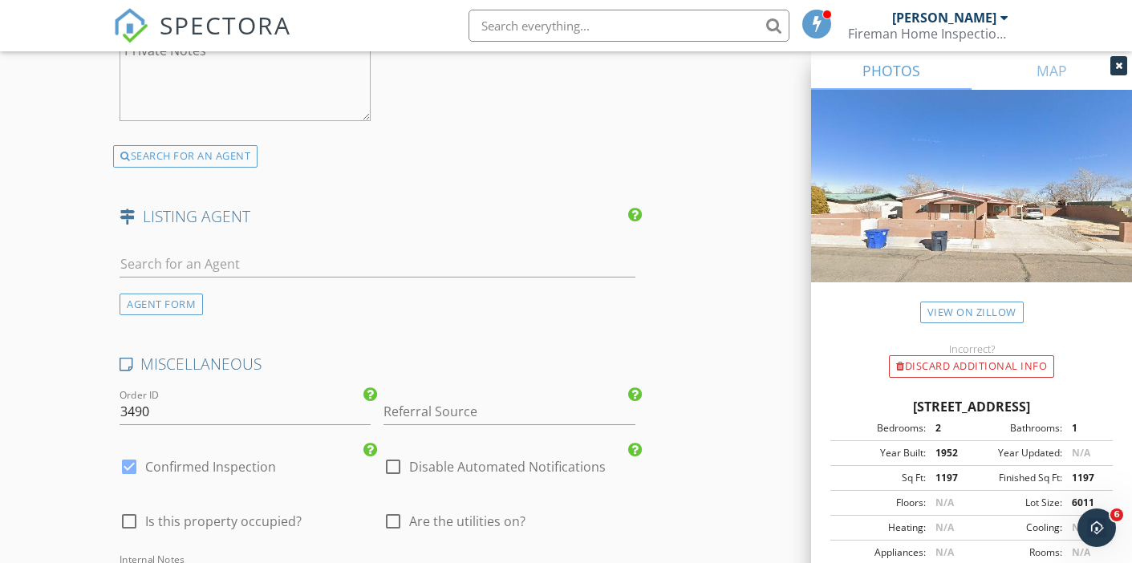
scroll to position [2470, 0]
click at [415, 423] on input "Referral Source" at bounding box center [508, 411] width 251 height 26
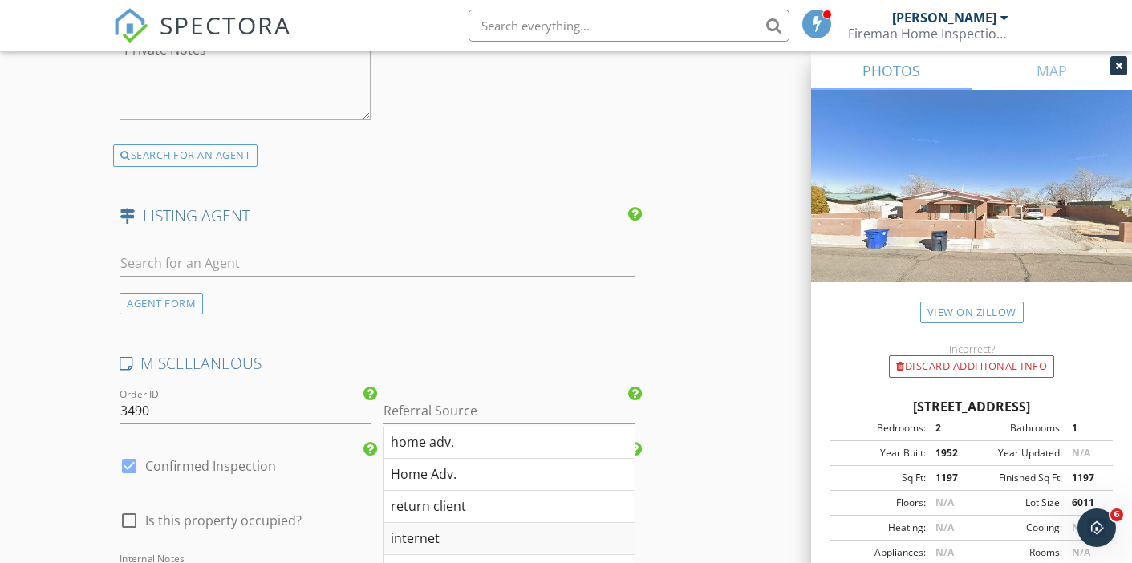
click at [419, 545] on div "internet" at bounding box center [508, 539] width 249 height 32
type input "internet"
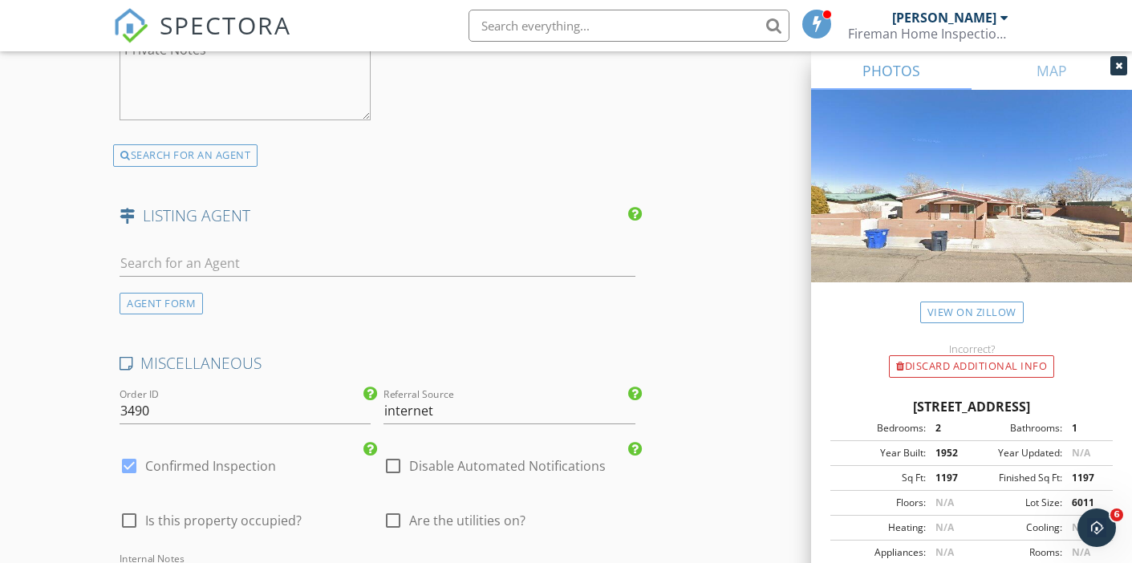
click at [396, 530] on div at bounding box center [392, 520] width 27 height 27
checkbox input "true"
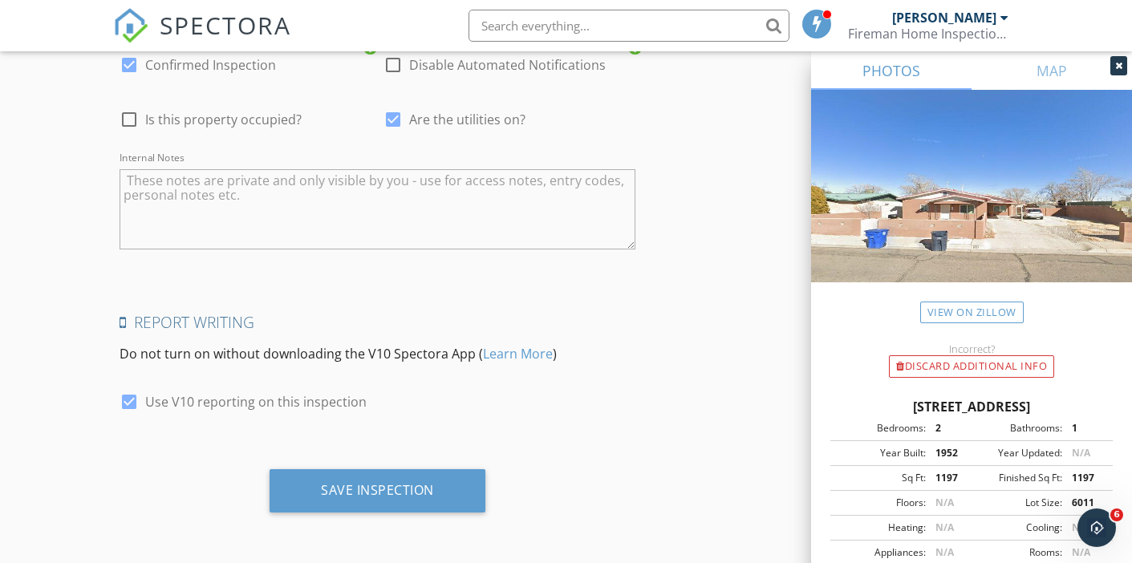
scroll to position [2879, 0]
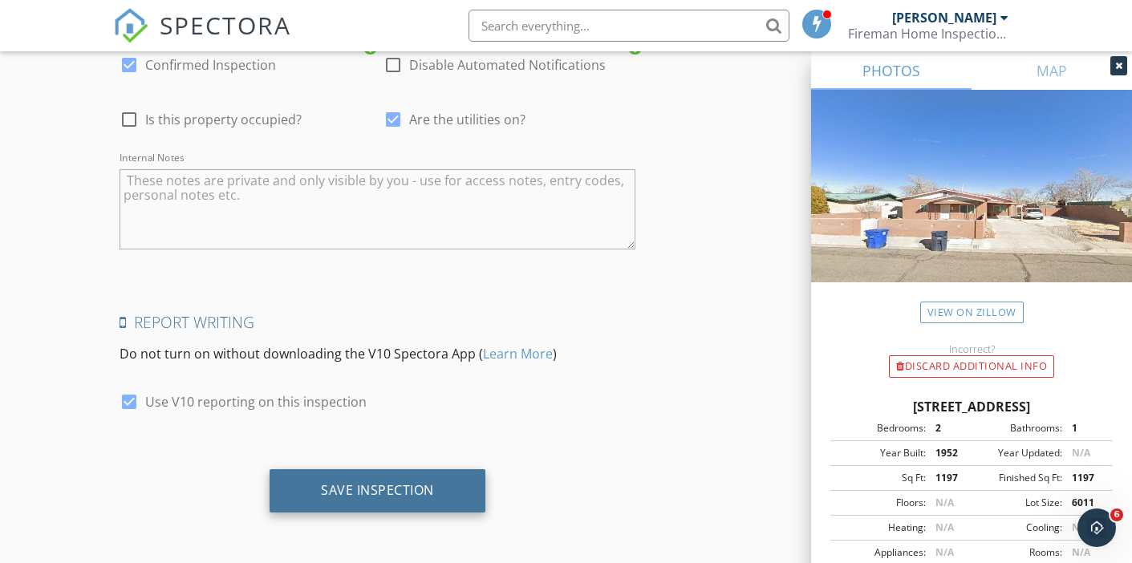
click at [372, 493] on div "Save Inspection" at bounding box center [377, 490] width 113 height 16
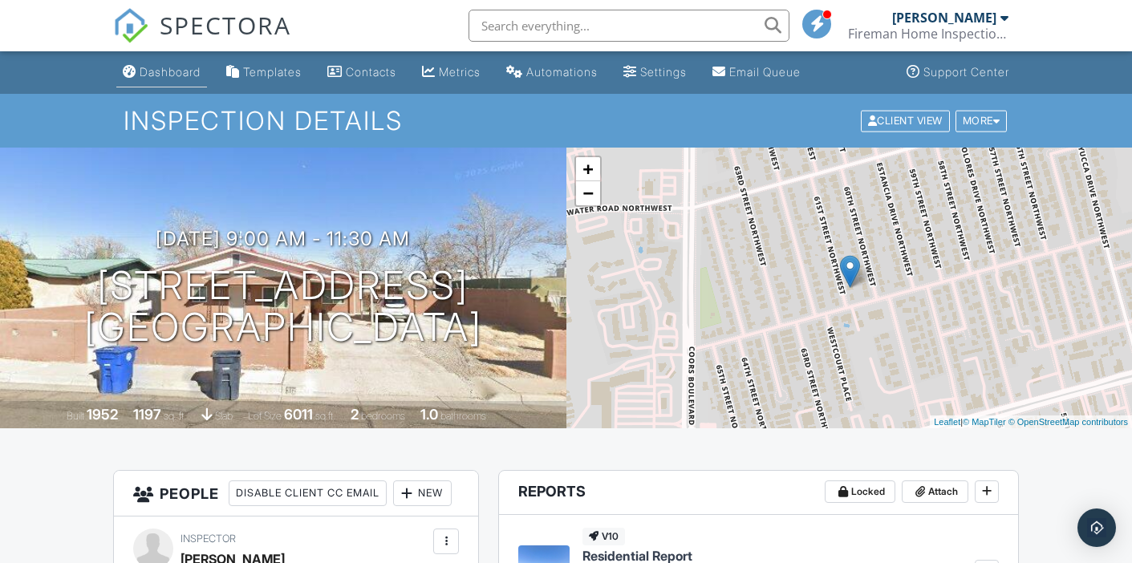
click at [172, 70] on div "Dashboard" at bounding box center [170, 72] width 61 height 14
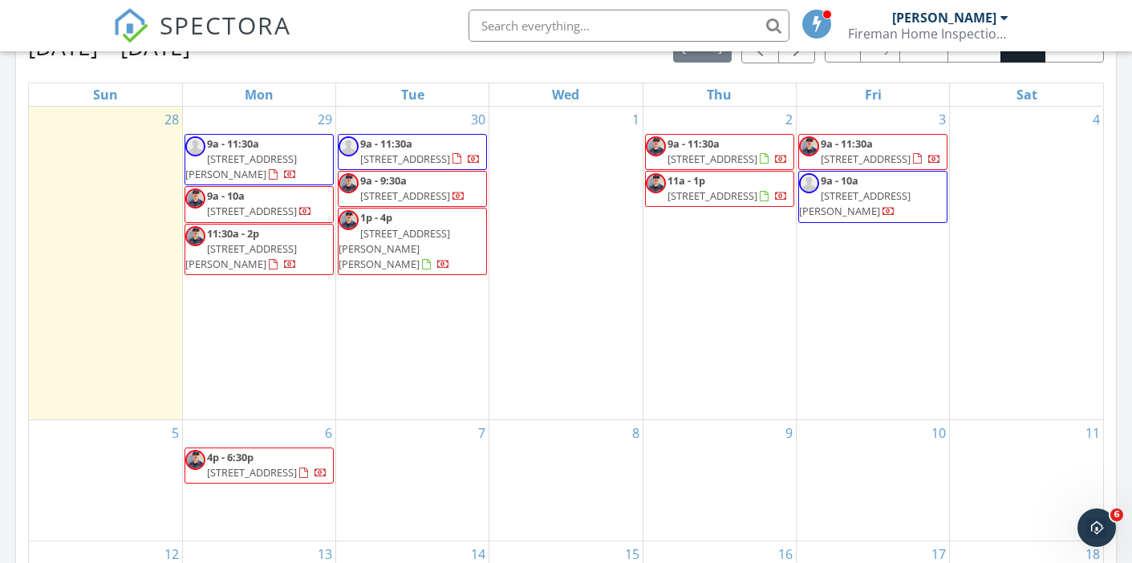
scroll to position [723, 0]
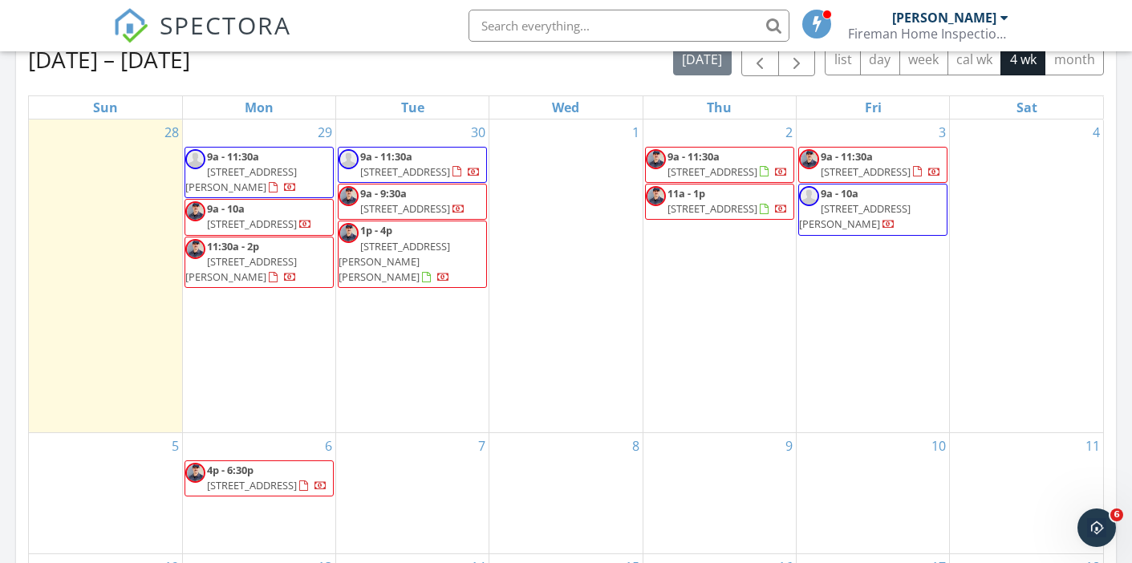
click at [573, 219] on div "1" at bounding box center [565, 276] width 152 height 313
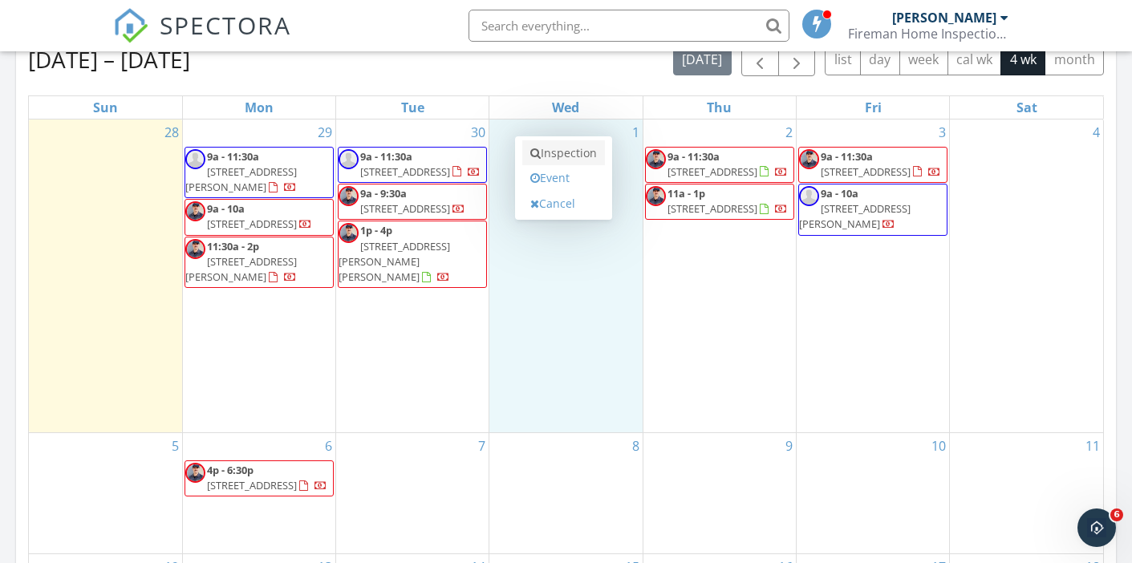
click at [570, 154] on link "Inspection" at bounding box center [563, 153] width 83 height 26
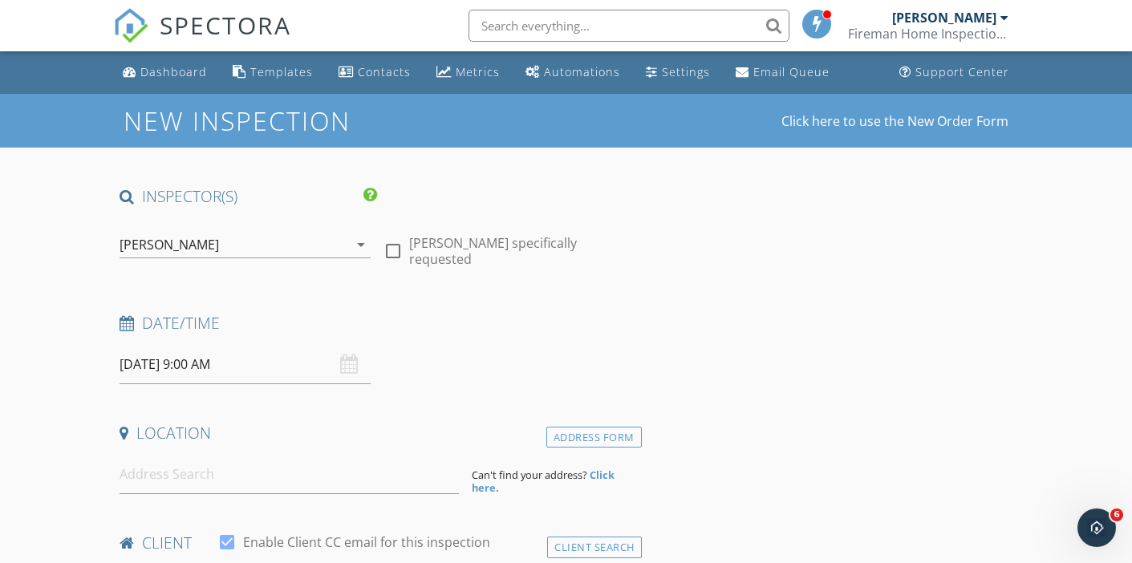
click at [196, 363] on input "[DATE] 9:00 AM" at bounding box center [245, 364] width 251 height 39
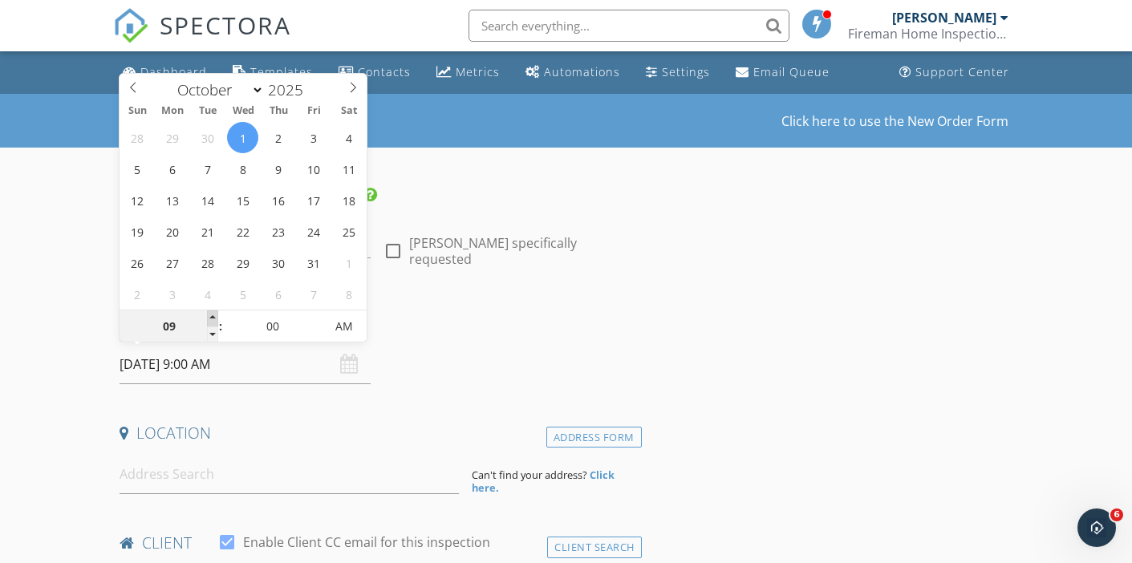
type input "10"
type input "[DATE] 10:00 AM"
click at [213, 314] on span at bounding box center [212, 318] width 11 height 16
type input "11"
type input "[DATE] 11:00 AM"
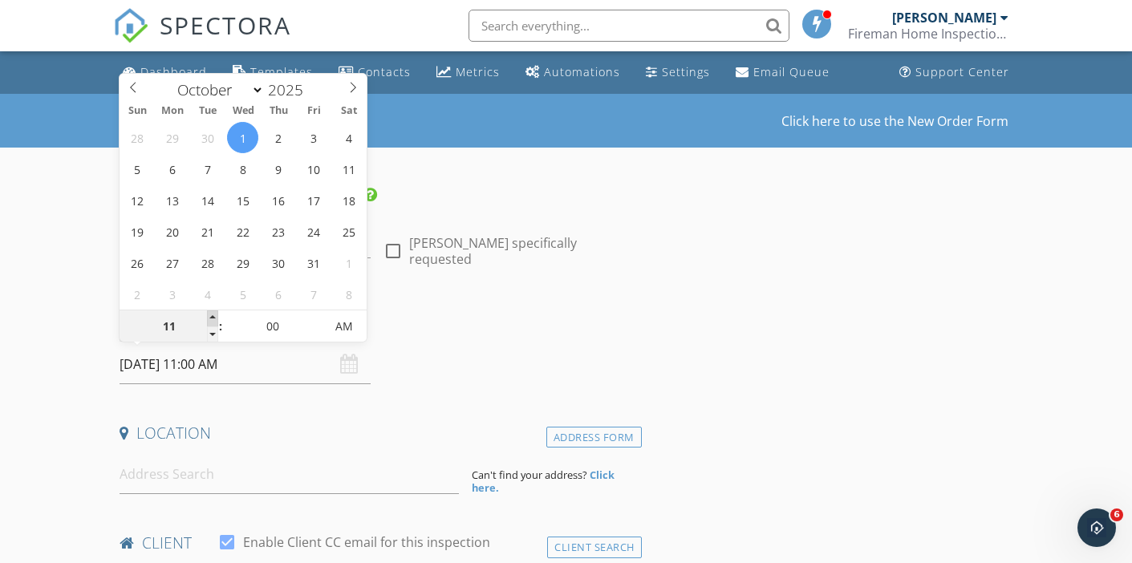
click at [213, 314] on span at bounding box center [212, 318] width 11 height 16
type input "12"
type input "[DATE] 12:00 PM"
click at [213, 314] on span at bounding box center [212, 318] width 11 height 16
click at [175, 475] on input at bounding box center [289, 474] width 339 height 39
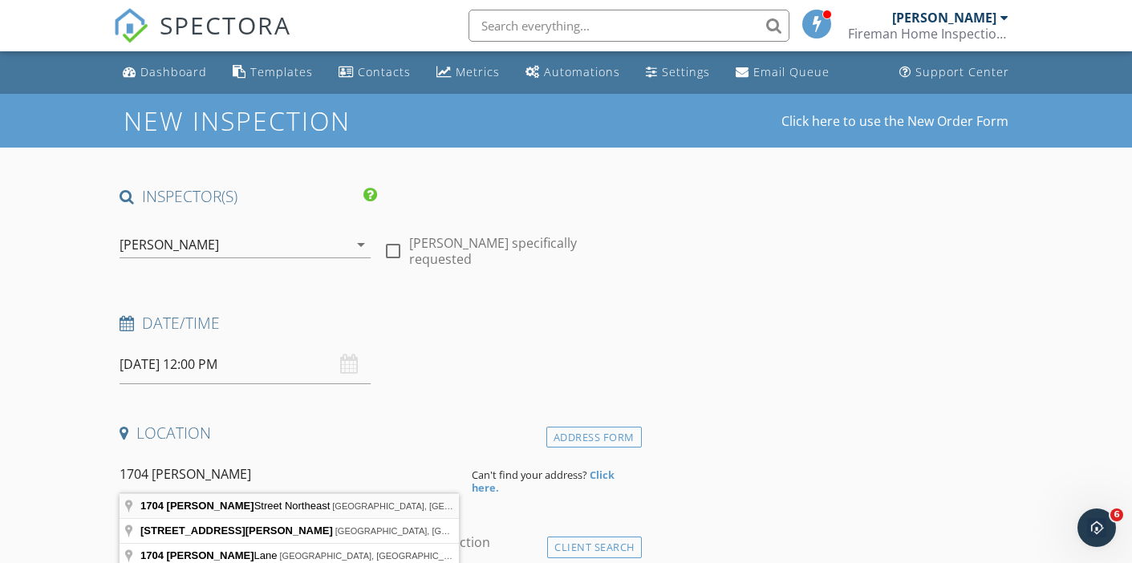
type input "1704 Shirley Street Northeast, Albuquerque, NM, USA"
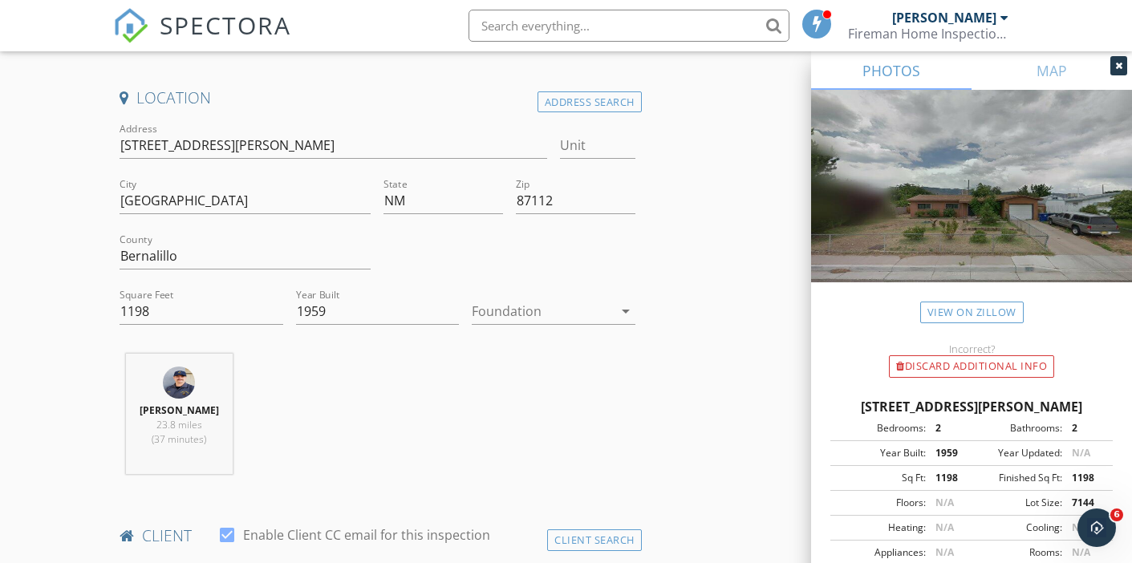
scroll to position [352, 0]
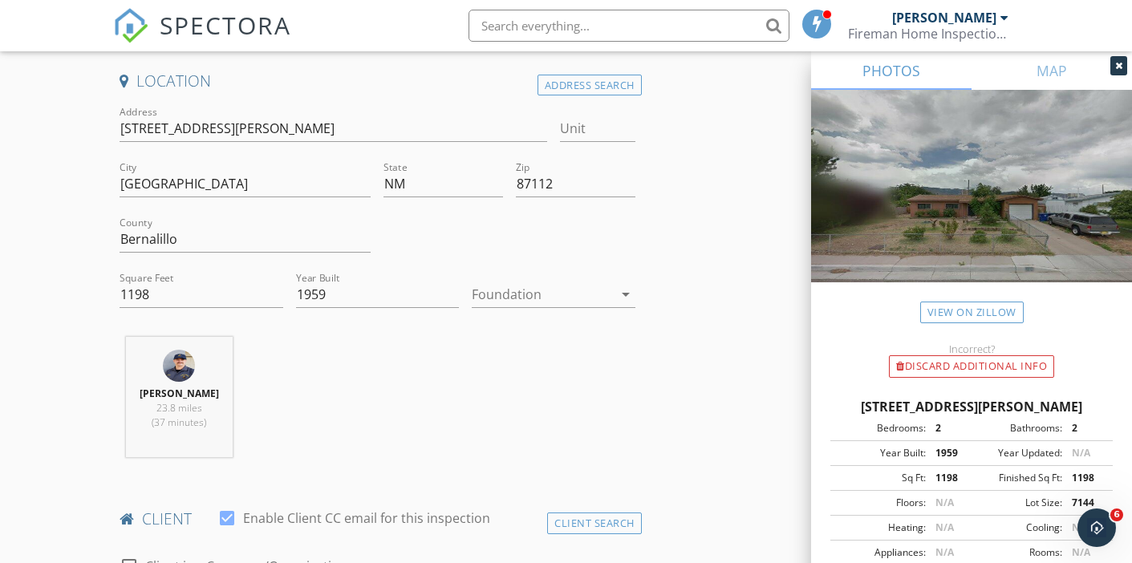
click at [515, 290] on div at bounding box center [542, 295] width 140 height 26
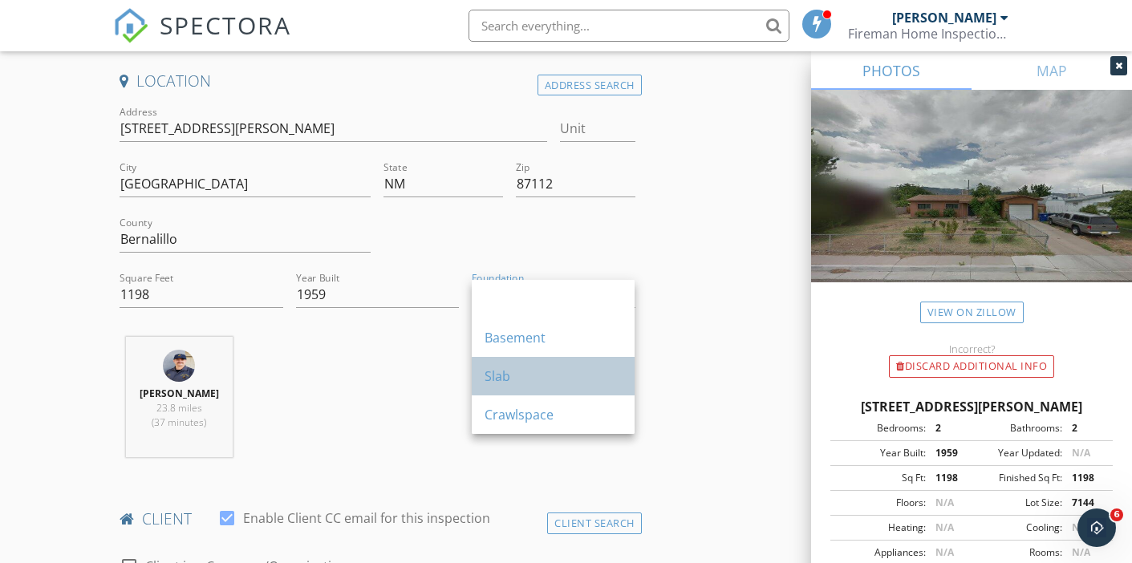
click at [500, 367] on div "Slab" at bounding box center [552, 376] width 137 height 19
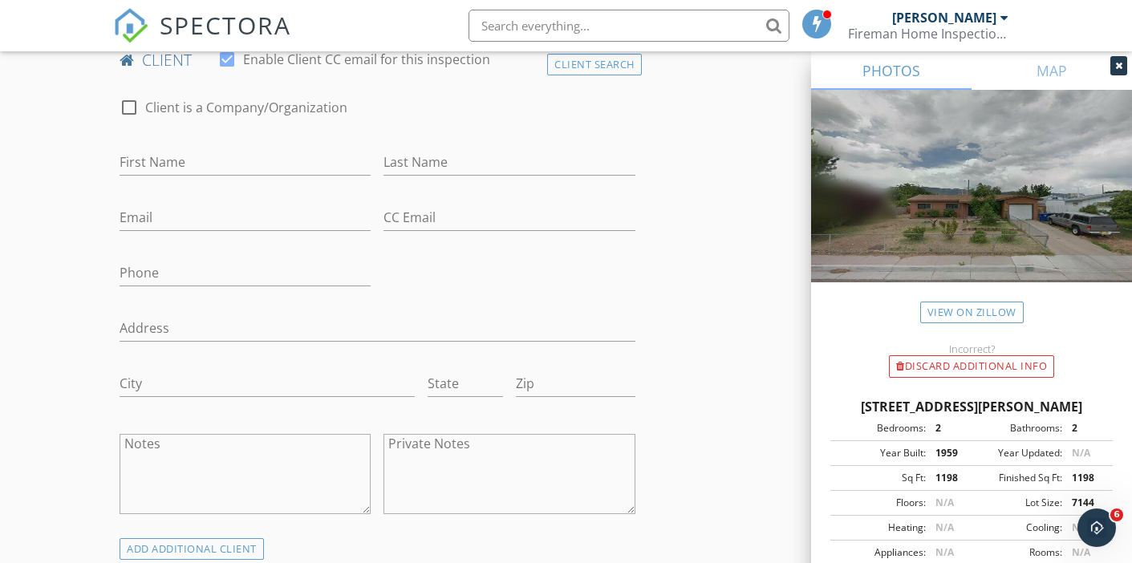
scroll to position [812, 0]
type input "Gregory"
type input "Gerald Glenn"
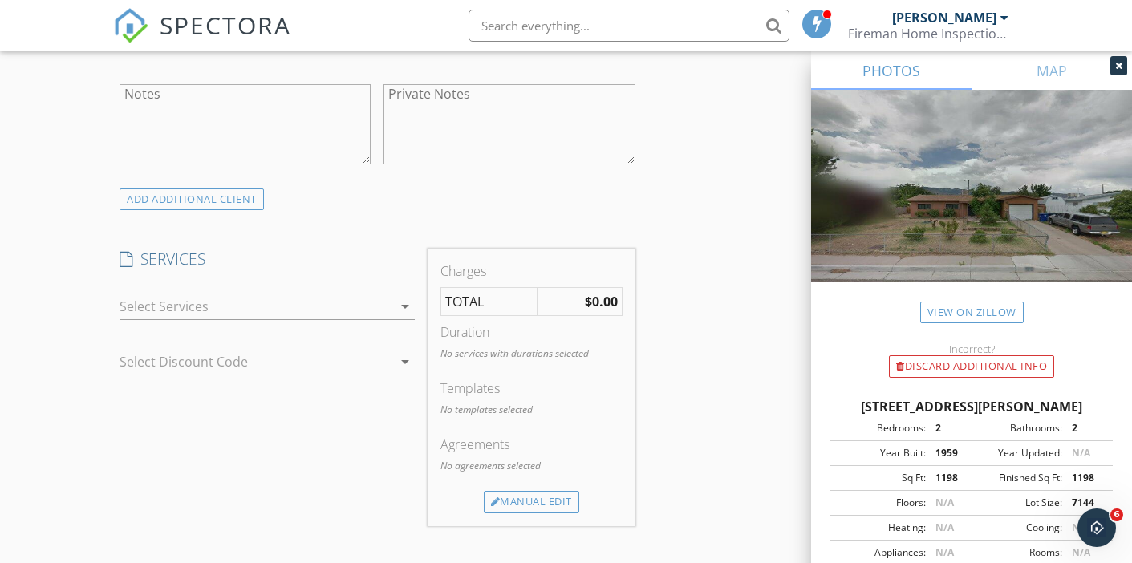
scroll to position [1188, 0]
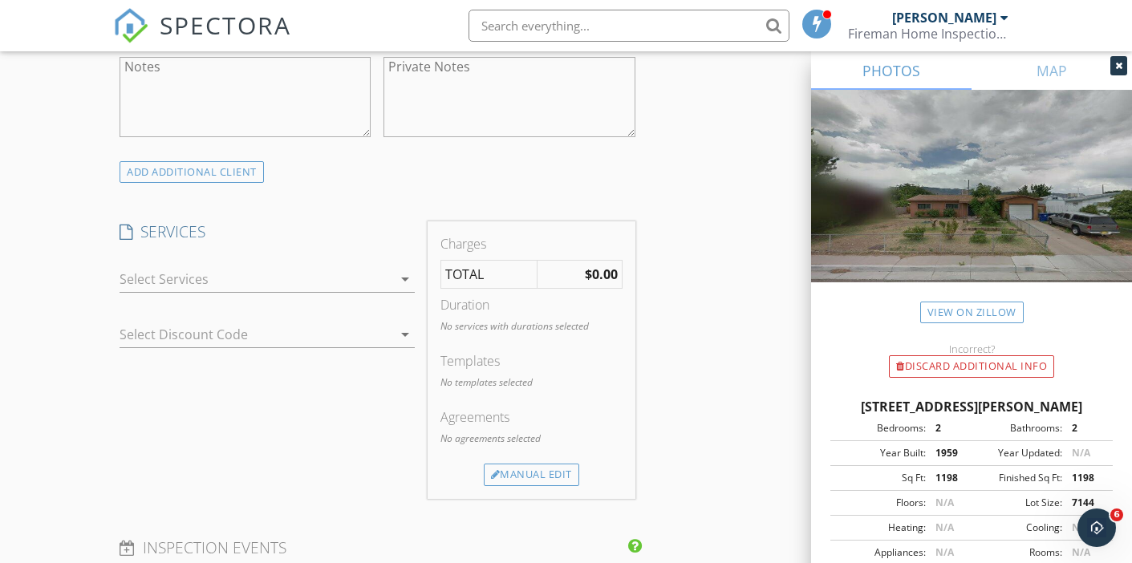
type input "spacerockc@gmail.com"
click at [151, 272] on div at bounding box center [256, 279] width 273 height 26
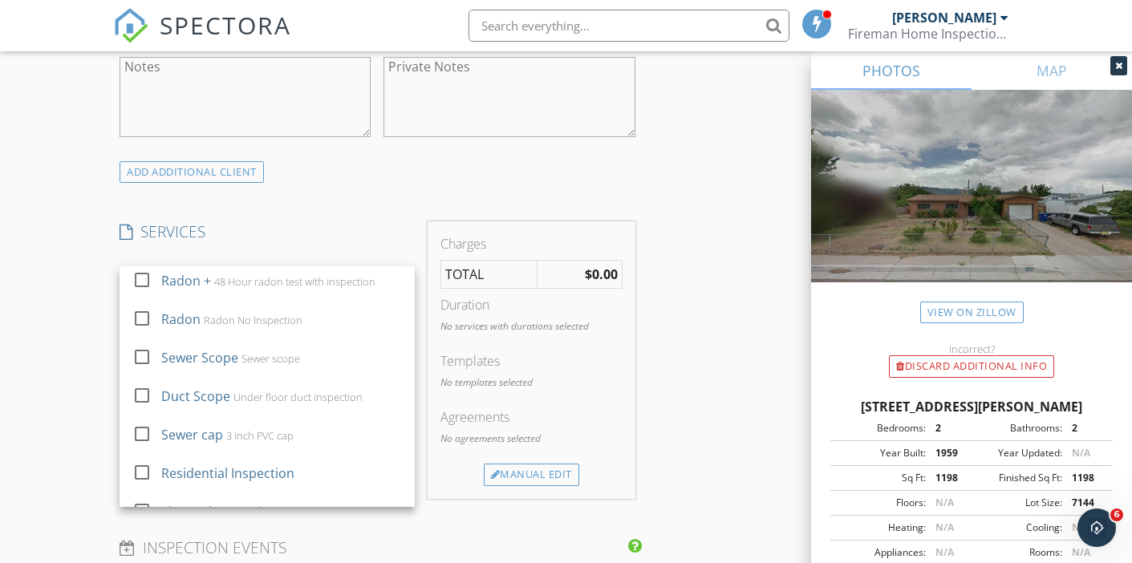
scroll to position [276, 0]
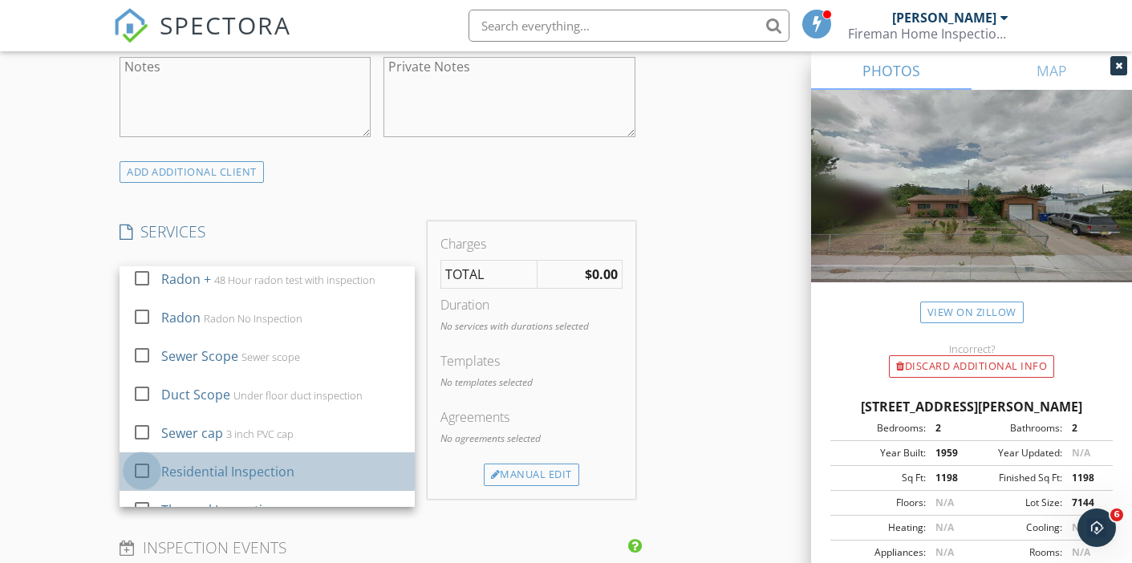
click at [141, 465] on div at bounding box center [141, 470] width 27 height 27
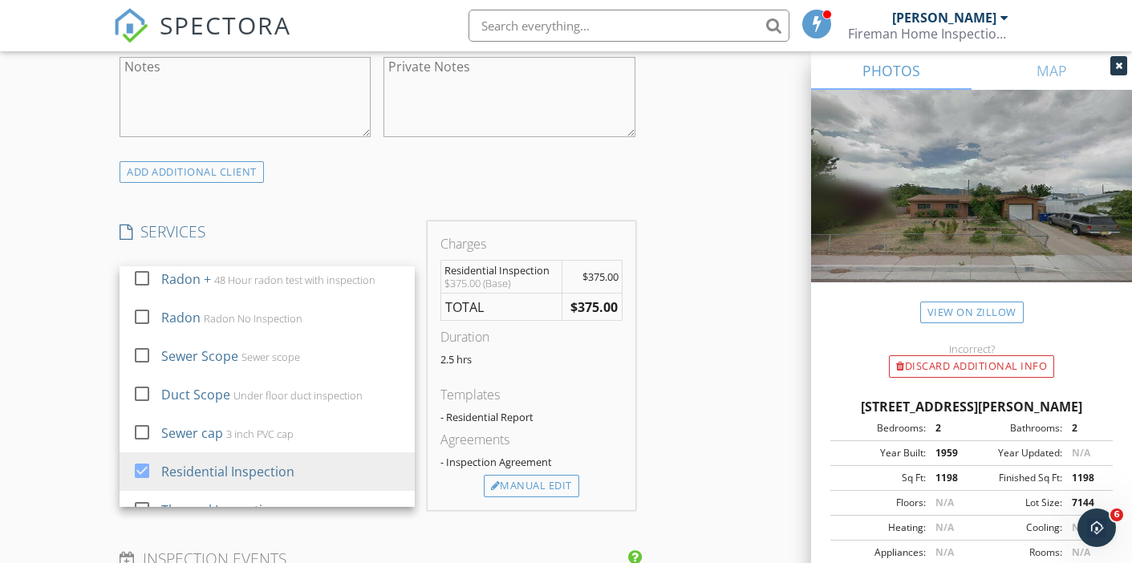
click at [69, 396] on div "New Inspection Click here to use the New Order Form INSPECTOR(S) check_box Lee …" at bounding box center [566, 339] width 1132 height 2867
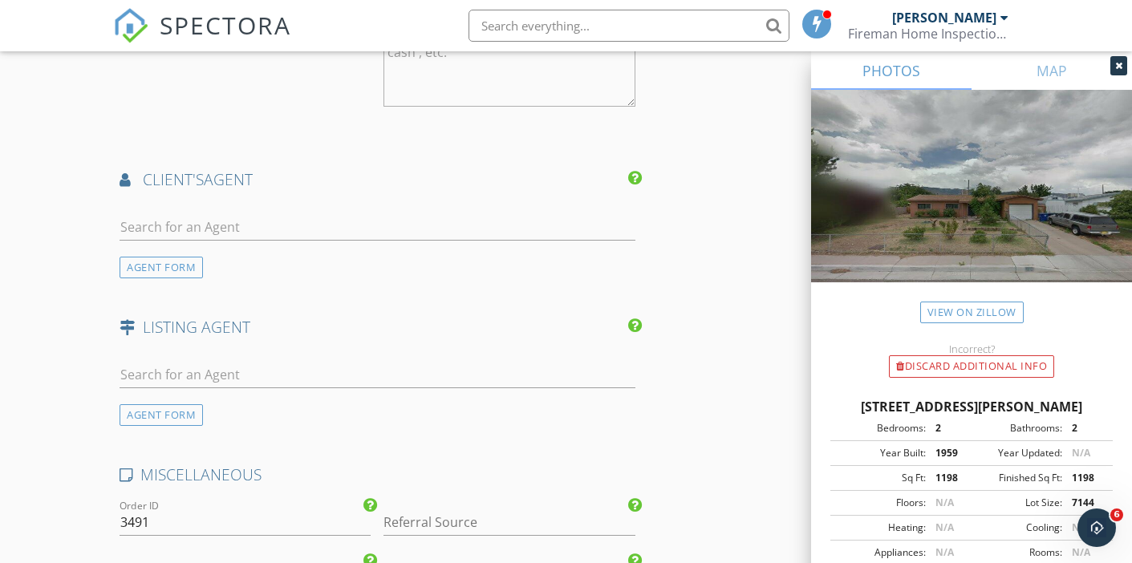
scroll to position [1895, 0]
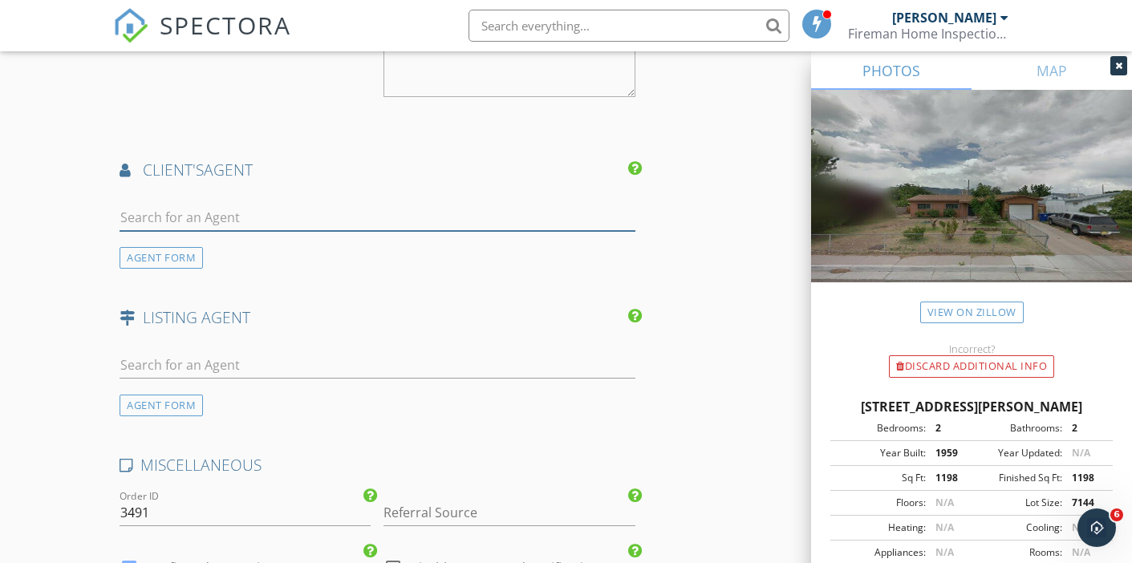
click at [163, 214] on input "text" at bounding box center [377, 218] width 515 height 26
type input "D"
type input "Fried"
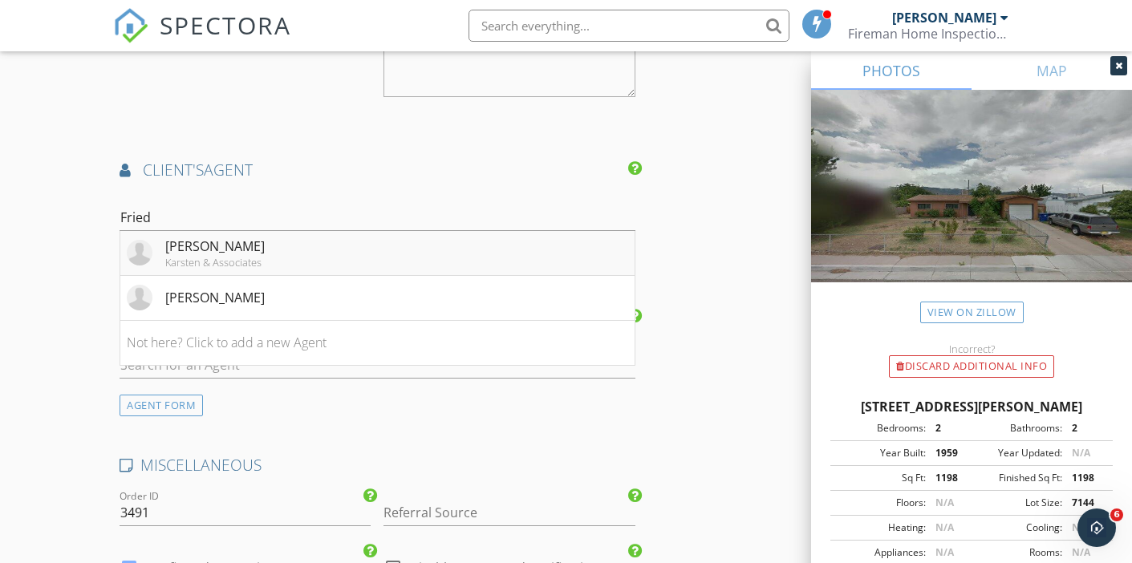
click at [201, 245] on div "Dennis Friedland" at bounding box center [214, 246] width 99 height 19
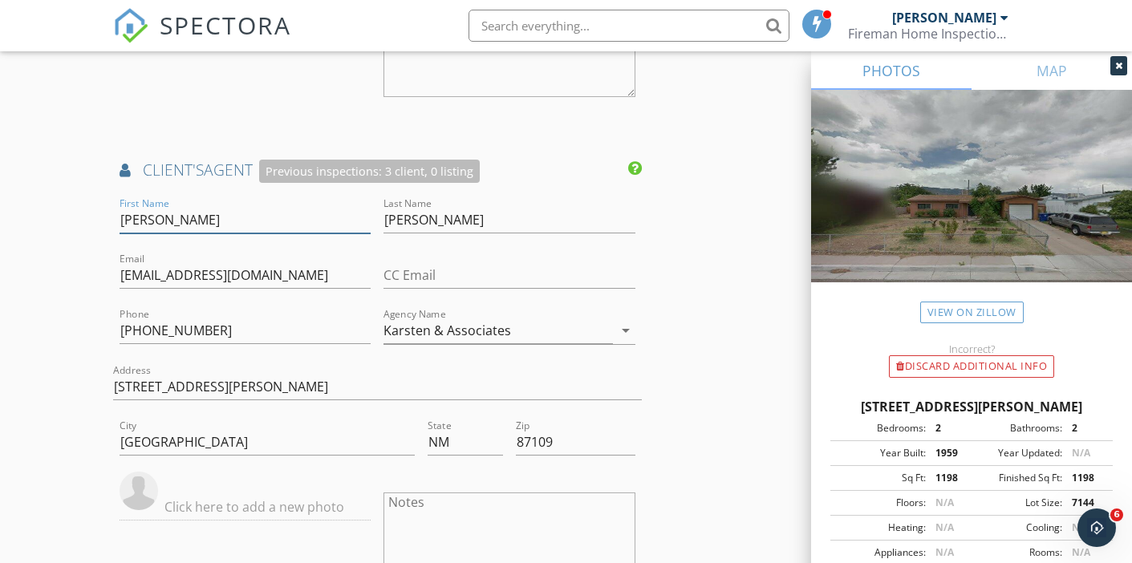
click at [158, 217] on input "Dennis" at bounding box center [245, 220] width 251 height 26
click at [397, 216] on input "Friedland" at bounding box center [508, 220] width 251 height 26
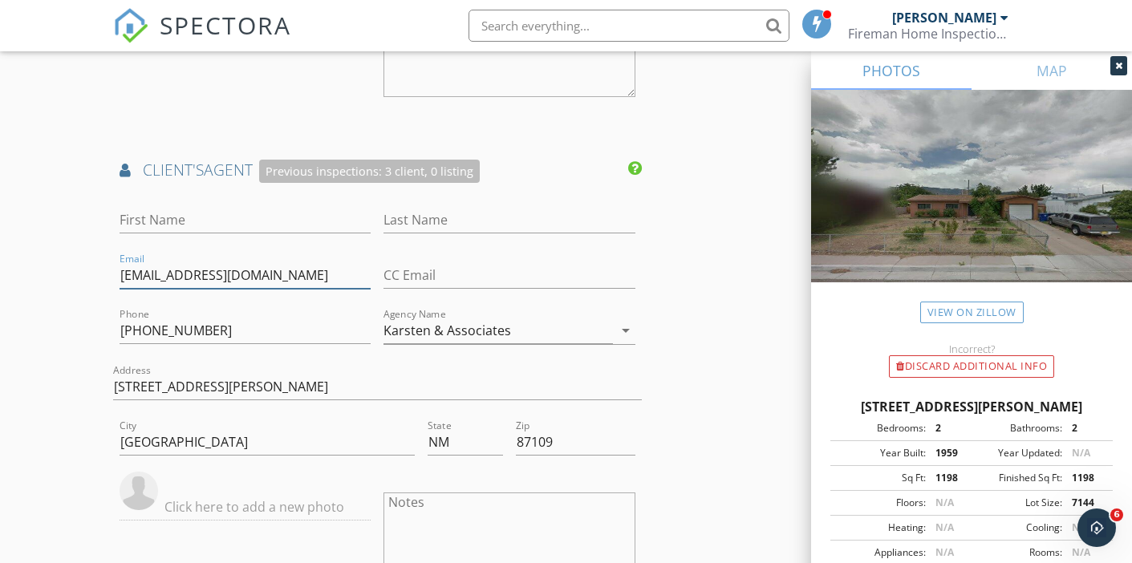
click at [230, 269] on input "dfriedland69@gmail.com" at bounding box center [245, 275] width 251 height 26
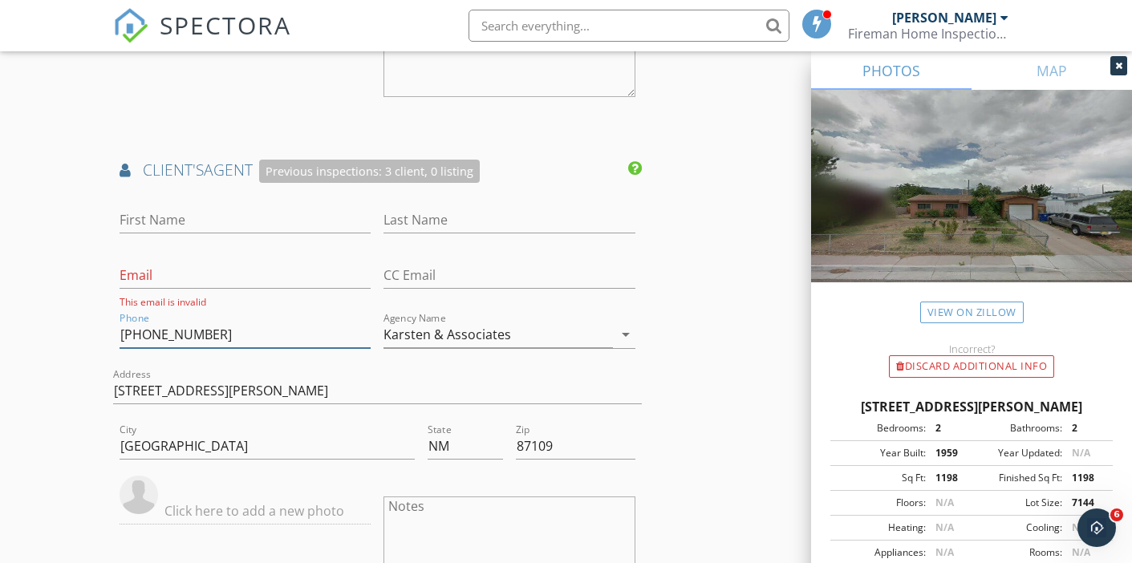
click at [179, 335] on input "(505) 610-5393" at bounding box center [245, 335] width 251 height 26
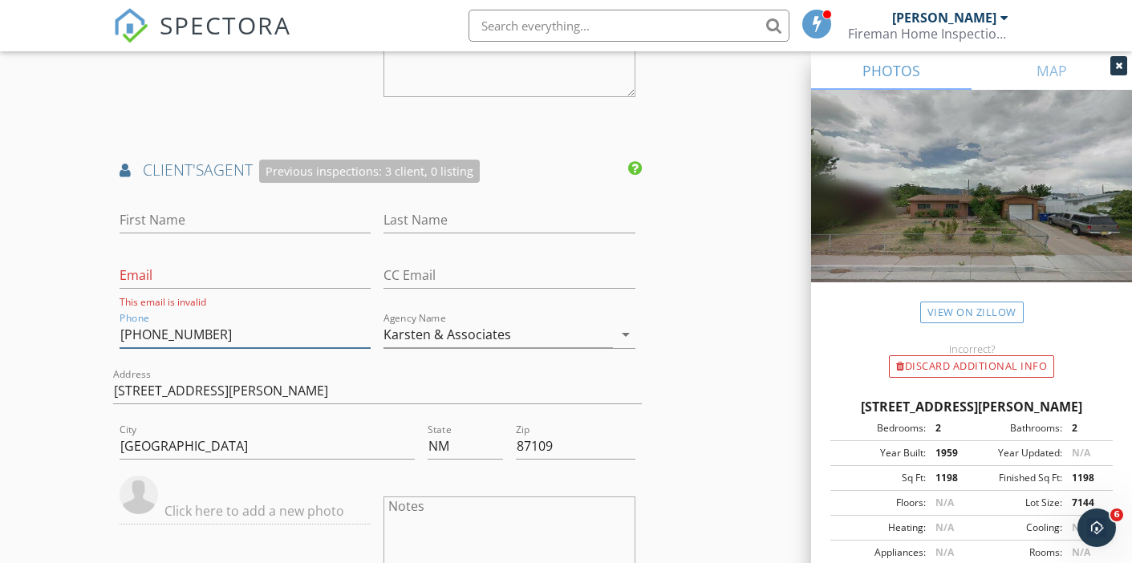
click at [179, 335] on input "(505) 610-5393" at bounding box center [245, 335] width 251 height 26
click at [412, 330] on input "Karsten & Associates" at bounding box center [497, 335] width 229 height 26
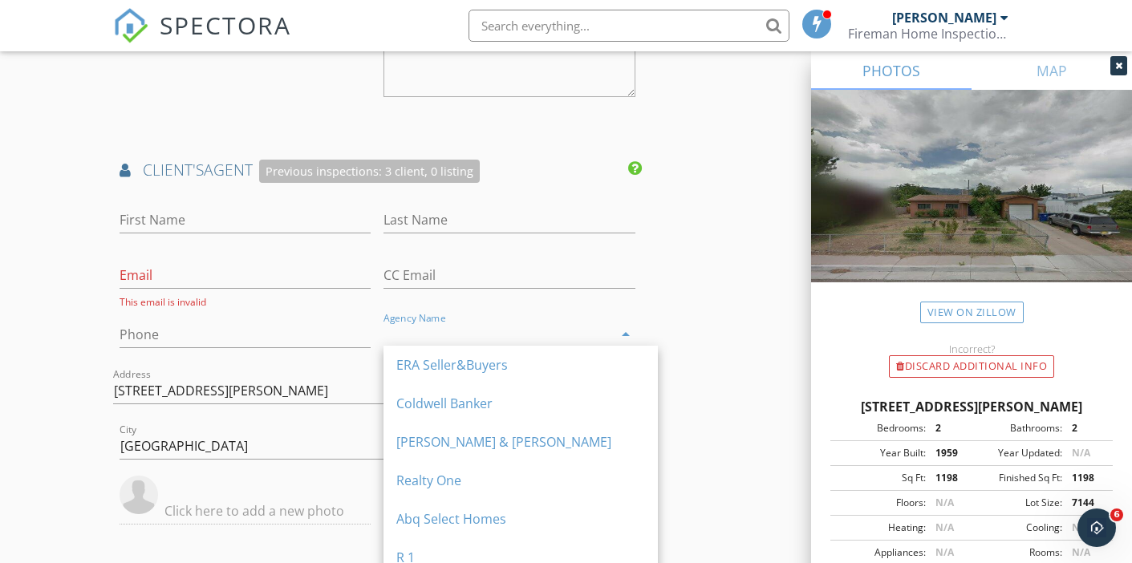
click at [237, 403] on div "Address 5852 Osuna Rd NE" at bounding box center [377, 399] width 528 height 43
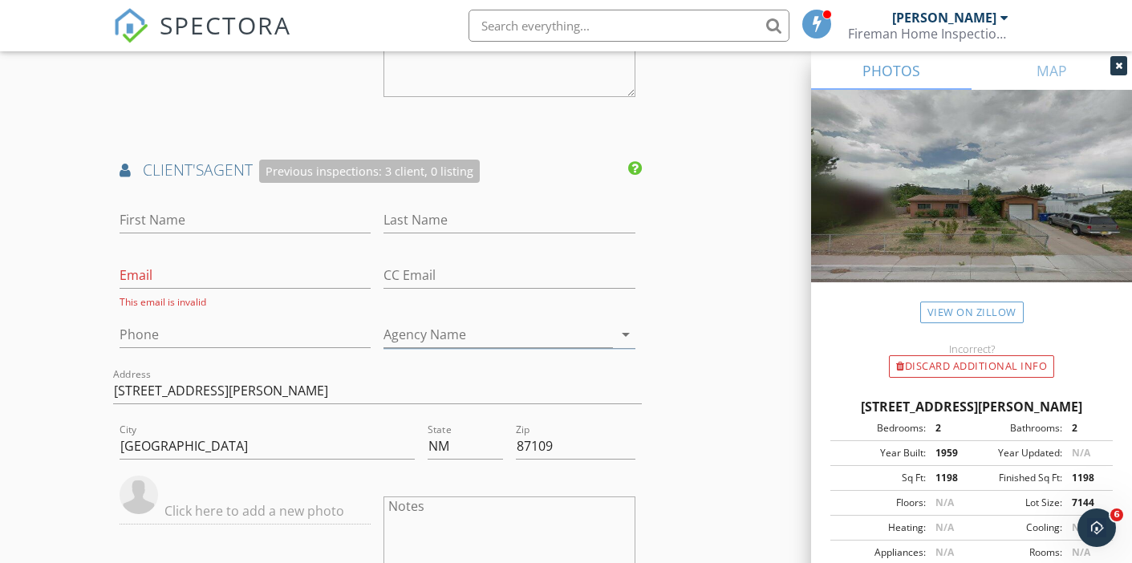
click at [237, 403] on div "Address 5852 Osuna Rd NE" at bounding box center [377, 399] width 528 height 43
click at [237, 396] on input "5852 Osuna Rd NE" at bounding box center [377, 391] width 528 height 26
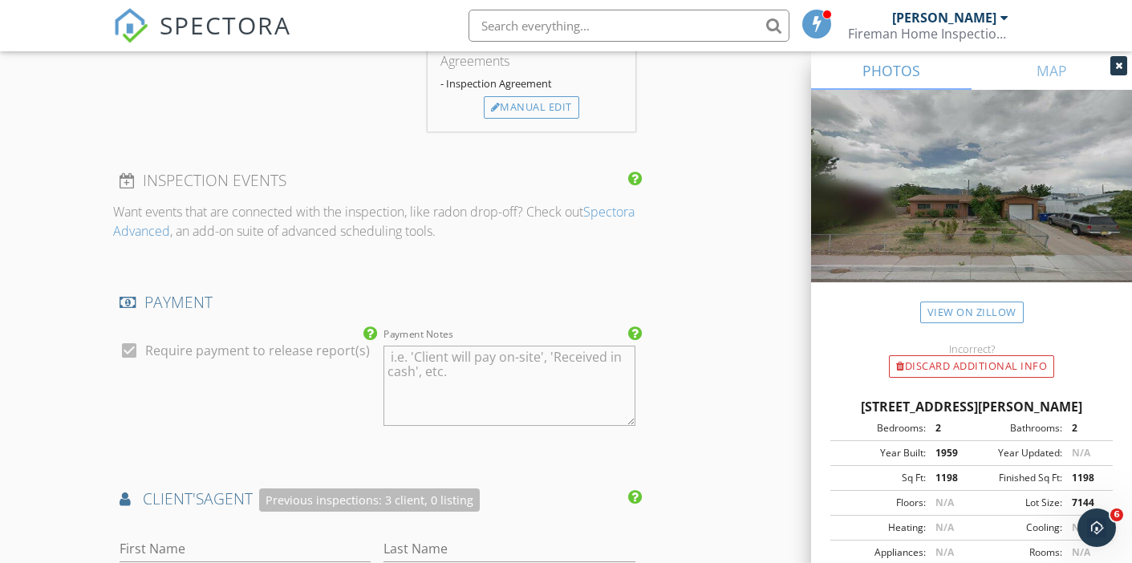
scroll to position [1535, 0]
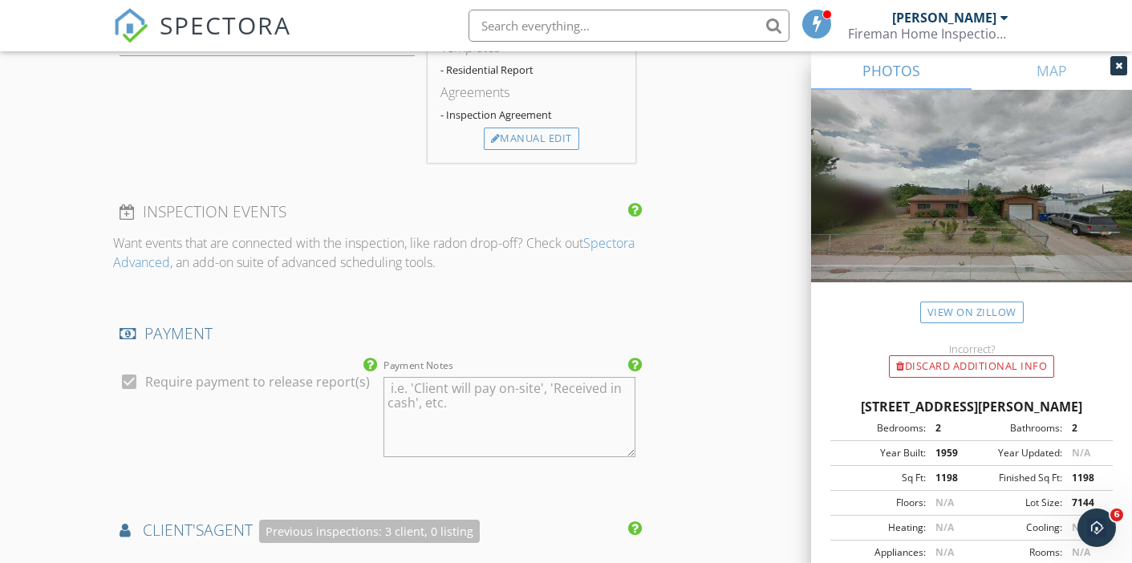
click at [79, 410] on div "New Inspection Click here to use the New Order Form INSPECTOR(S) check_box Lee …" at bounding box center [566, 233] width 1132 height 3348
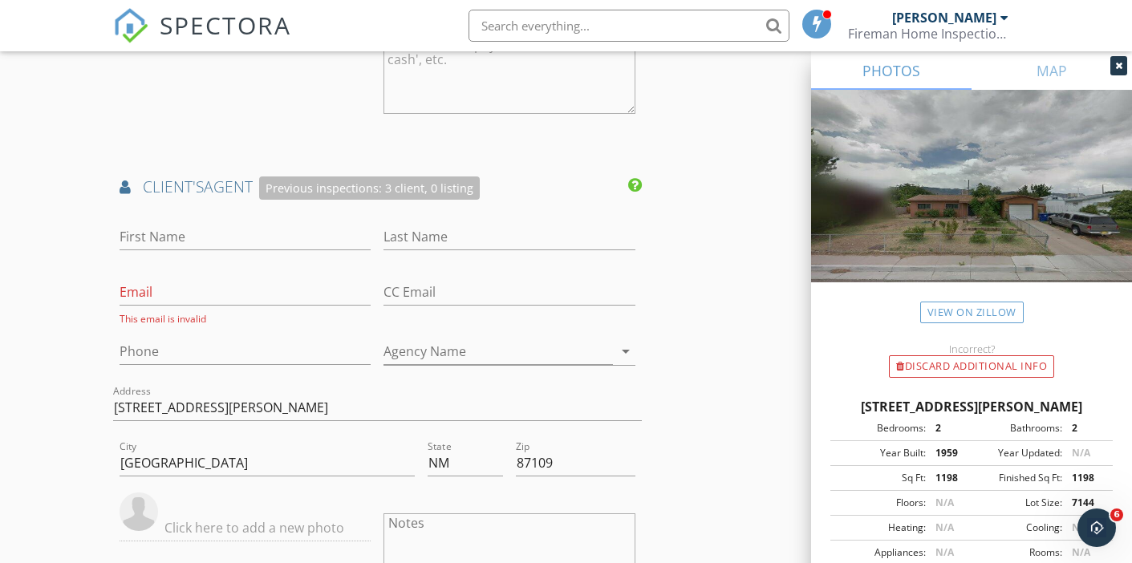
scroll to position [1916, 0]
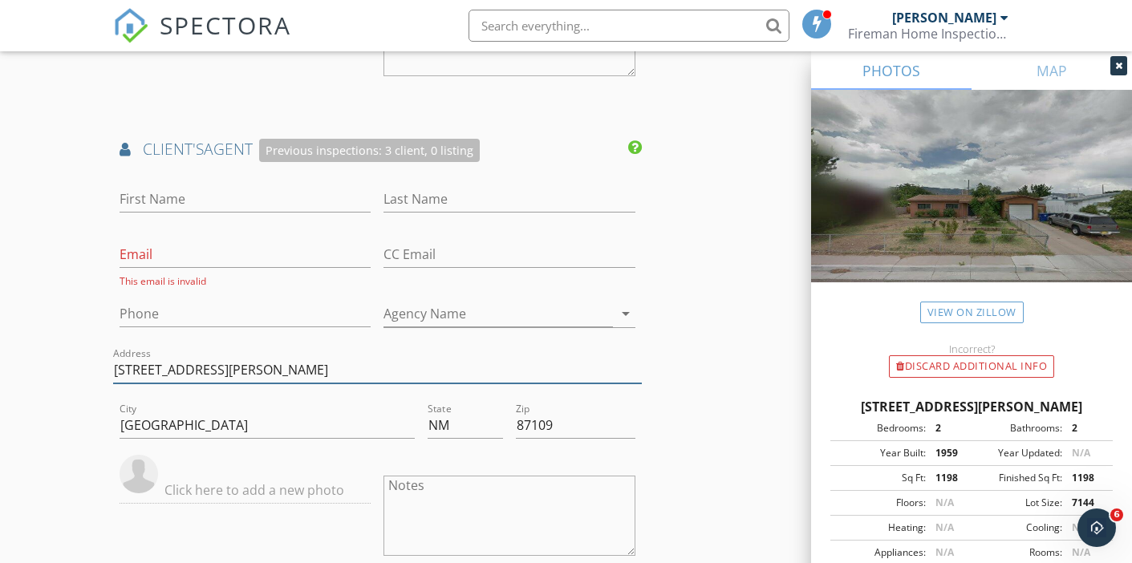
click at [173, 366] on input "5852 Osuna Rd NE" at bounding box center [377, 370] width 528 height 26
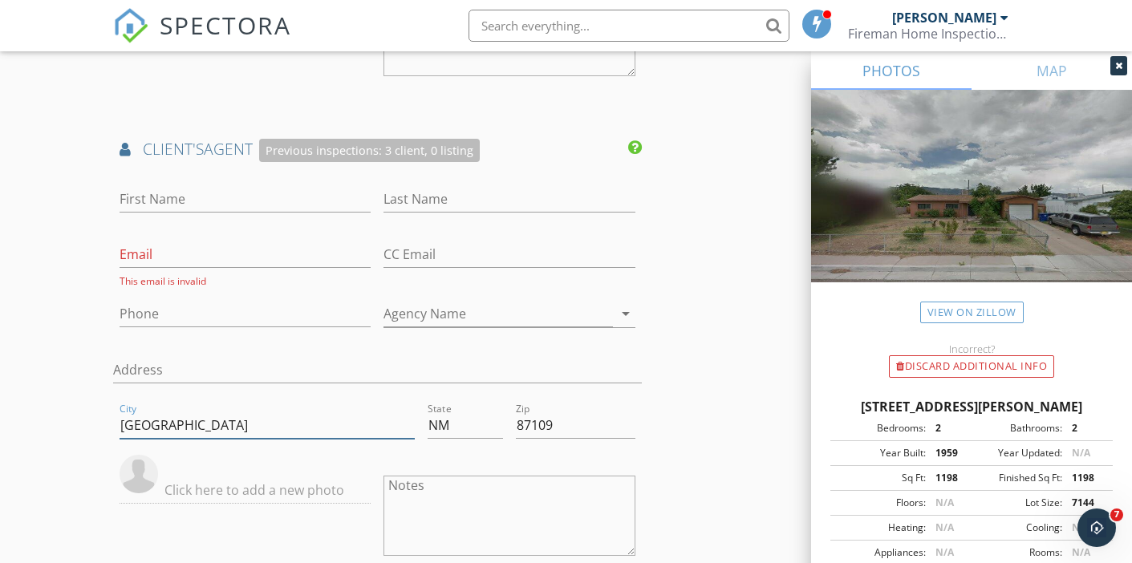
click at [165, 420] on input "[GEOGRAPHIC_DATA]" at bounding box center [267, 425] width 295 height 26
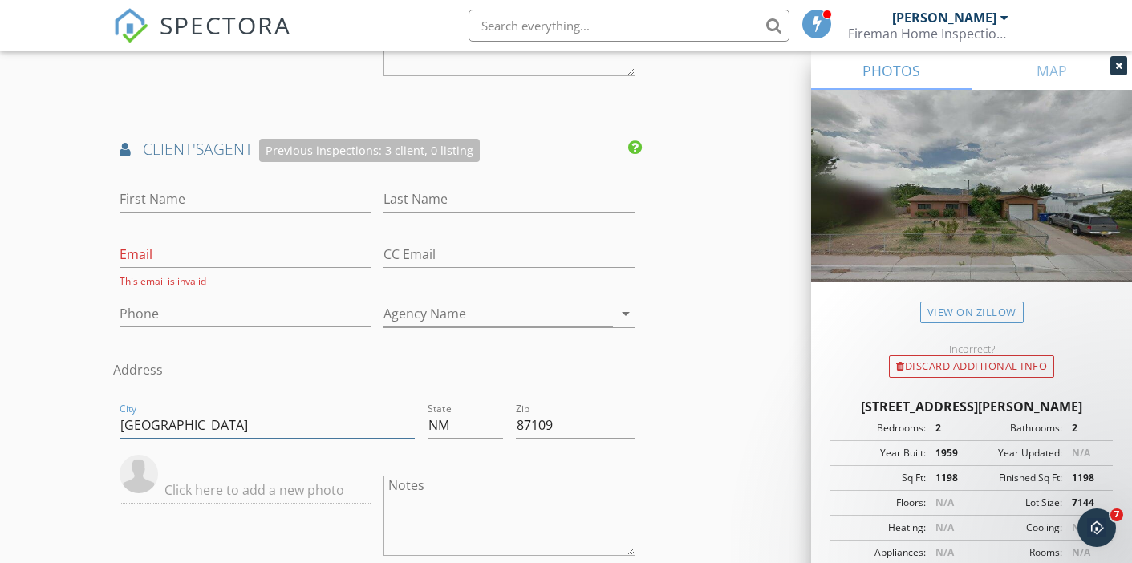
click at [165, 420] on input "[GEOGRAPHIC_DATA]" at bounding box center [267, 425] width 295 height 26
click at [165, 419] on input "[GEOGRAPHIC_DATA]" at bounding box center [267, 425] width 295 height 26
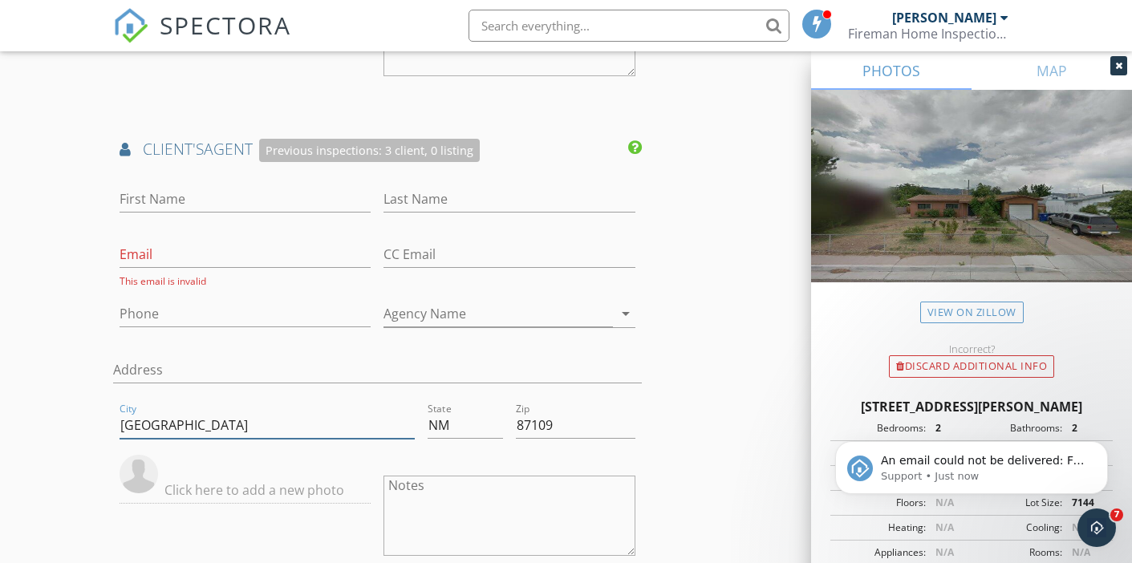
scroll to position [0, 0]
click at [443, 422] on input "NM" at bounding box center [464, 425] width 75 height 26
click at [538, 427] on input "87109" at bounding box center [576, 425] width 120 height 26
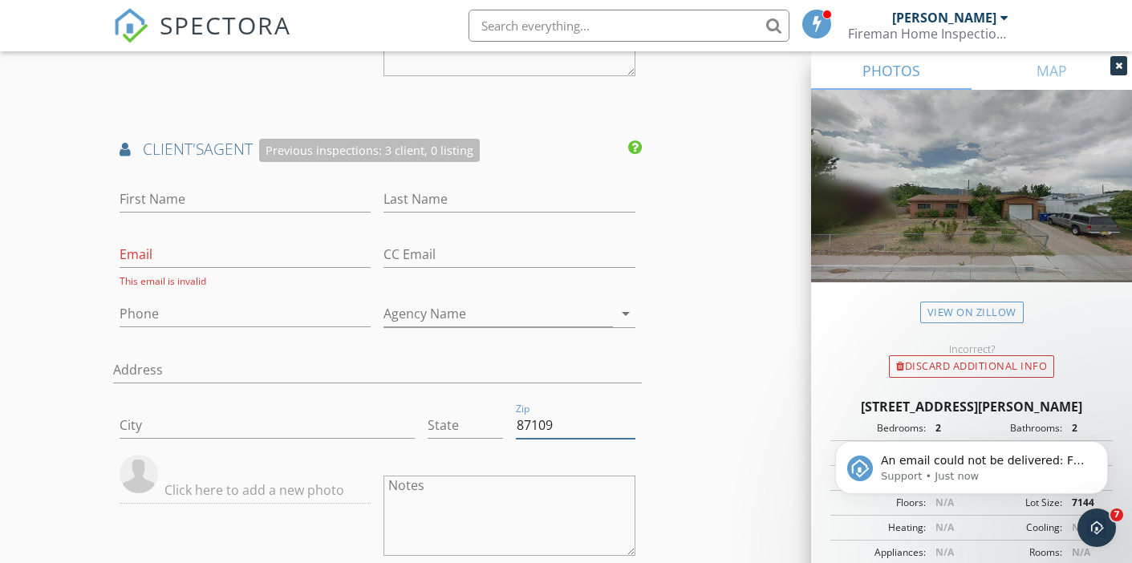
click at [538, 427] on input "87109" at bounding box center [576, 425] width 120 height 26
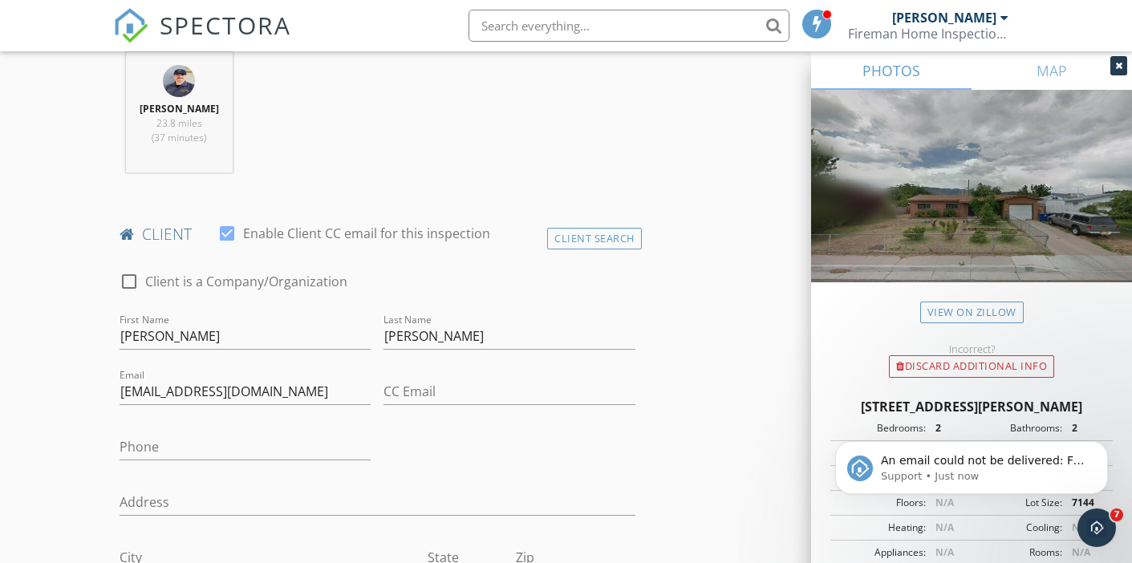
scroll to position [631, 0]
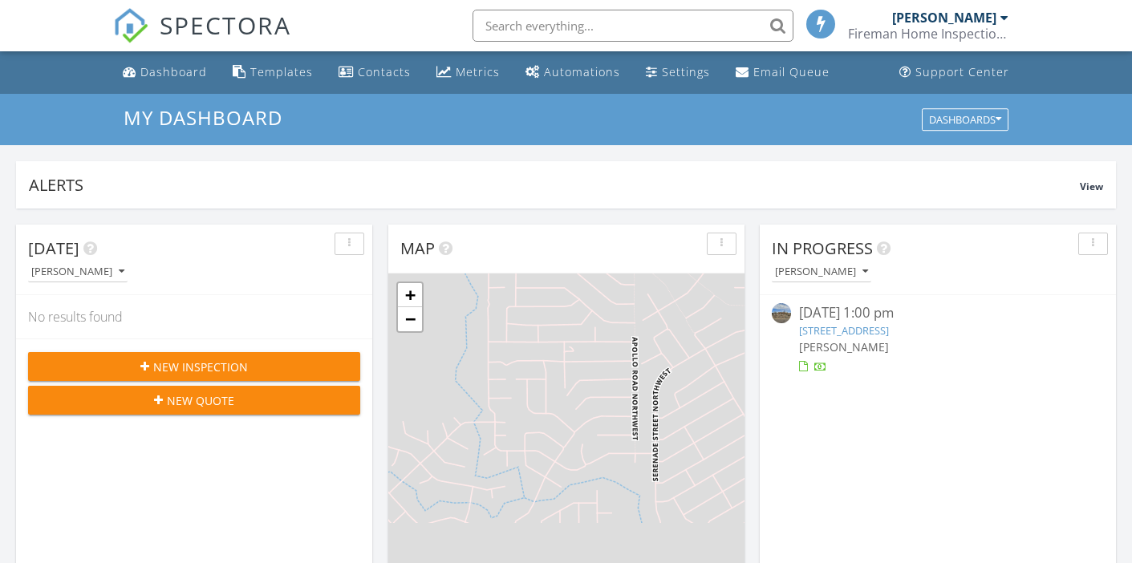
scroll to position [1461, 1132]
click at [192, 362] on span "New Inspection" at bounding box center [200, 367] width 95 height 17
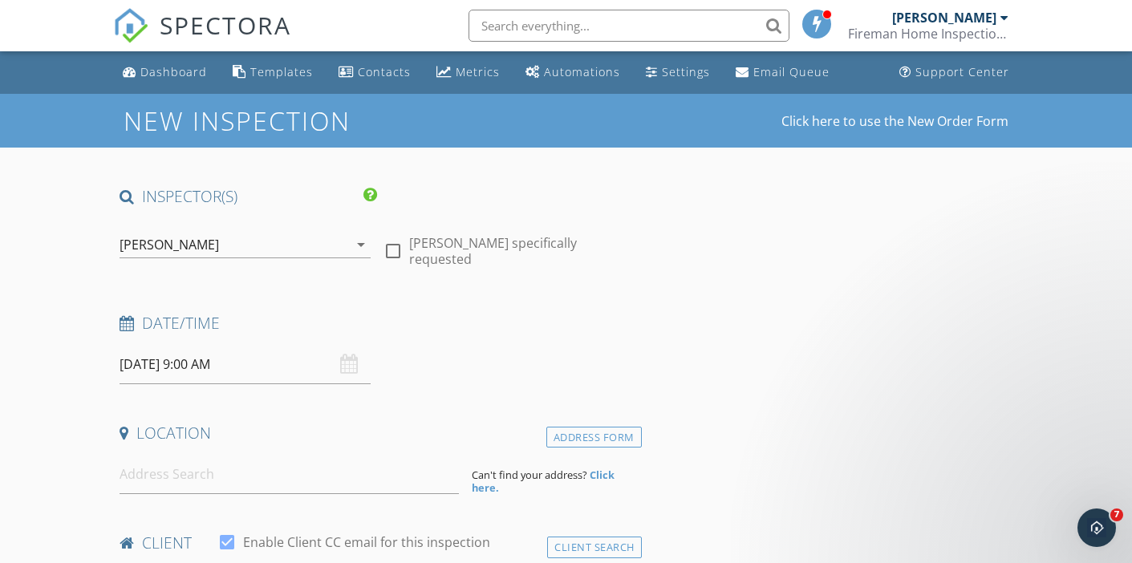
click at [197, 363] on input "[DATE] 9:00 AM" at bounding box center [245, 364] width 251 height 39
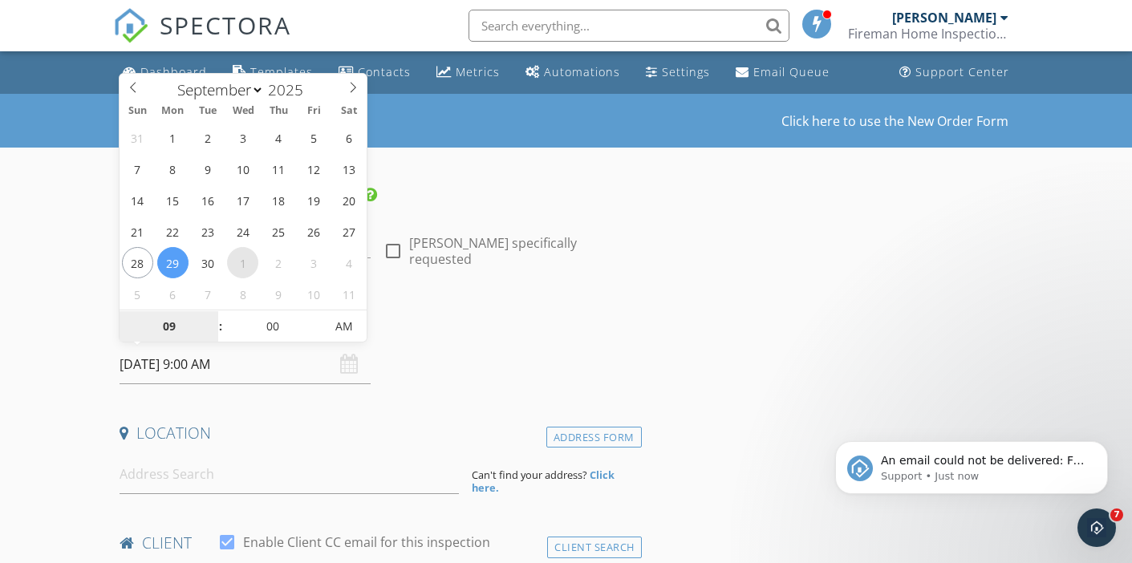
select select "9"
type input "[DATE] 9:00 AM"
type input "10"
type input "[DATE] 10:00 AM"
click at [215, 318] on span at bounding box center [212, 318] width 11 height 16
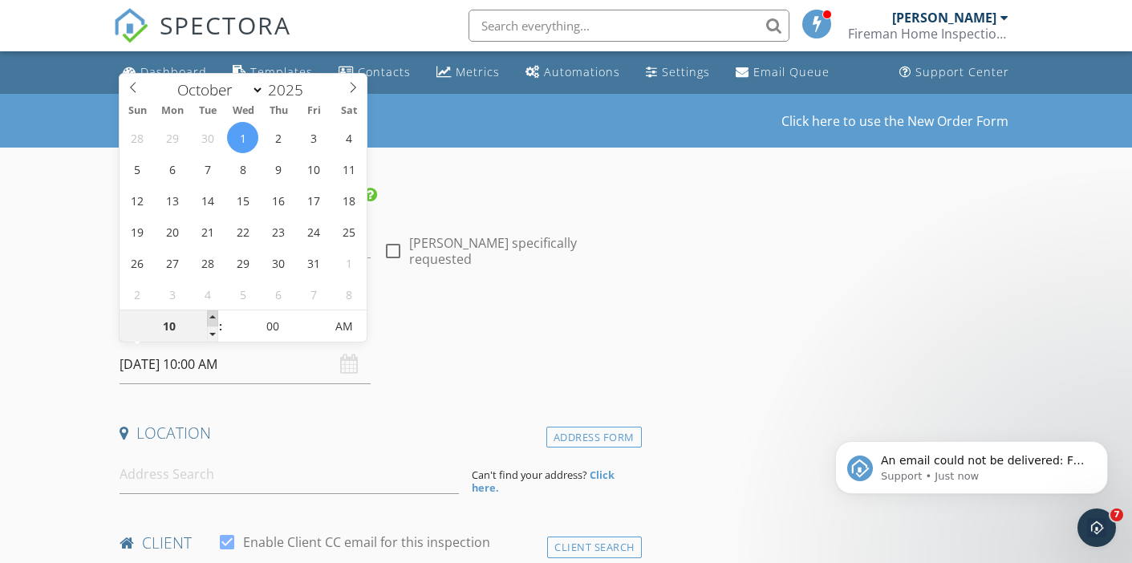
type input "11"
type input "[DATE] 11:00 AM"
click at [215, 318] on span at bounding box center [212, 318] width 11 height 16
type input "12"
type input "[DATE] 12:00 PM"
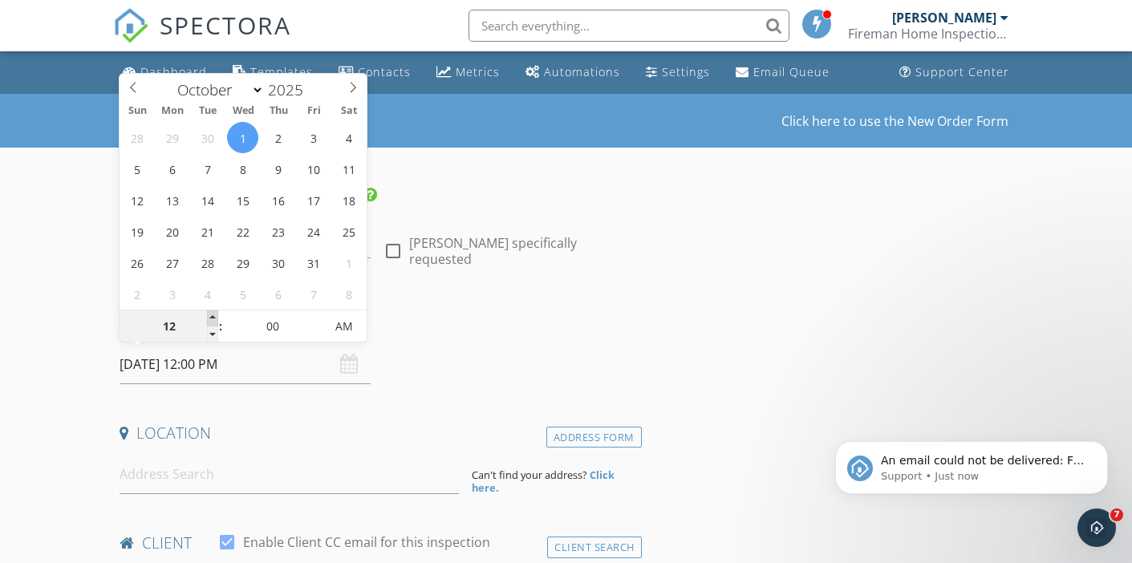
click at [215, 318] on span at bounding box center [212, 318] width 11 height 16
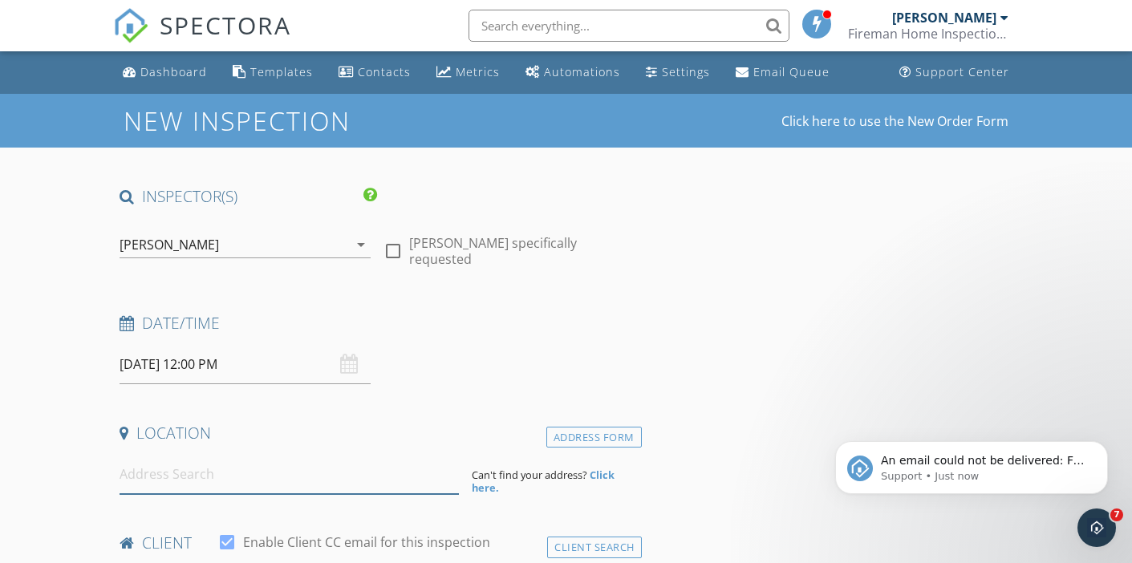
click at [179, 481] on input at bounding box center [289, 474] width 339 height 39
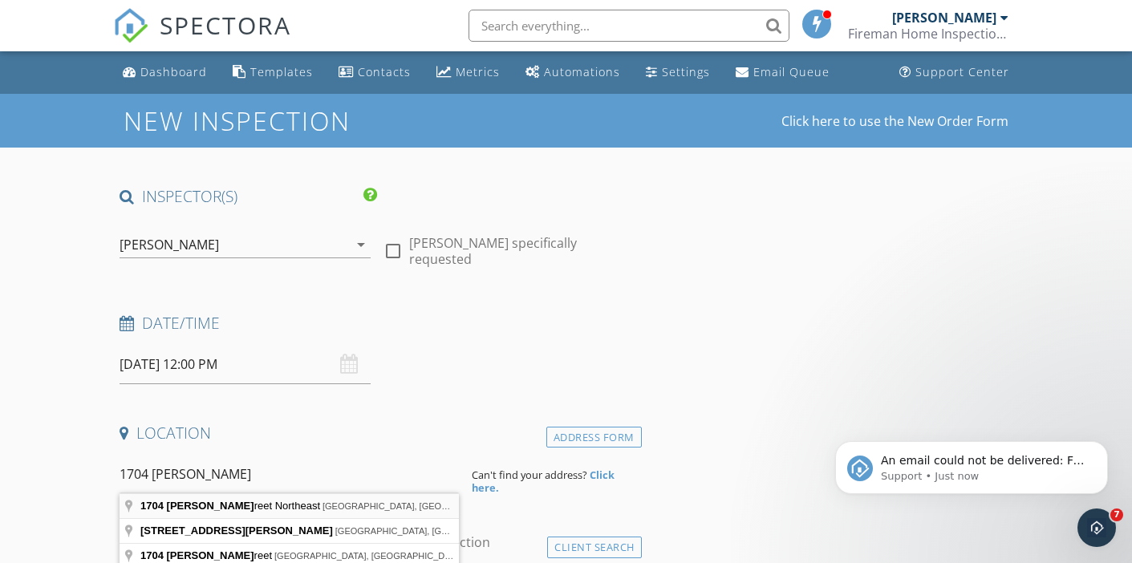
type input "[STREET_ADDRESS][PERSON_NAME]"
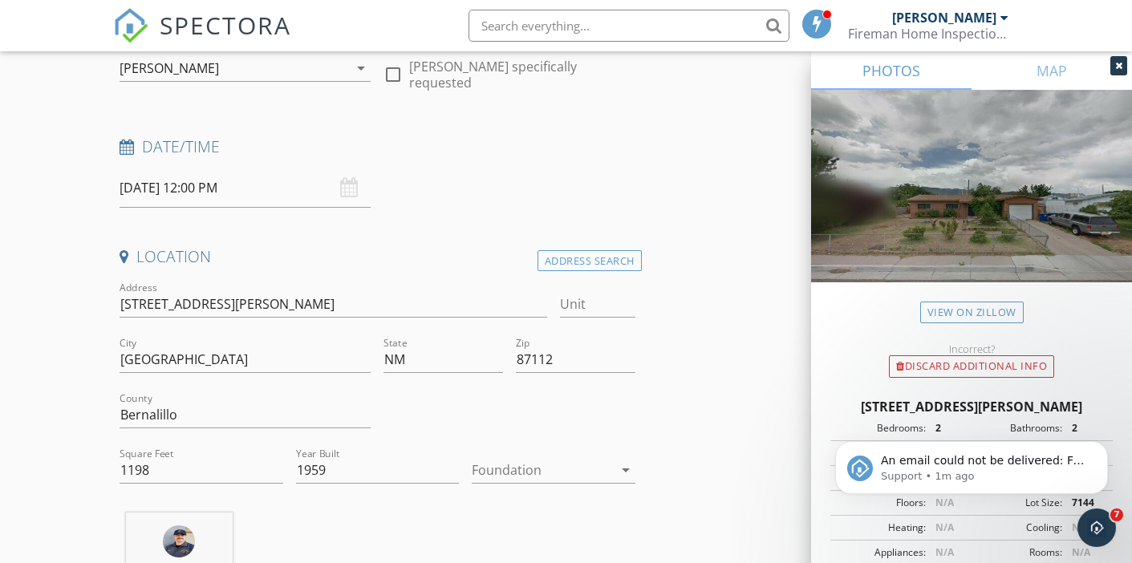
scroll to position [178, 0]
click at [514, 463] on div at bounding box center [542, 469] width 140 height 26
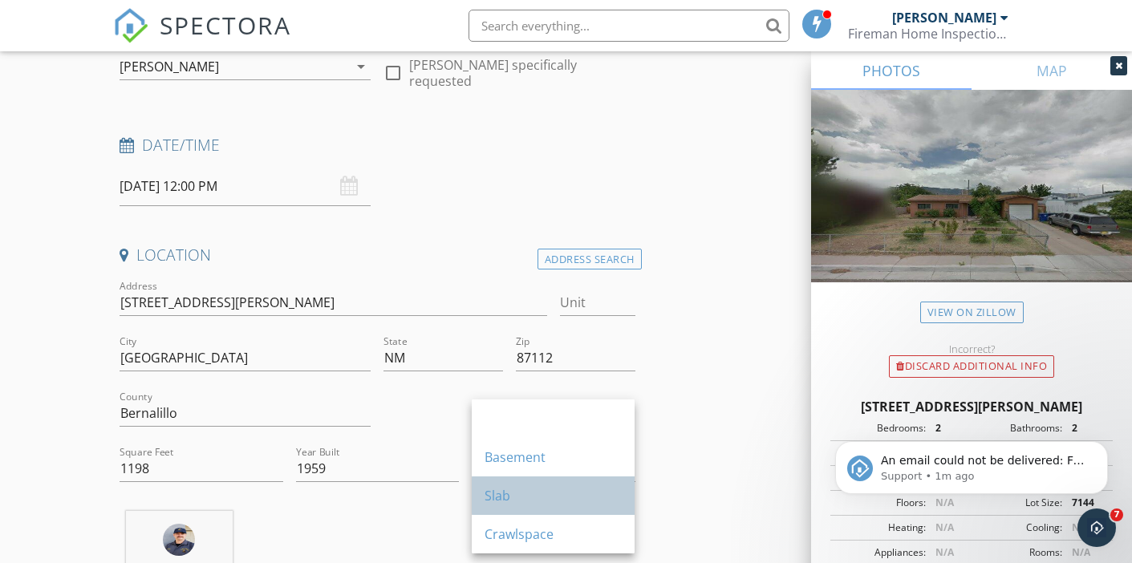
click at [499, 500] on div "Slab" at bounding box center [552, 495] width 137 height 19
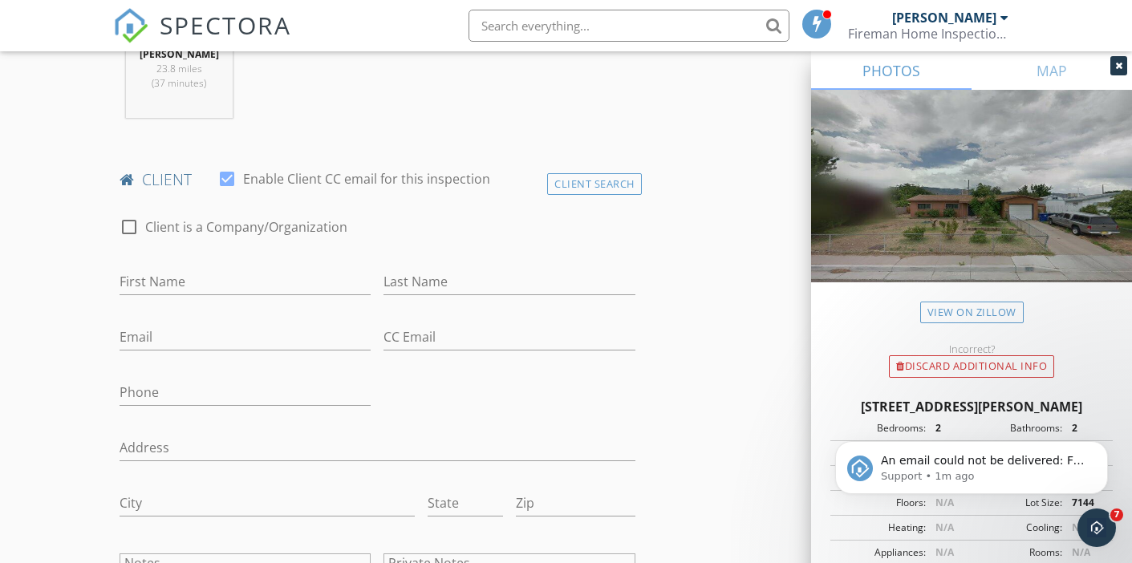
scroll to position [692, 0]
type input "[PERSON_NAME]"
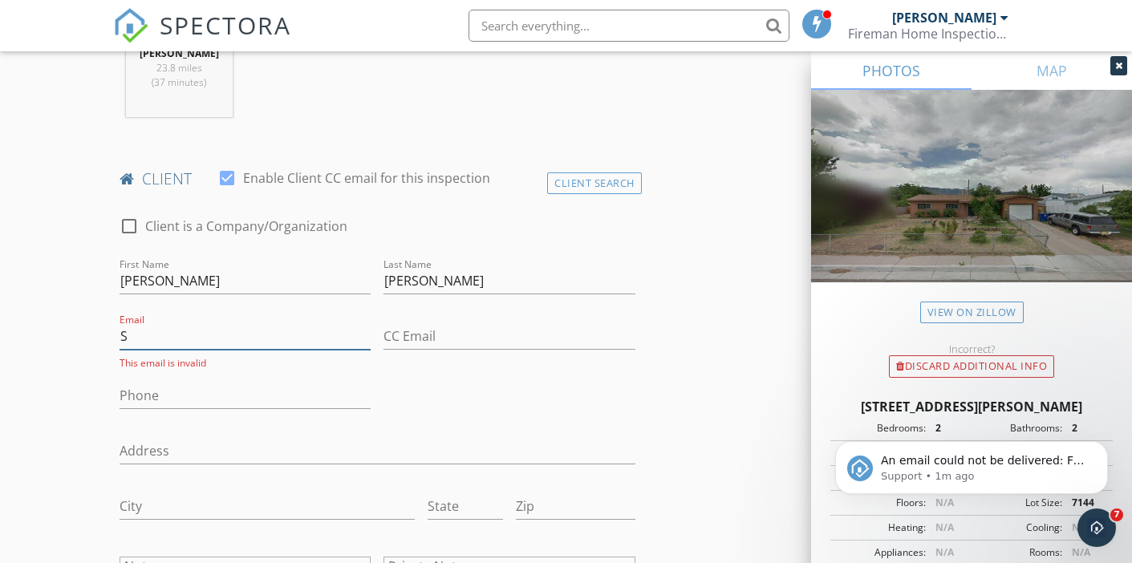
type input "Sp"
